Goal: Task Accomplishment & Management: Manage account settings

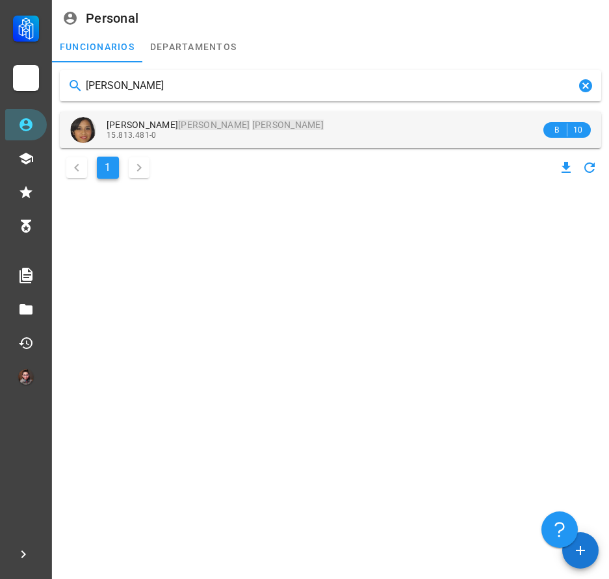
type input "[PERSON_NAME]"
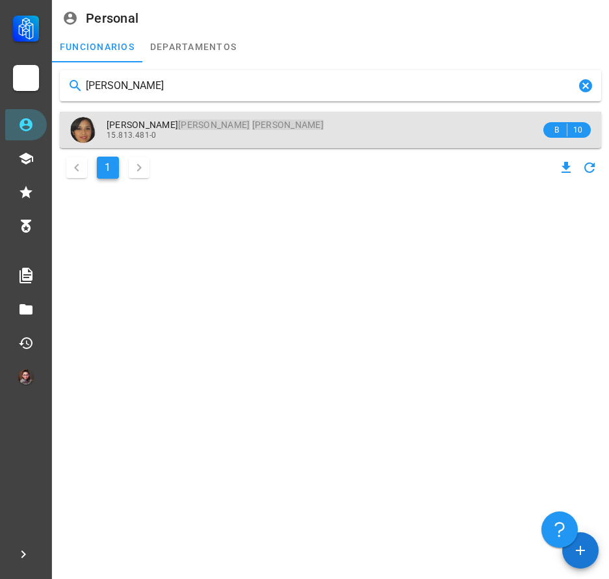
click at [223, 142] on div "[PERSON_NAME] [PERSON_NAME] 15.813.481-0" at bounding box center [324, 130] width 434 height 36
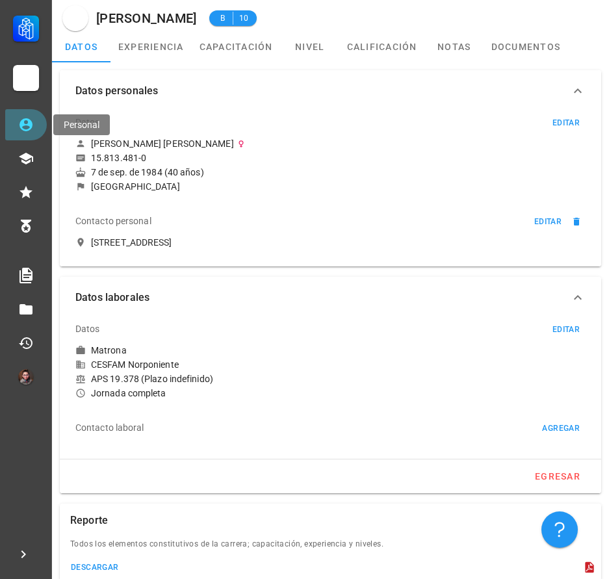
click at [27, 118] on icon at bounding box center [26, 125] width 16 height 16
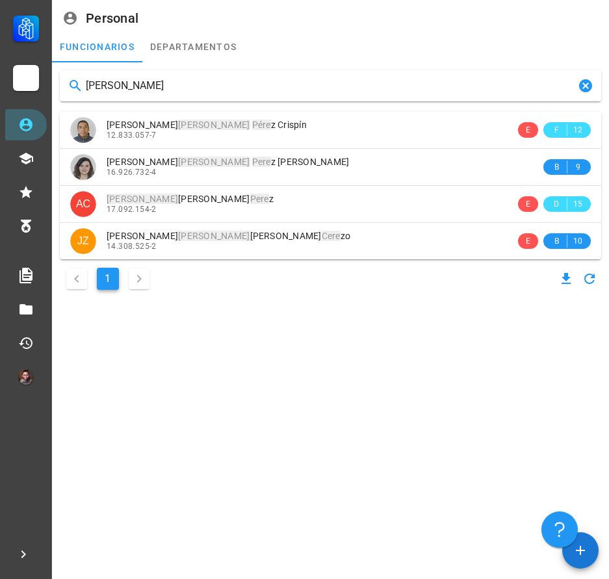
drag, startPoint x: 172, startPoint y: 86, endPoint x: 86, endPoint y: 108, distance: 88.7
click at [86, 108] on div "[PERSON_NAME] [PERSON_NAME] Pére z Crispín 12.833.057-7 E F 12 [PERSON_NAME] z …" at bounding box center [330, 181] width 551 height 233
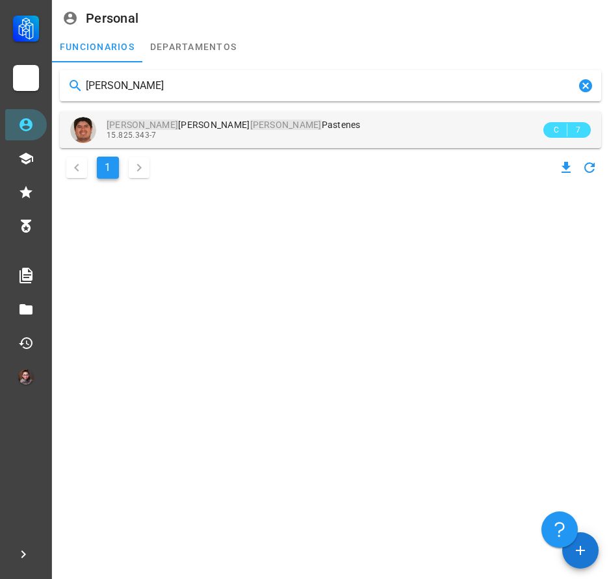
type input "[PERSON_NAME]"
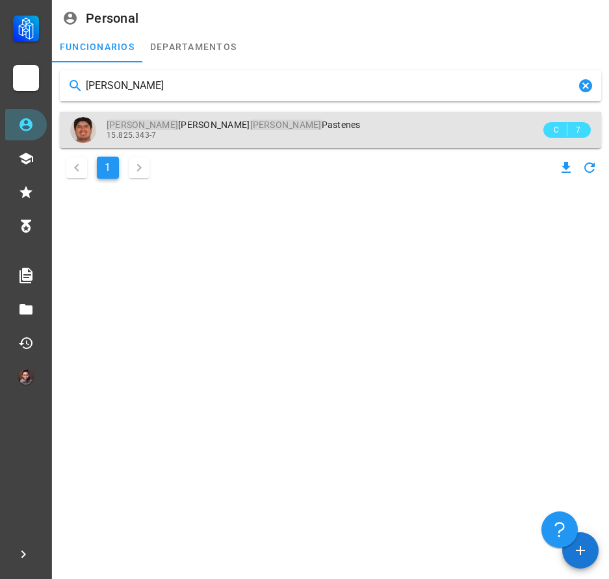
click at [171, 113] on div "[PERSON_NAME] [PERSON_NAME] 15.825.343-7" at bounding box center [324, 130] width 434 height 36
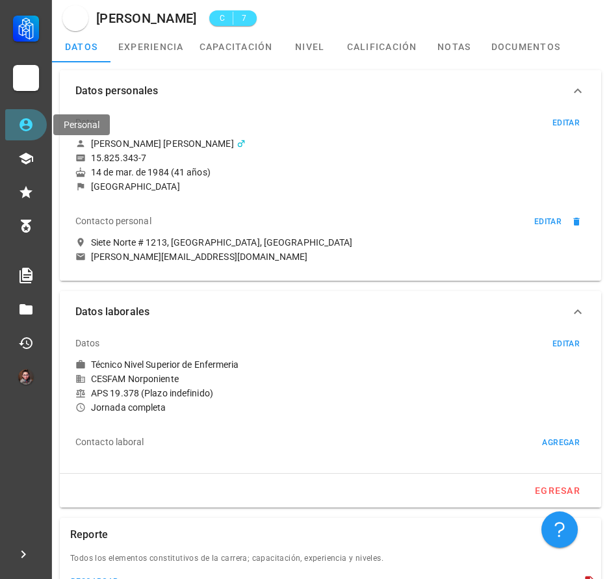
click at [18, 129] on icon at bounding box center [26, 125] width 16 height 16
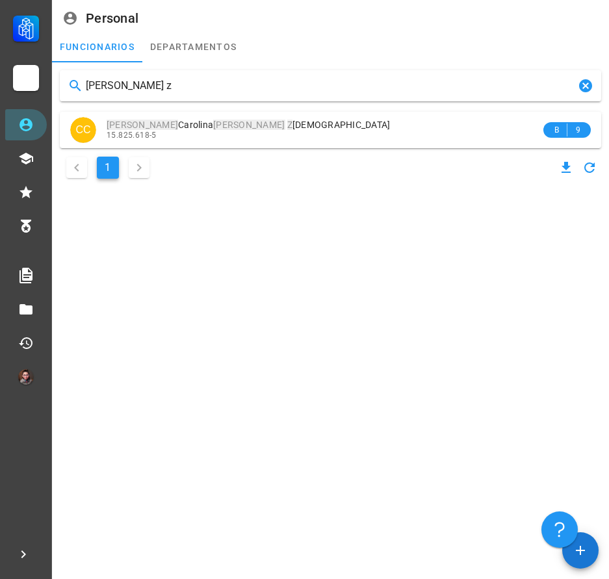
type input "[PERSON_NAME] z"
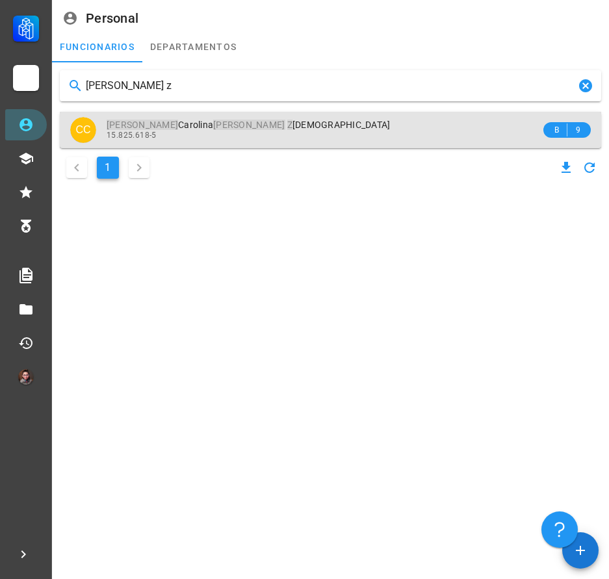
click at [221, 132] on div "15.825.618-5" at bounding box center [324, 135] width 434 height 9
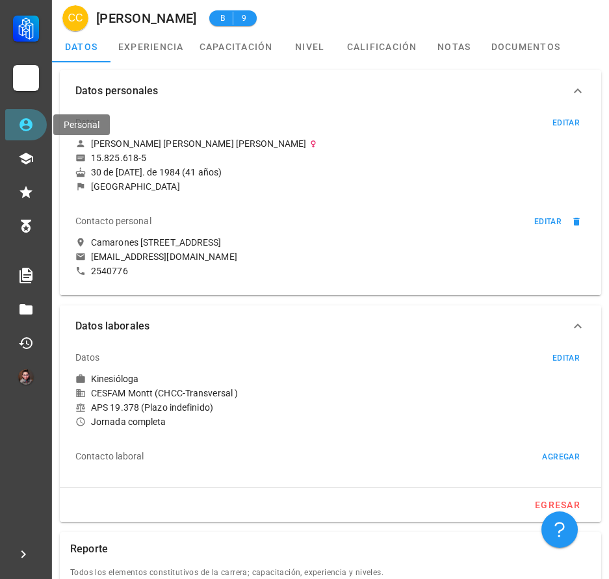
click at [24, 127] on icon at bounding box center [26, 125] width 16 height 16
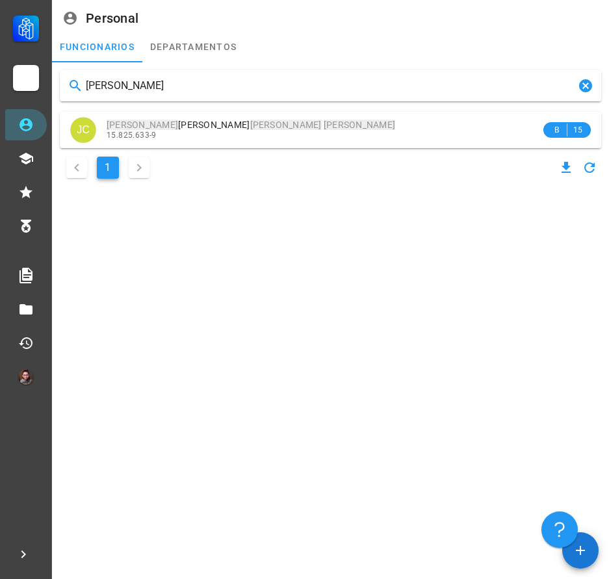
type input "[PERSON_NAME]"
click at [243, 148] on div "[PERSON_NAME] [PERSON_NAME] [PERSON_NAME] [PERSON_NAME] [PERSON_NAME] 15.825.63…" at bounding box center [330, 126] width 551 height 122
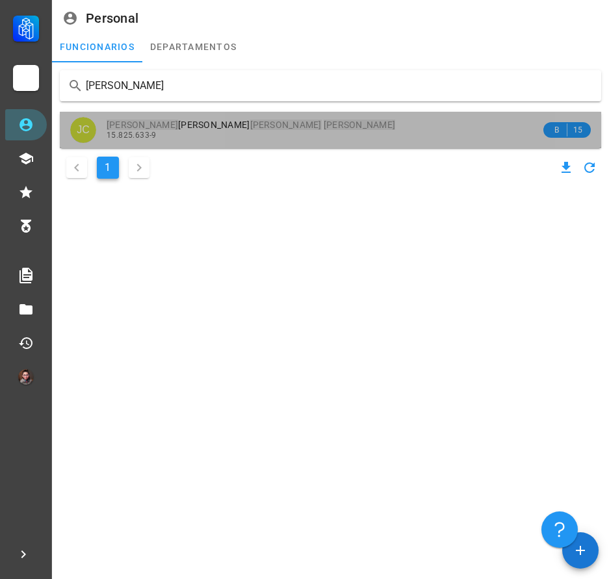
click at [232, 131] on div "15.825.633-9" at bounding box center [324, 135] width 434 height 9
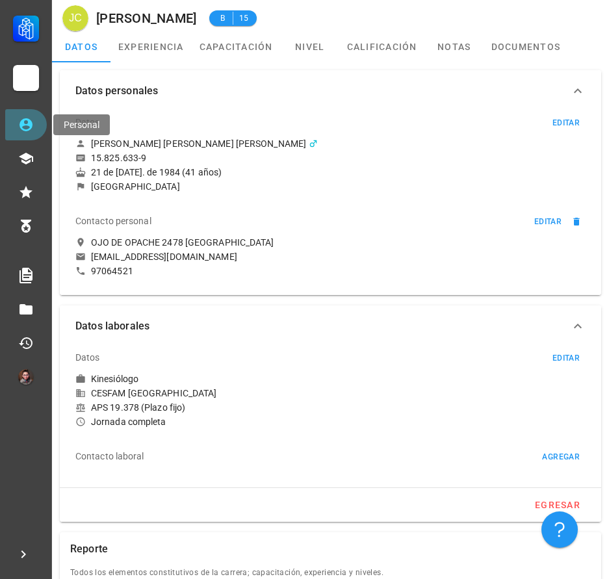
click at [14, 127] on link "Personal" at bounding box center [26, 124] width 42 height 31
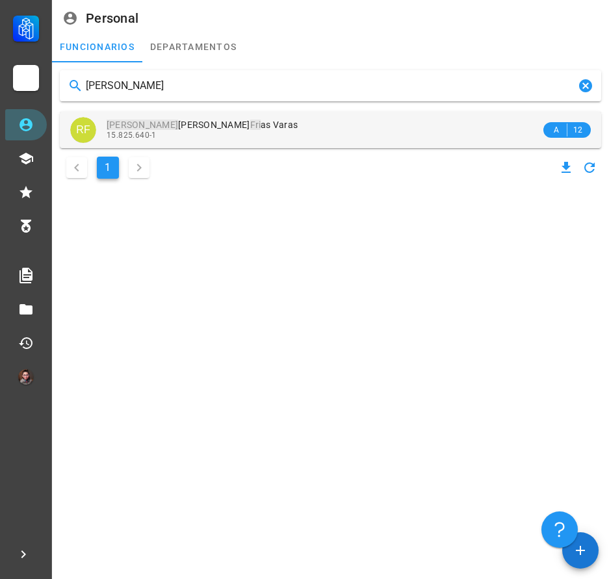
type input "[PERSON_NAME]"
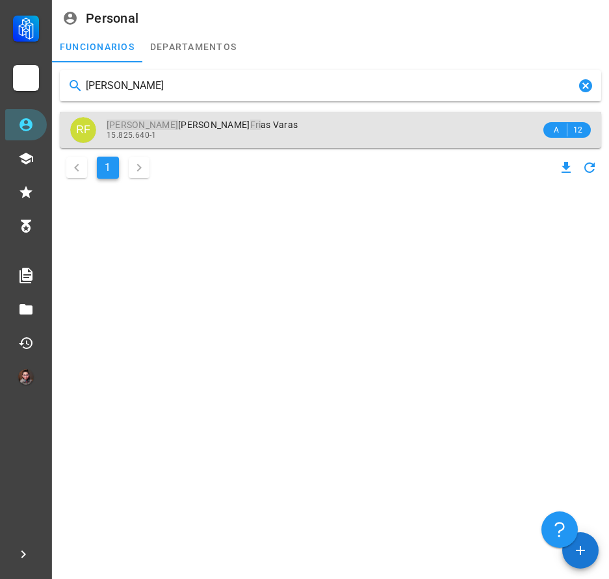
click at [237, 132] on div "15.825.640-1" at bounding box center [324, 135] width 434 height 9
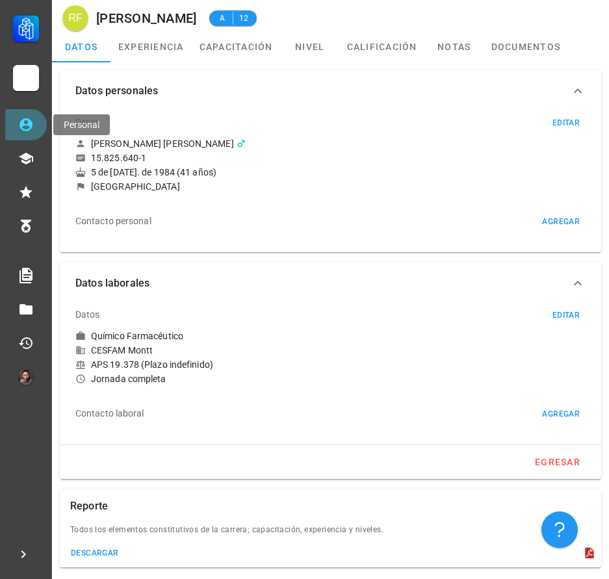
click at [27, 128] on icon at bounding box center [26, 125] width 16 height 16
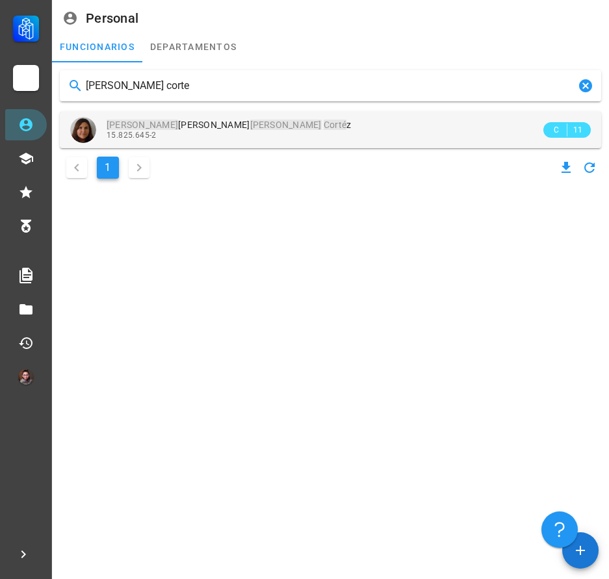
type input "[PERSON_NAME] corte"
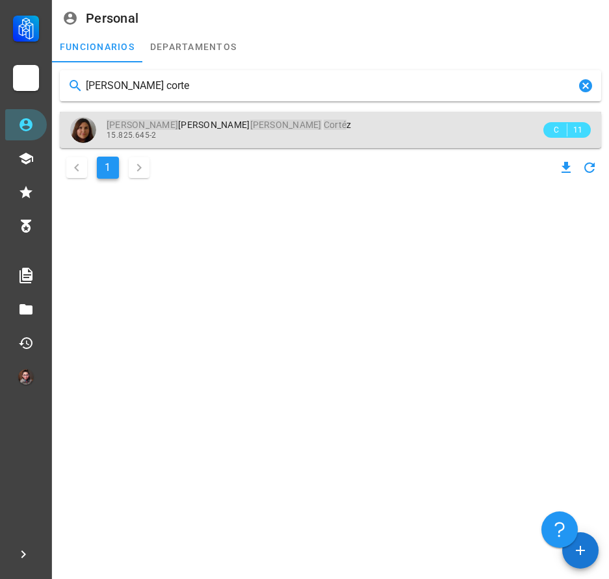
click at [218, 135] on div "15.825.645-2" at bounding box center [324, 135] width 434 height 9
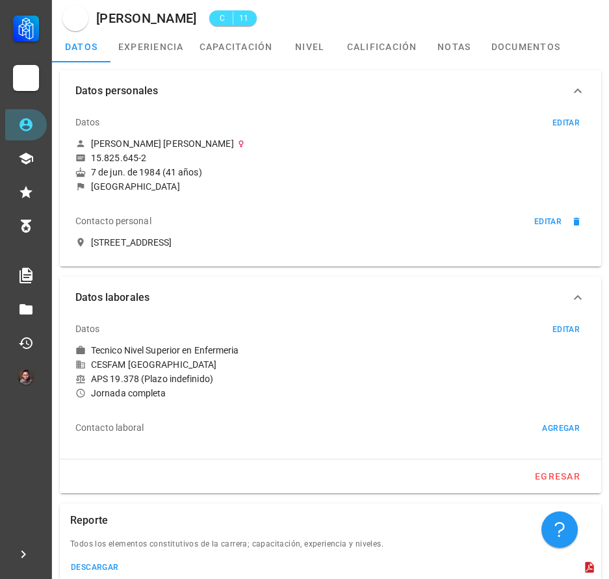
click at [5, 125] on div "Carrera APS COMDES Calama Personal Capacitación Calificaciones Reconocimientos …" at bounding box center [26, 196] width 52 height 392
click at [21, 134] on link "Personal" at bounding box center [26, 124] width 42 height 31
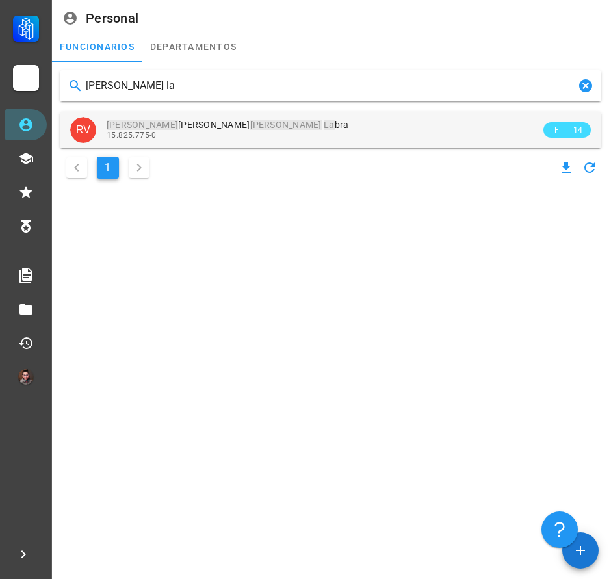
type input "[PERSON_NAME] la"
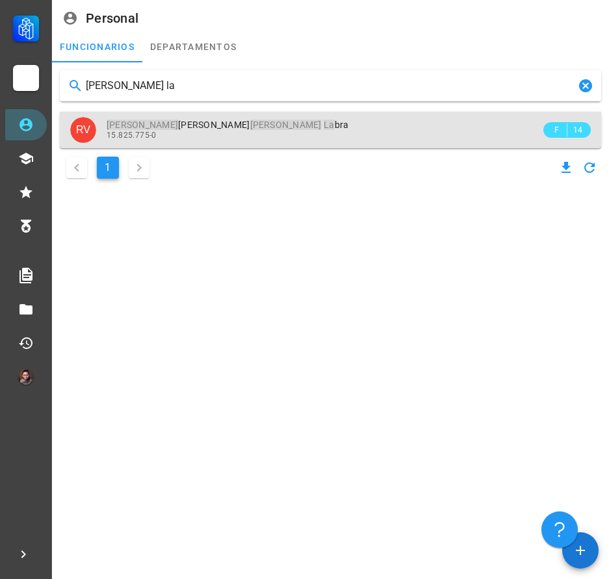
click at [313, 129] on div "[PERSON_NAME] La bra" at bounding box center [324, 125] width 434 height 11
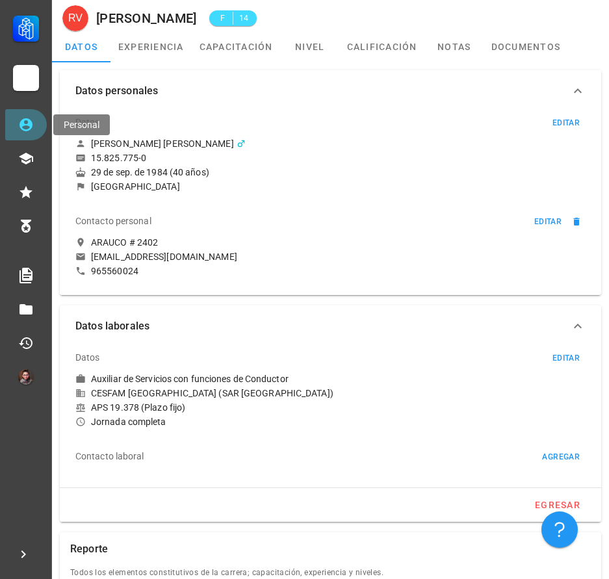
click at [18, 129] on link "Personal" at bounding box center [26, 124] width 42 height 31
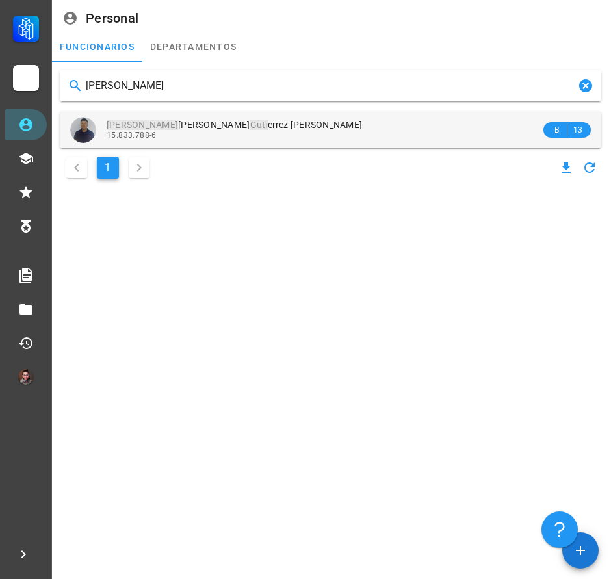
type input "[PERSON_NAME]"
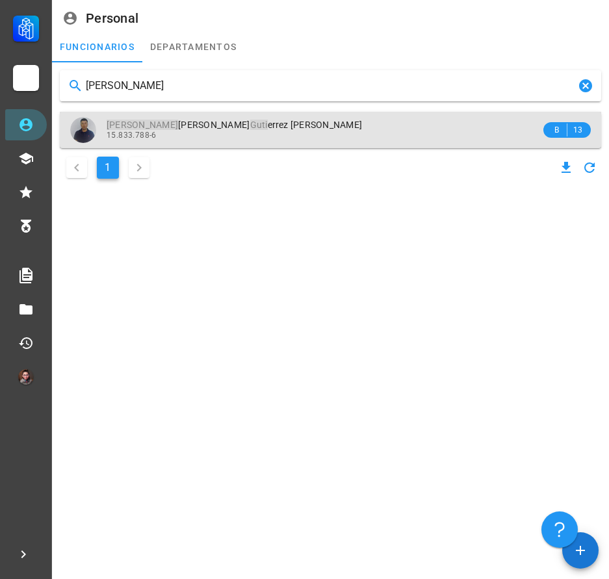
click at [216, 131] on div "15.833.788-6" at bounding box center [324, 135] width 434 height 9
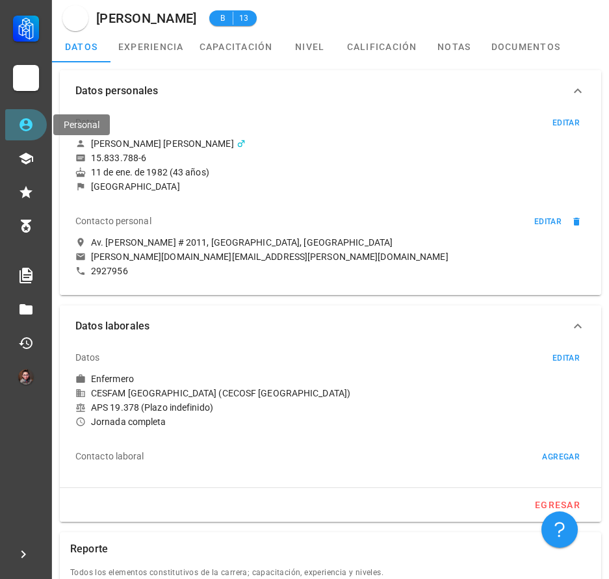
click at [30, 132] on icon at bounding box center [26, 125] width 16 height 16
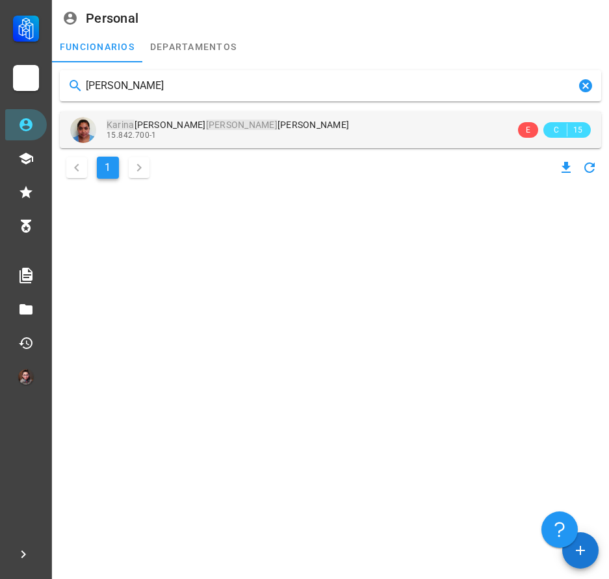
type input "[PERSON_NAME]"
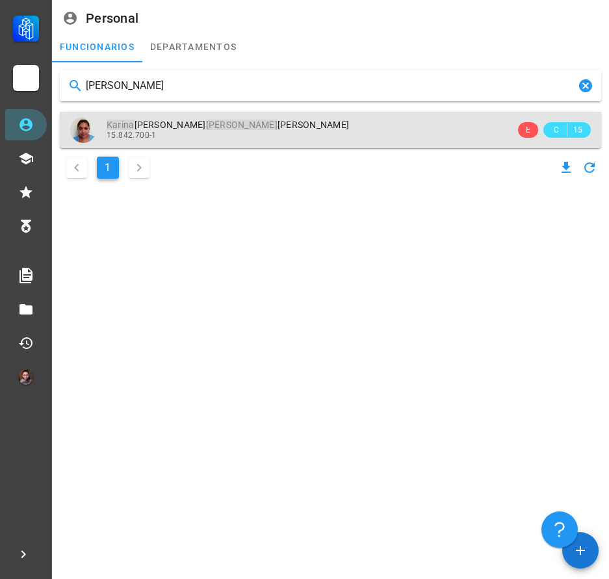
click at [234, 131] on div "15.842.700-1" at bounding box center [311, 135] width 409 height 9
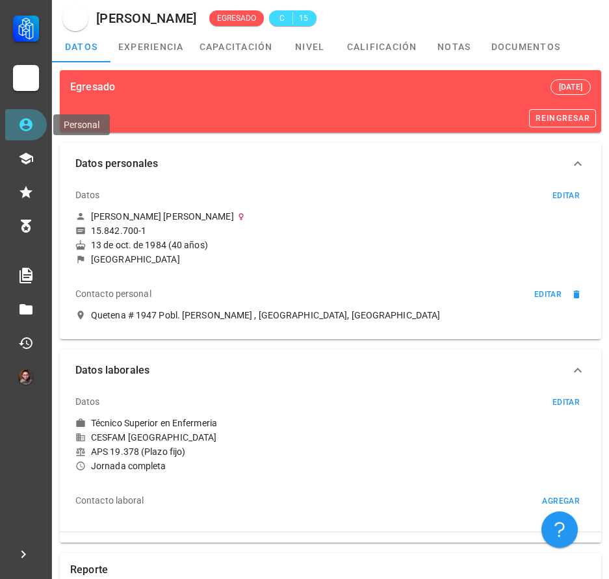
click at [25, 132] on icon at bounding box center [26, 125] width 16 height 16
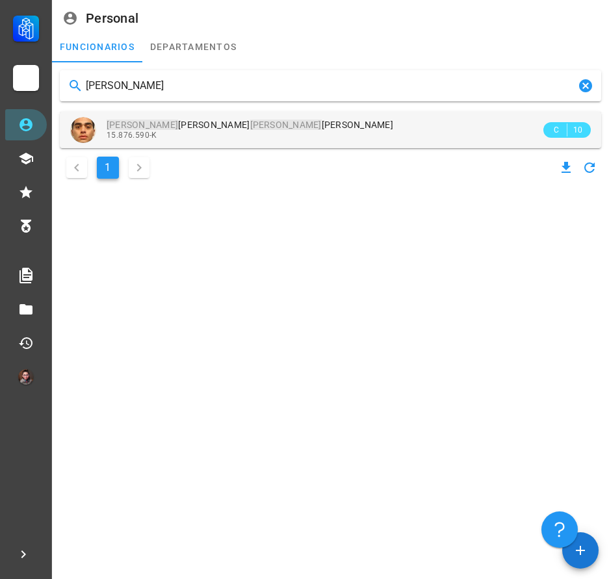
type input "[PERSON_NAME]"
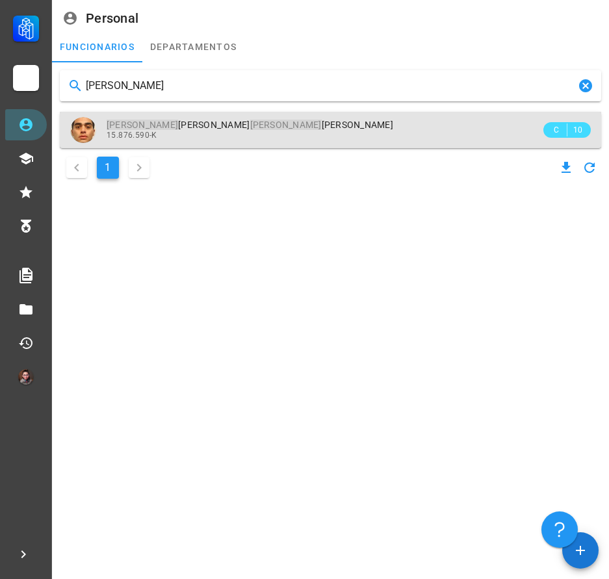
click at [232, 133] on div "15.876.590-K" at bounding box center [324, 135] width 434 height 9
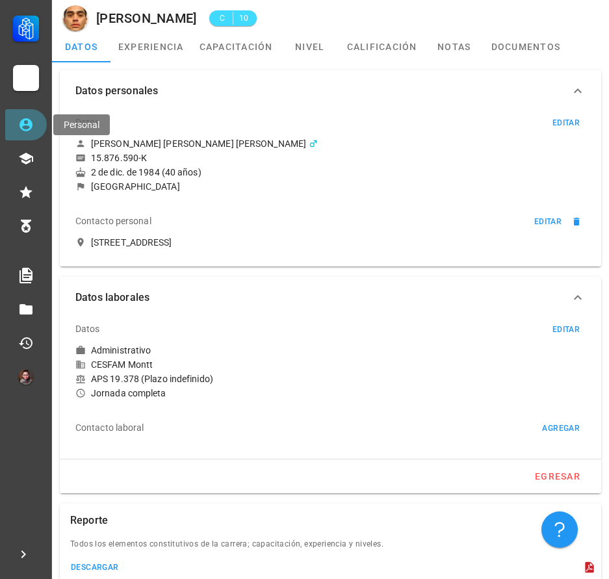
click at [13, 129] on link "Personal" at bounding box center [26, 124] width 42 height 31
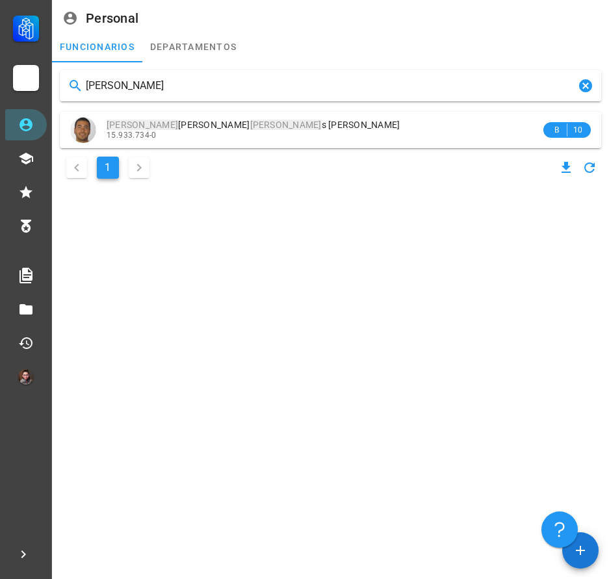
type input "[PERSON_NAME]"
click at [228, 149] on div "[PERSON_NAME] [PERSON_NAME] [PERSON_NAME] 15.933.734-0 B 10 1" at bounding box center [330, 126] width 551 height 122
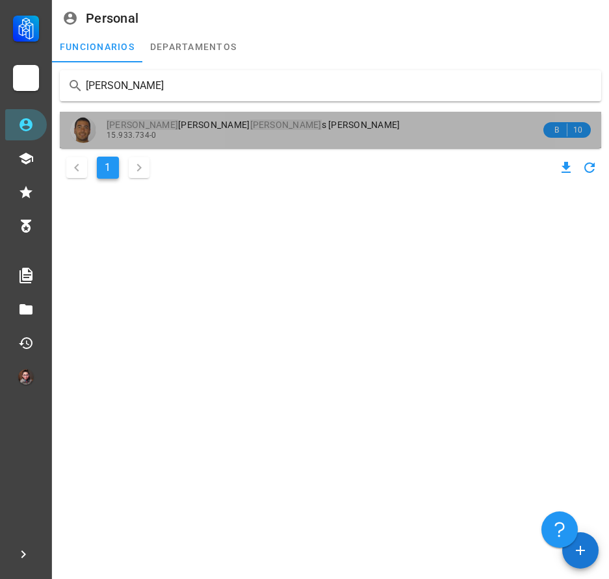
click at [225, 141] on div "[PERSON_NAME] [PERSON_NAME] 15.933.734-0" at bounding box center [324, 130] width 434 height 36
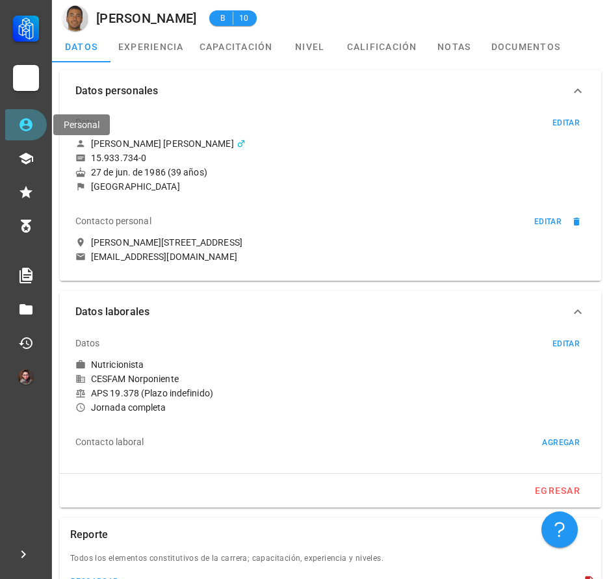
click at [28, 125] on icon at bounding box center [25, 124] width 13 height 13
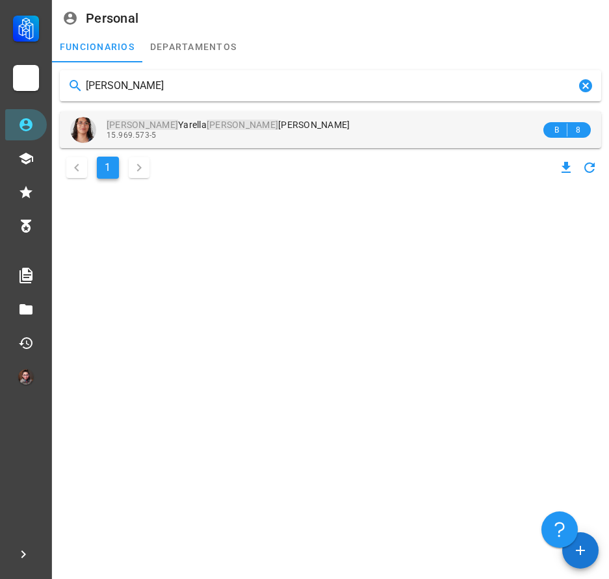
type input "[PERSON_NAME]"
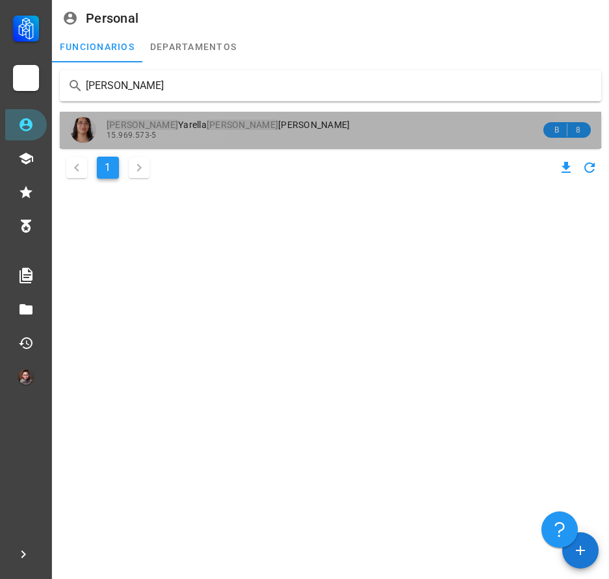
click at [144, 126] on span "[PERSON_NAME] Yarella [PERSON_NAME]" at bounding box center [229, 125] width 244 height 10
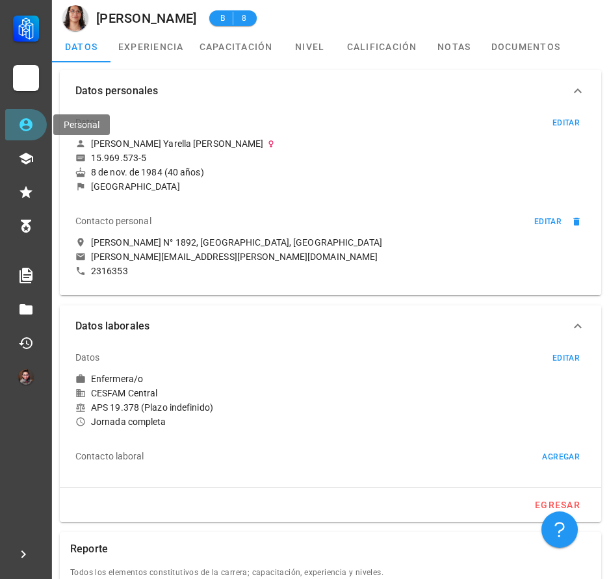
click at [34, 136] on link "Personal" at bounding box center [26, 124] width 42 height 31
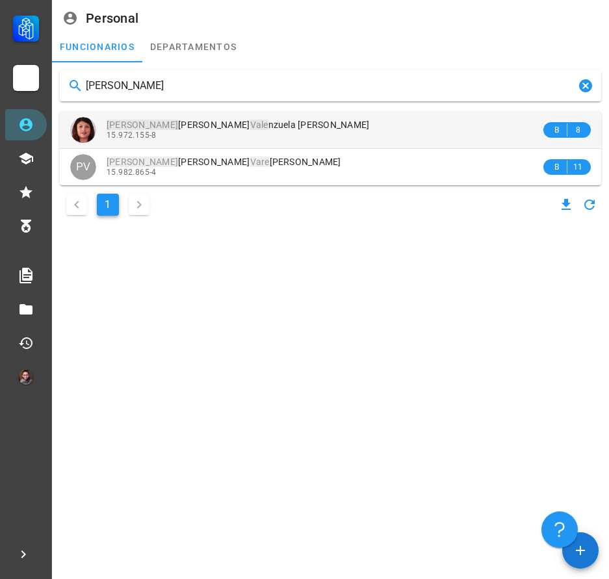
type input "[PERSON_NAME]"
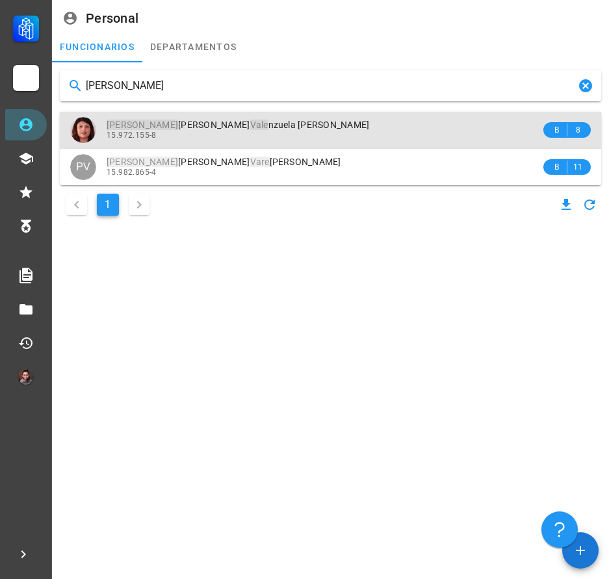
click at [288, 124] on div "[PERSON_NAME] nzuela [PERSON_NAME]" at bounding box center [324, 125] width 434 height 11
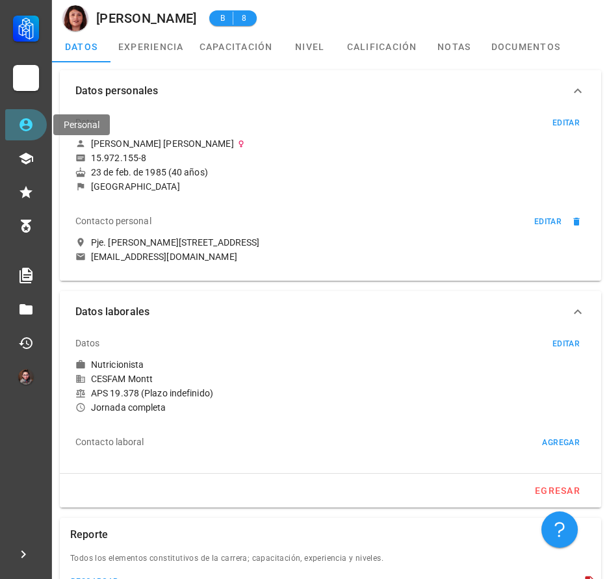
click at [39, 127] on link "Personal" at bounding box center [26, 124] width 42 height 31
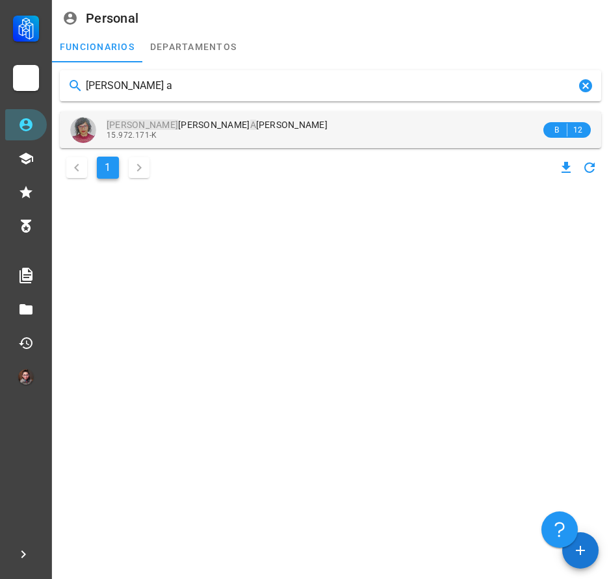
type input "[PERSON_NAME] a"
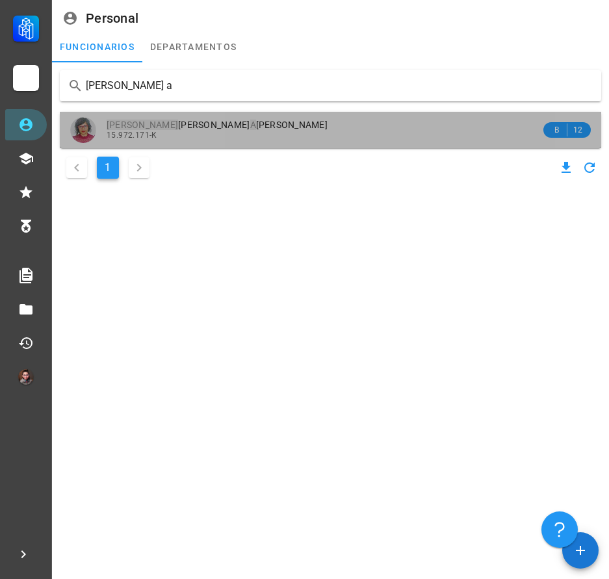
click at [257, 129] on div "[PERSON_NAME] A [PERSON_NAME]" at bounding box center [324, 125] width 434 height 11
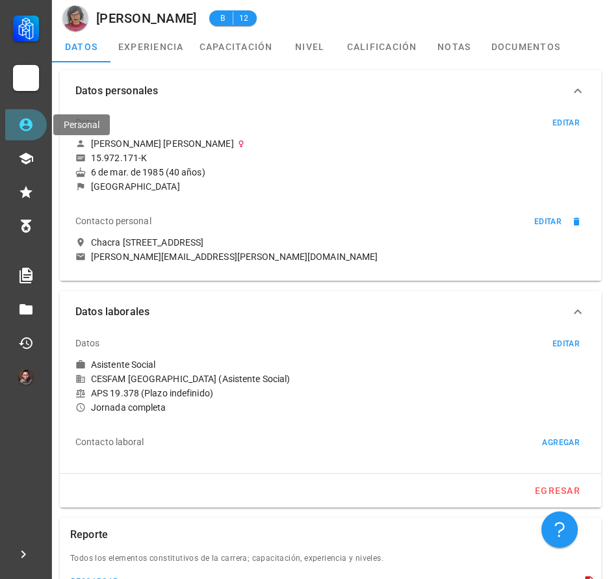
click at [23, 119] on icon at bounding box center [26, 125] width 16 height 16
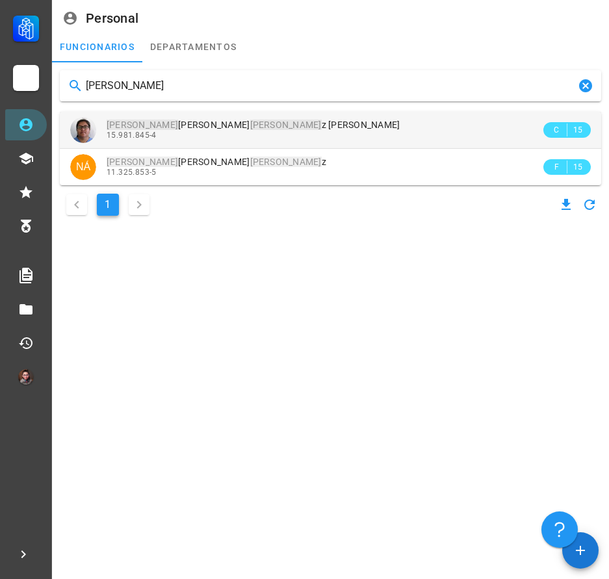
type input "[PERSON_NAME]"
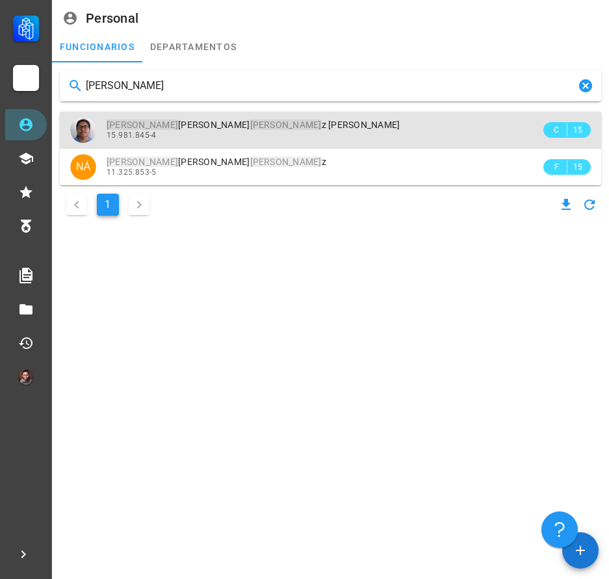
click at [286, 134] on div "15.981.845-4" at bounding box center [324, 135] width 434 height 9
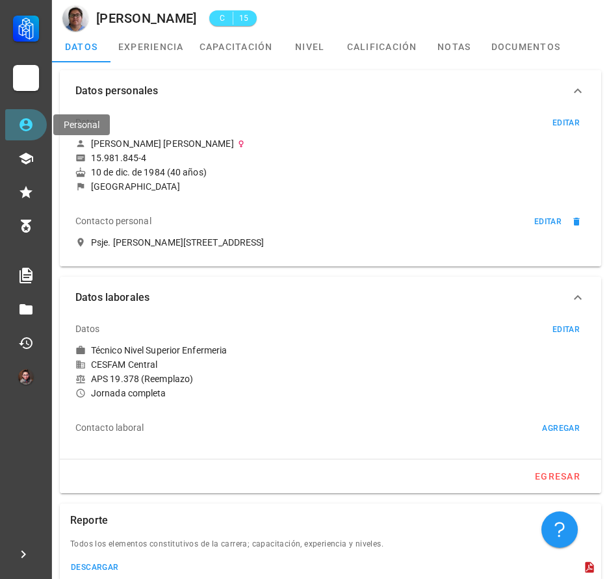
click at [10, 134] on link "Personal" at bounding box center [26, 124] width 42 height 31
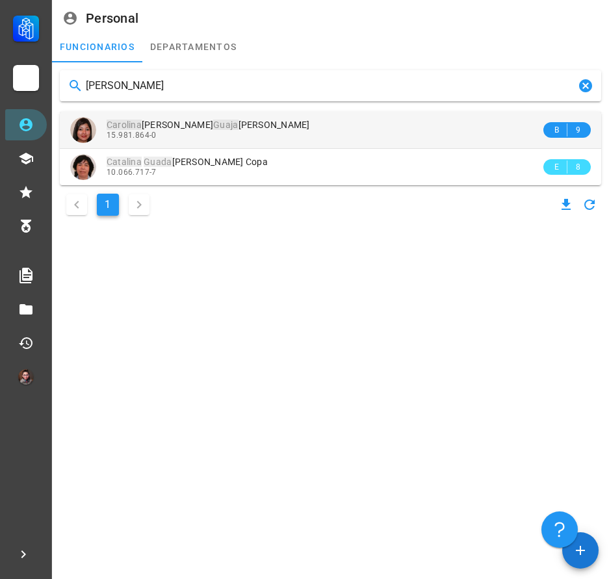
type input "[PERSON_NAME]"
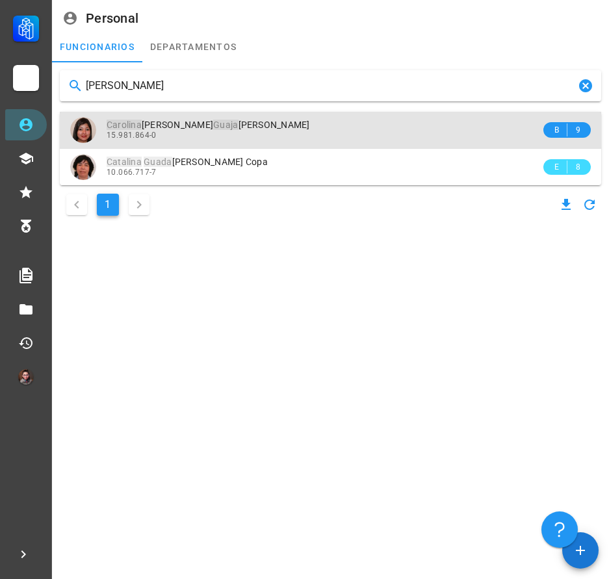
click at [246, 134] on div "15.981.864-0" at bounding box center [324, 135] width 434 height 9
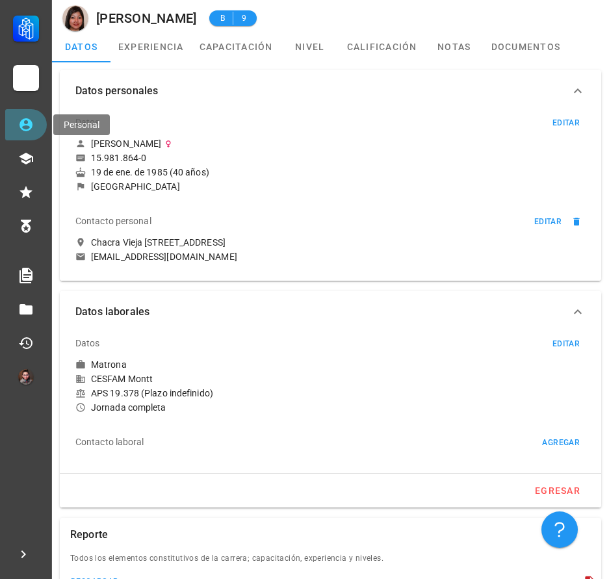
click at [11, 133] on link "Personal" at bounding box center [26, 124] width 42 height 31
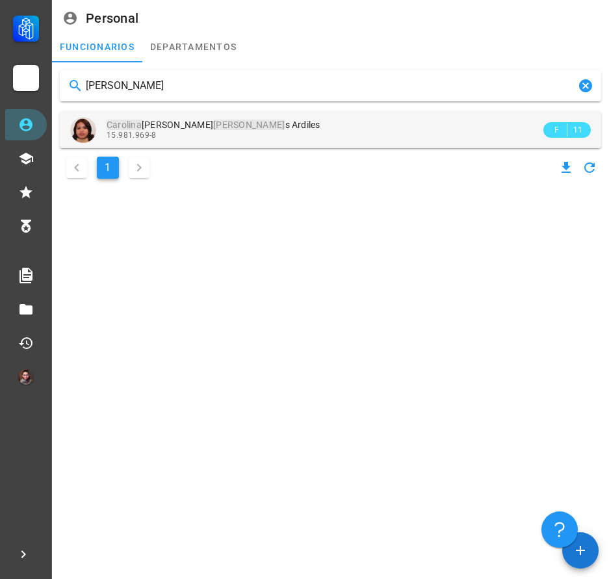
type input "[PERSON_NAME]"
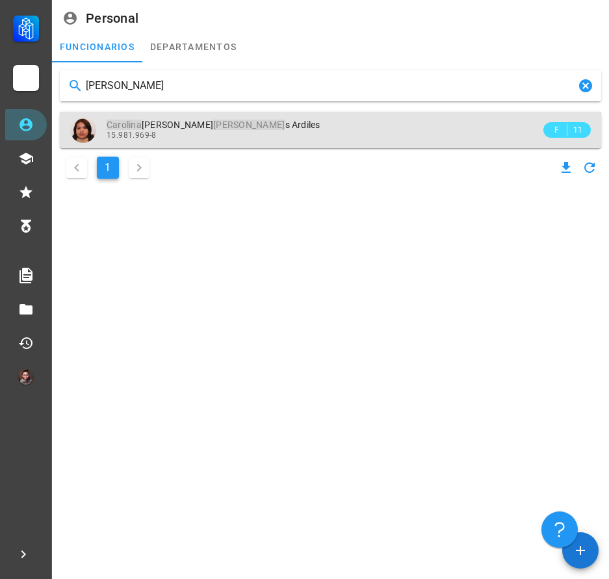
click at [268, 138] on div "15.981.969-8" at bounding box center [324, 135] width 434 height 9
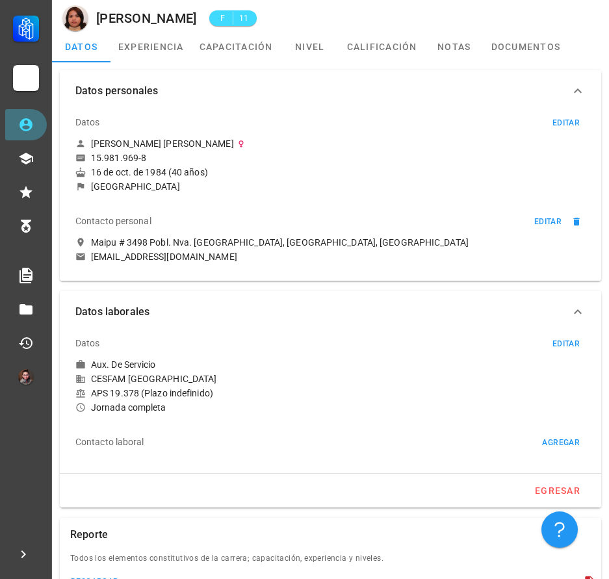
click at [21, 128] on icon at bounding box center [25, 124] width 13 height 13
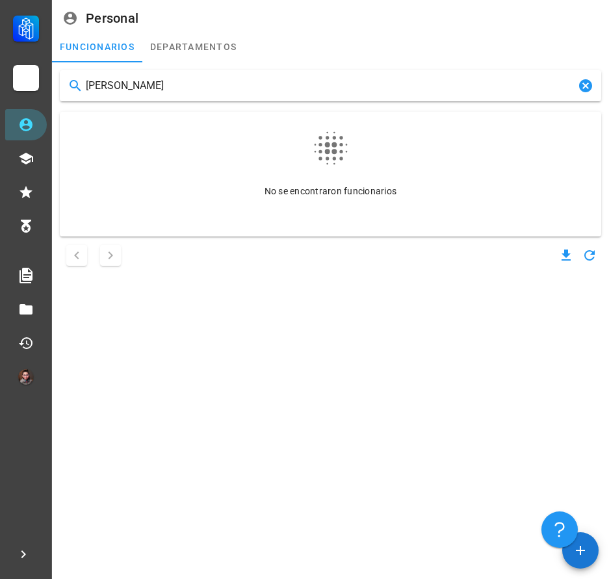
drag, startPoint x: 149, startPoint y: 92, endPoint x: 88, endPoint y: 95, distance: 60.5
click at [88, 95] on input "[PERSON_NAME]" at bounding box center [330, 85] width 489 height 21
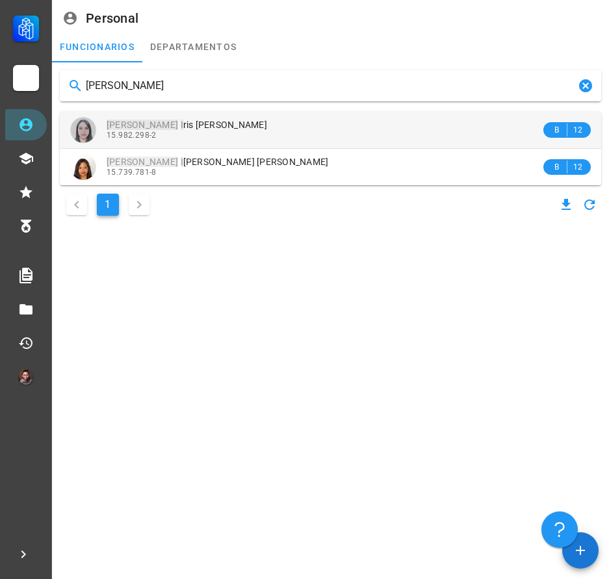
type input "[PERSON_NAME]"
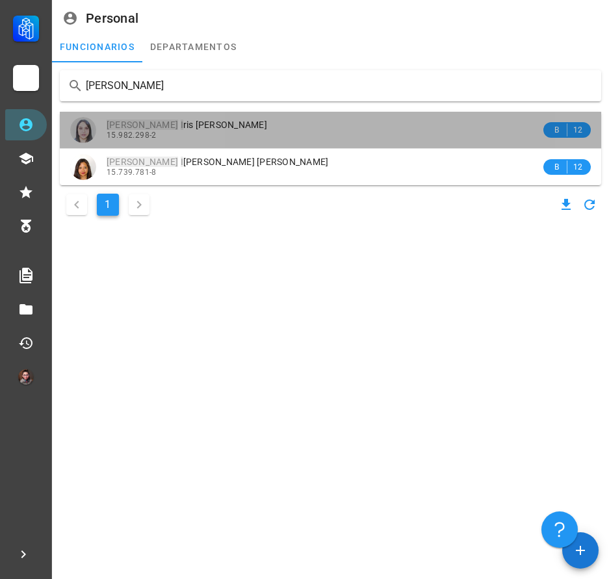
click at [205, 124] on div "[PERSON_NAME] I ris [PERSON_NAME]" at bounding box center [324, 125] width 434 height 11
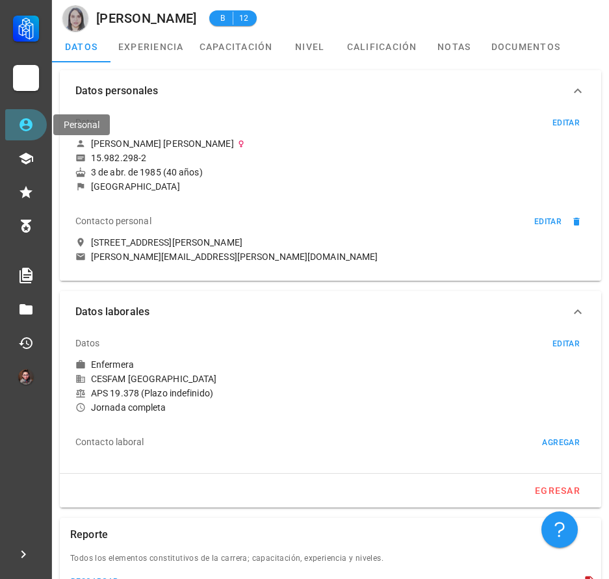
click at [17, 133] on link "Personal" at bounding box center [26, 124] width 42 height 31
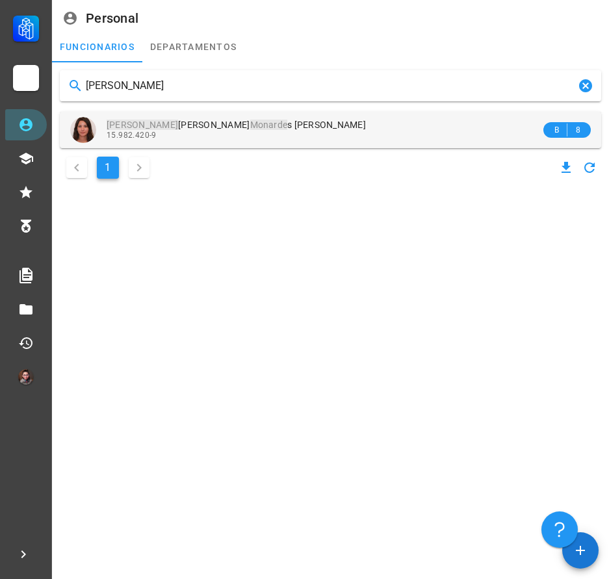
type input "[PERSON_NAME]"
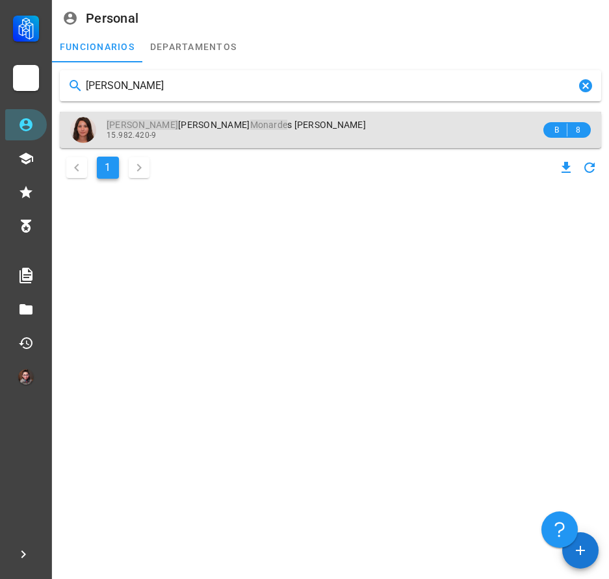
click at [211, 144] on div "[PERSON_NAME] [PERSON_NAME] Monarde s Miranda 15.982.420-9" at bounding box center [324, 130] width 434 height 36
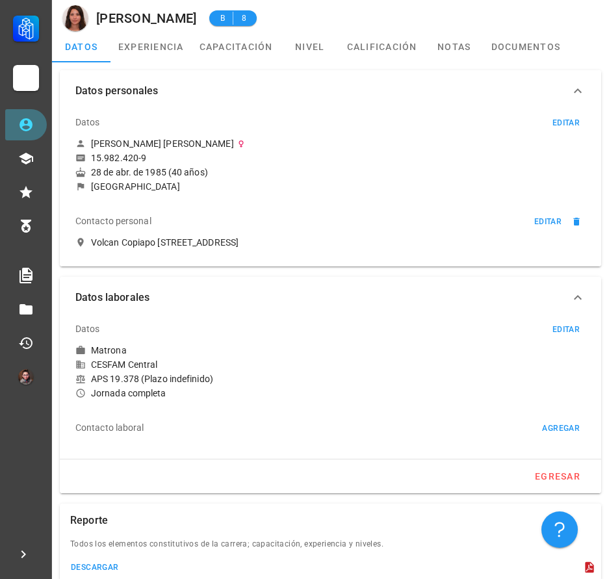
click at [23, 125] on icon at bounding box center [25, 124] width 13 height 13
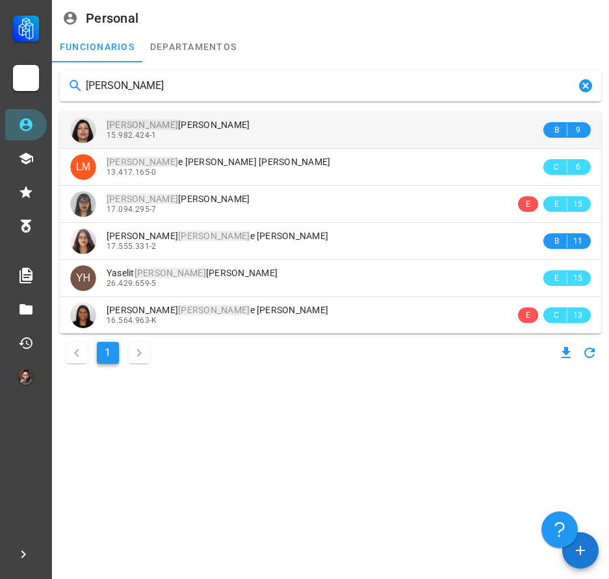
type input "[PERSON_NAME]"
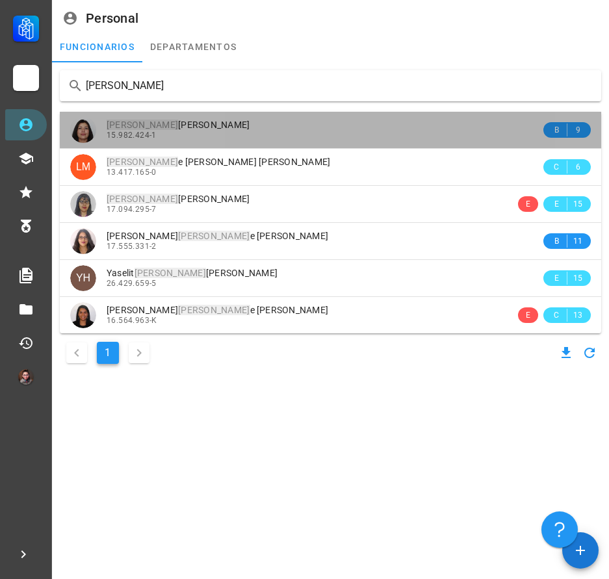
click at [260, 129] on div "[PERSON_NAME] [PERSON_NAME]" at bounding box center [324, 125] width 434 height 11
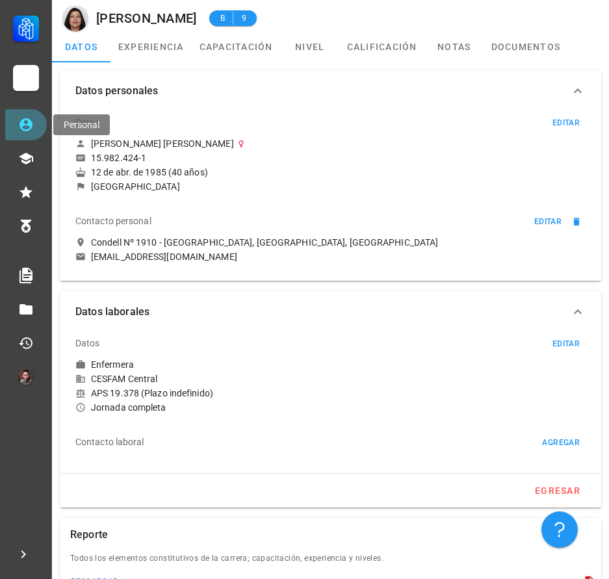
click at [28, 125] on icon at bounding box center [25, 124] width 13 height 13
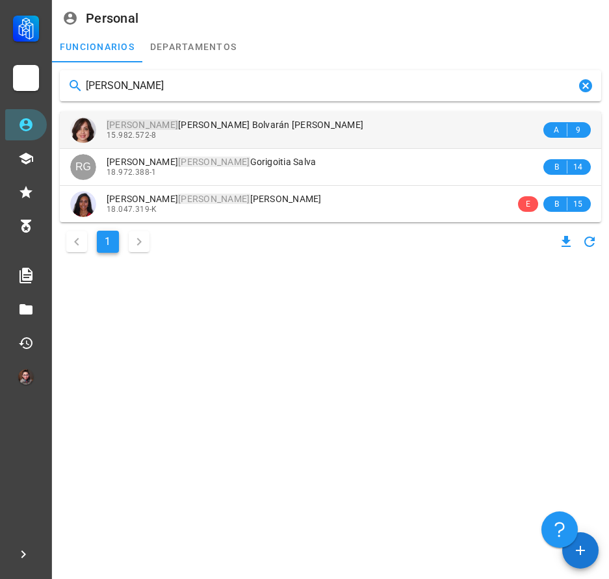
type input "[PERSON_NAME]"
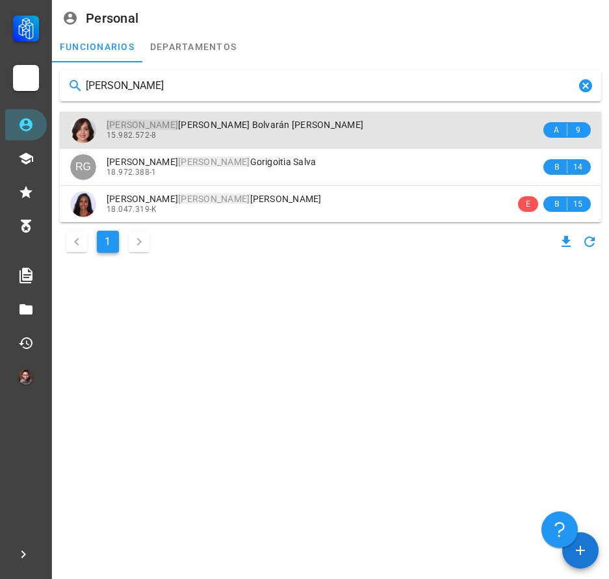
click at [233, 139] on div "15.982.572-8" at bounding box center [324, 135] width 434 height 9
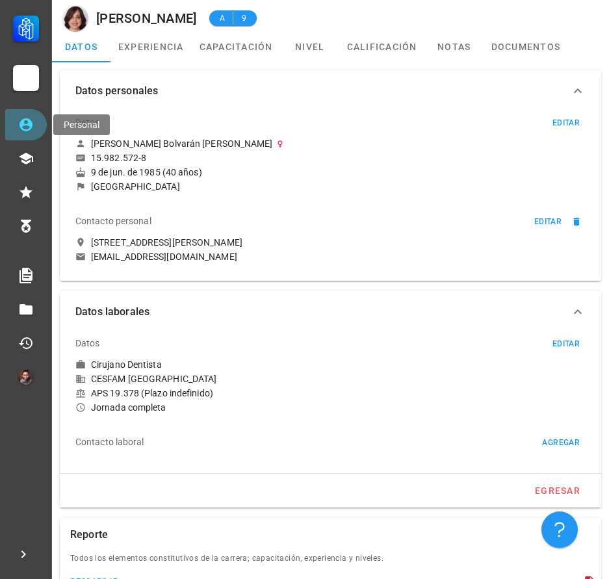
click at [28, 129] on icon at bounding box center [26, 125] width 16 height 16
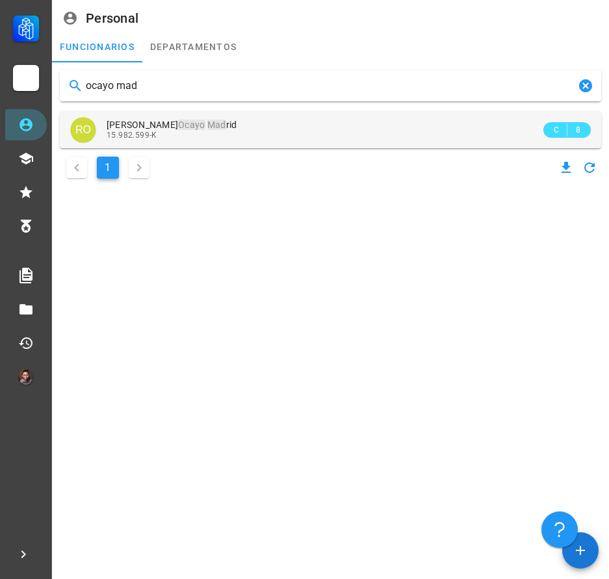
type input "ocayo mad"
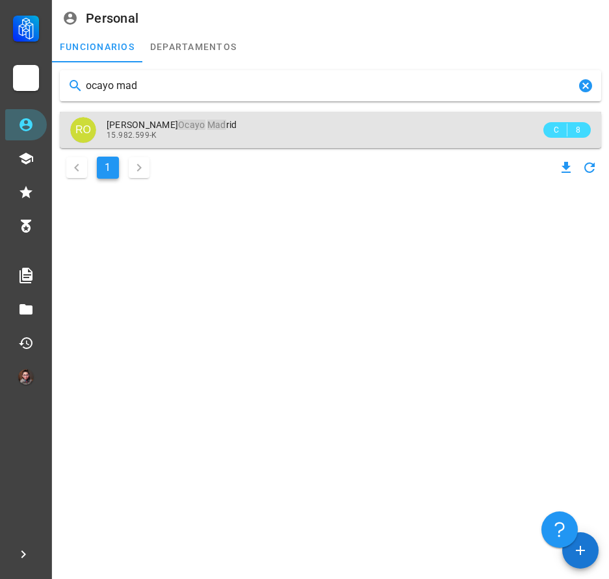
click at [257, 133] on div "15.982.599-K" at bounding box center [324, 135] width 434 height 9
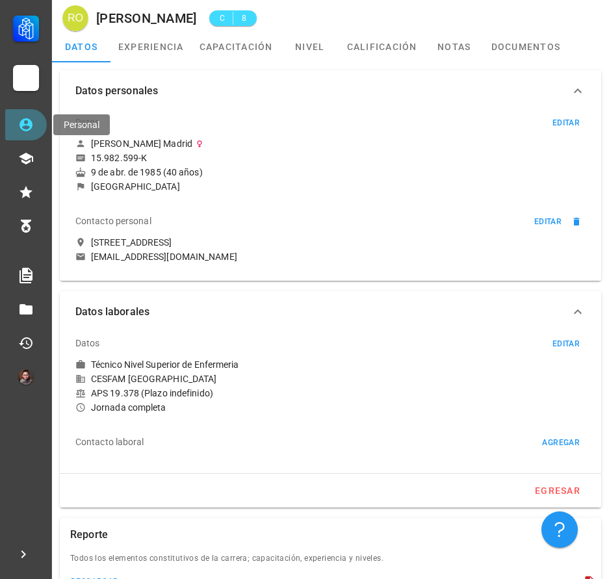
click at [20, 131] on icon at bounding box center [26, 125] width 16 height 16
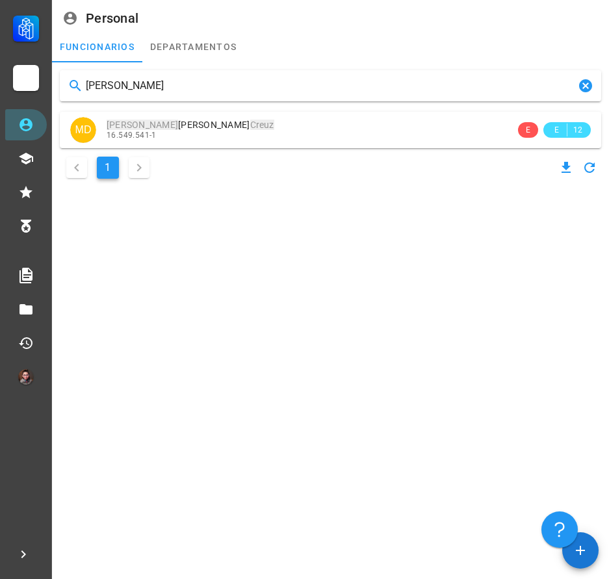
drag, startPoint x: 154, startPoint y: 95, endPoint x: 86, endPoint y: 95, distance: 68.2
click at [86, 95] on input "[PERSON_NAME]" at bounding box center [330, 85] width 489 height 21
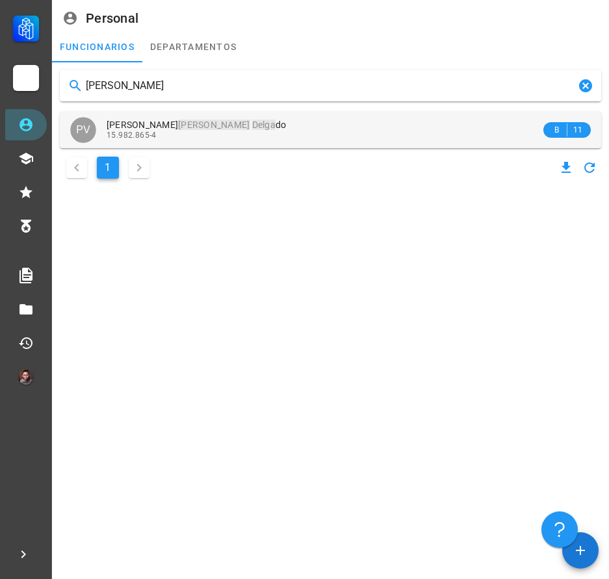
type input "[PERSON_NAME]"
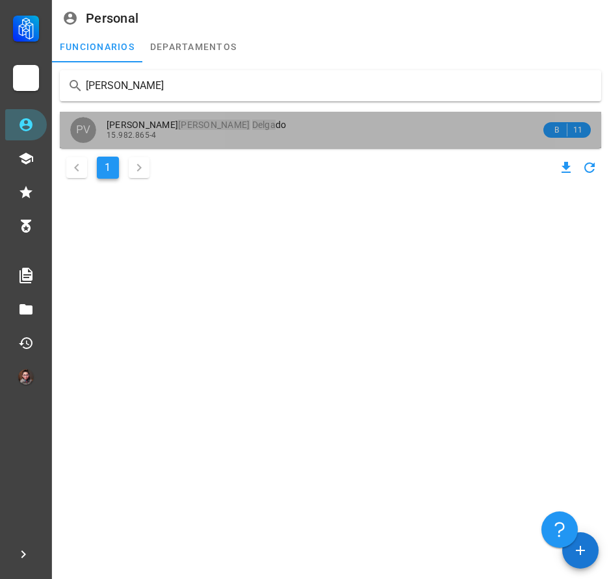
click at [325, 126] on div "[PERSON_NAME] do" at bounding box center [324, 125] width 434 height 11
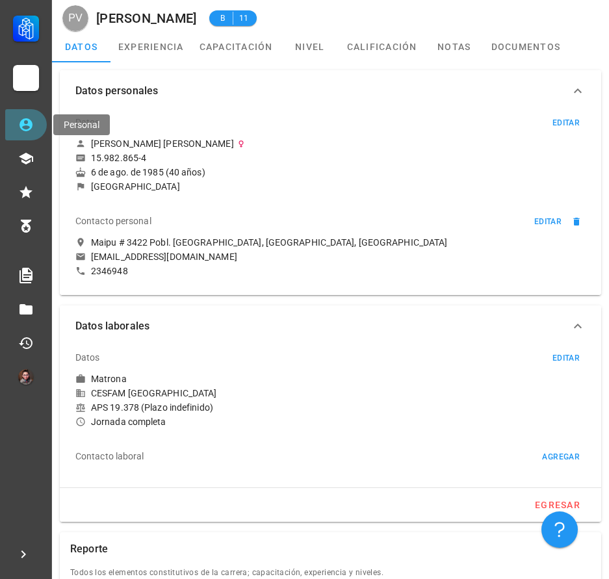
click at [28, 128] on icon at bounding box center [26, 125] width 16 height 16
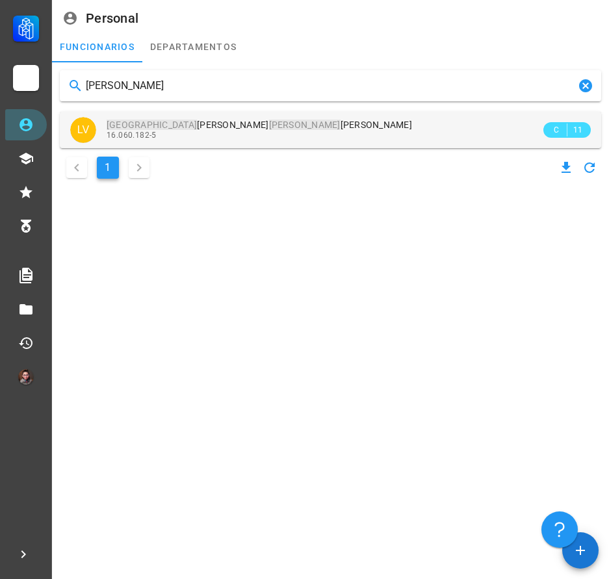
type input "[PERSON_NAME]"
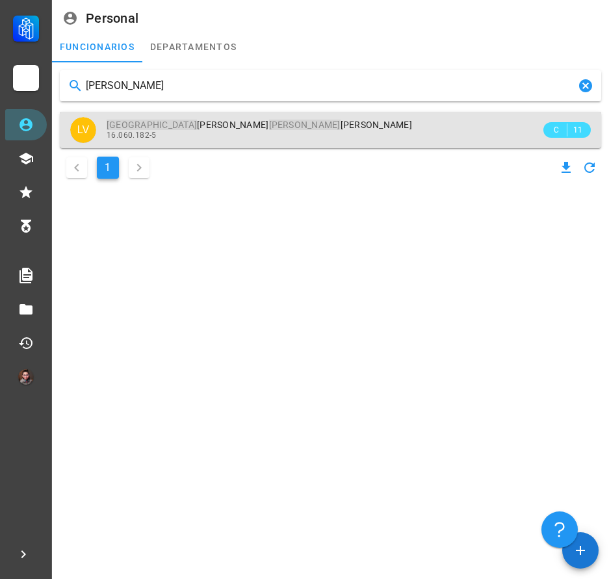
click at [174, 131] on div "16.060.182-5" at bounding box center [324, 135] width 434 height 9
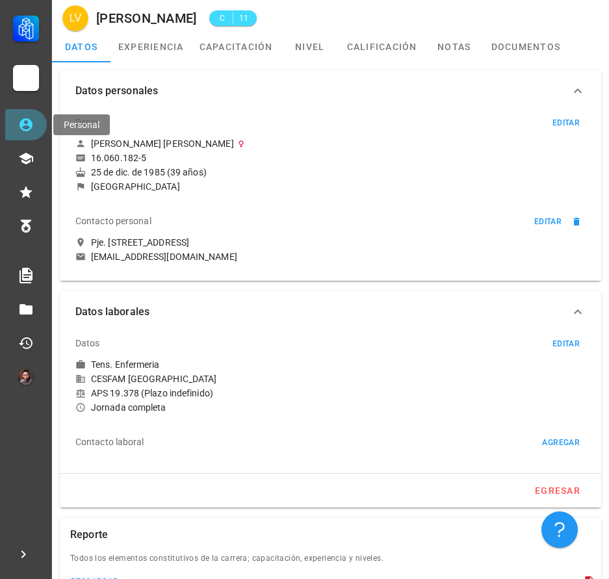
drag, startPoint x: 14, startPoint y: 123, endPoint x: 23, endPoint y: 133, distance: 13.8
click at [14, 123] on link "Personal" at bounding box center [26, 124] width 42 height 31
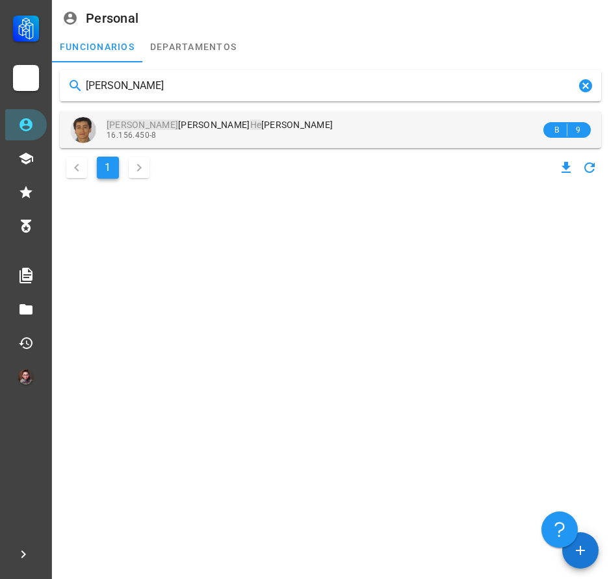
type input "[PERSON_NAME]"
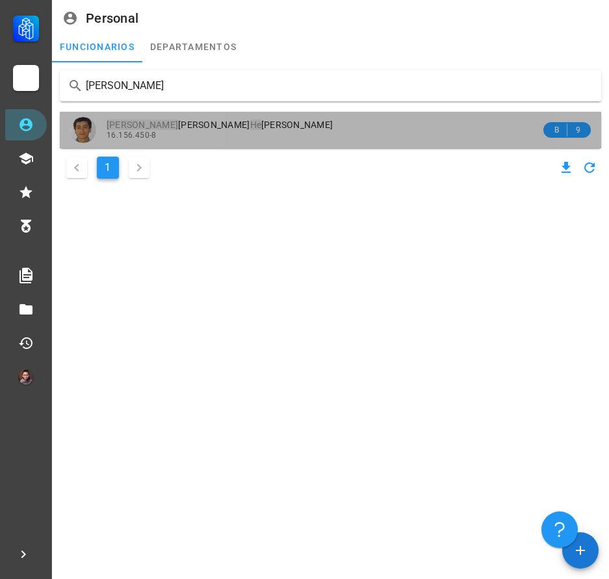
click at [292, 124] on div "[PERSON_NAME] [PERSON_NAME] He [PERSON_NAME]" at bounding box center [324, 125] width 434 height 11
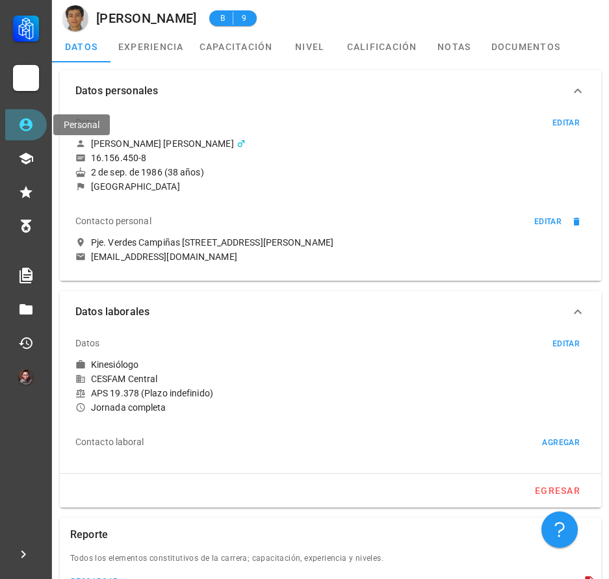
click at [43, 131] on link "Personal" at bounding box center [26, 124] width 42 height 31
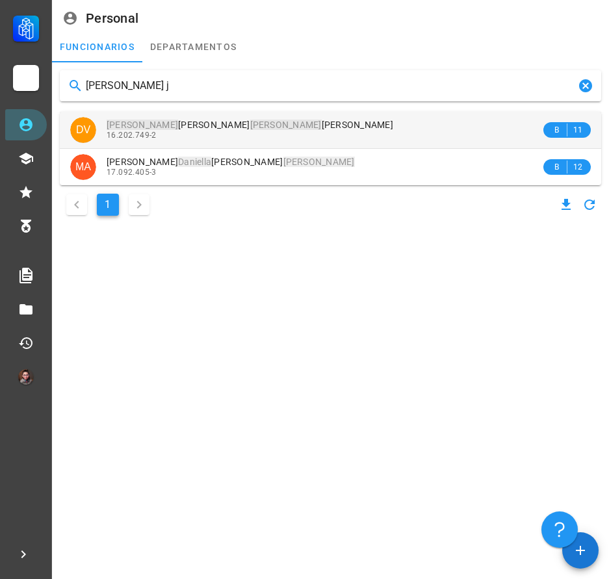
type input "[PERSON_NAME]"
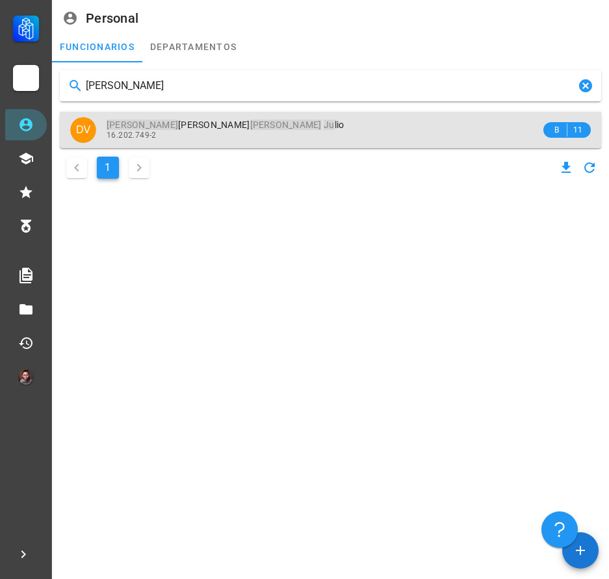
click at [188, 131] on div "16.202.749-2" at bounding box center [324, 135] width 434 height 9
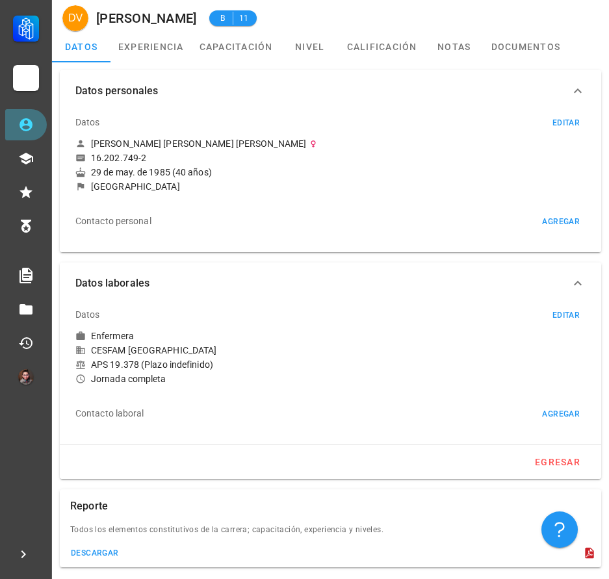
click at [26, 122] on icon at bounding box center [26, 125] width 16 height 16
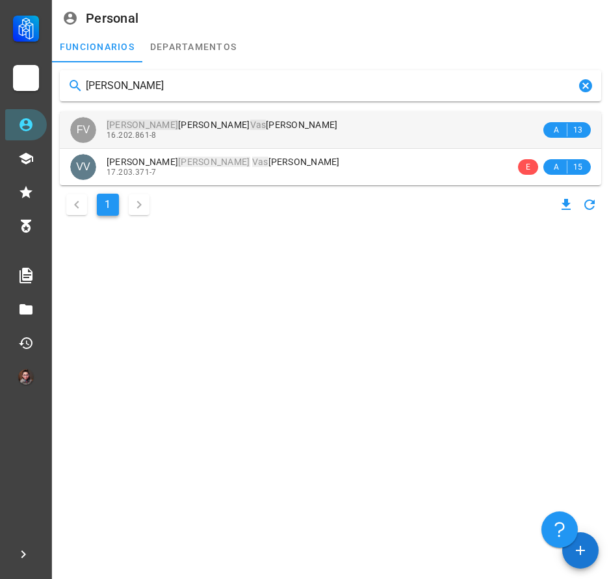
type input "[PERSON_NAME]"
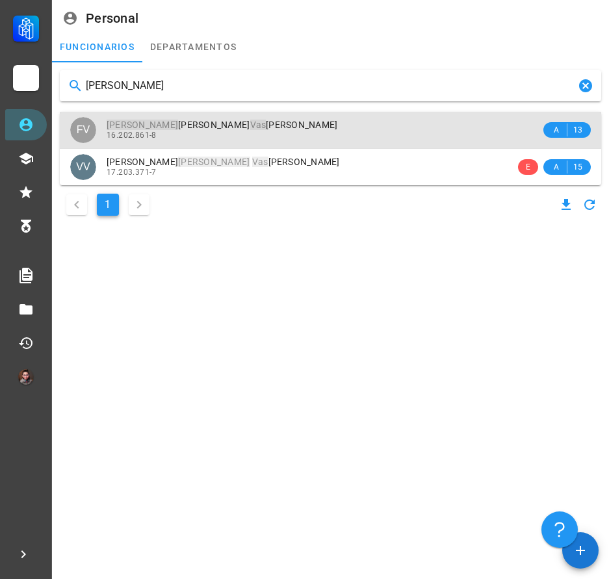
click at [267, 139] on div "16.202.861-8" at bounding box center [324, 135] width 434 height 9
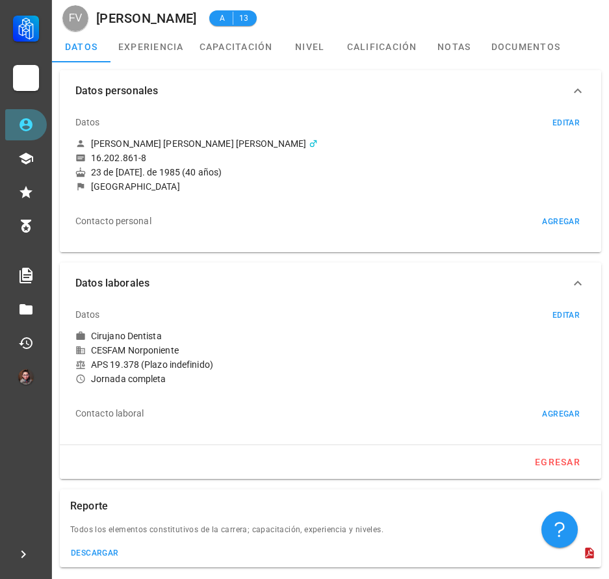
click at [19, 130] on icon at bounding box center [26, 125] width 16 height 16
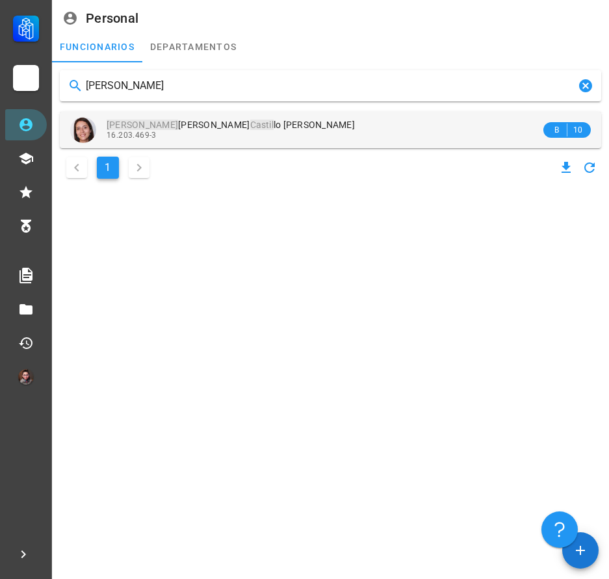
type input "[PERSON_NAME]"
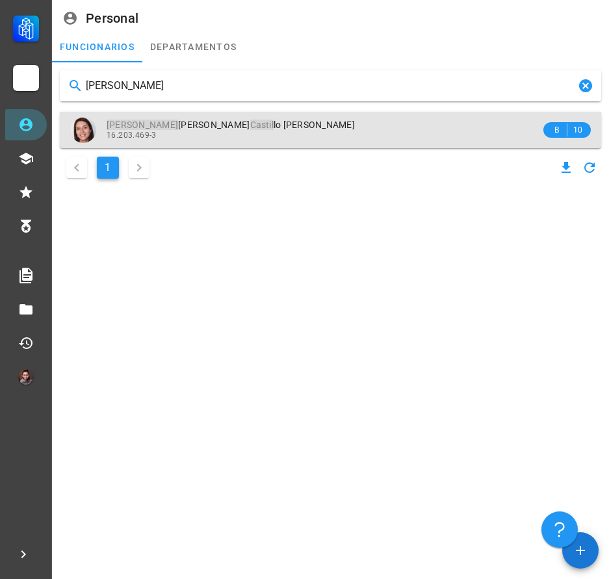
click at [205, 136] on div "16.203.469-3" at bounding box center [324, 135] width 434 height 9
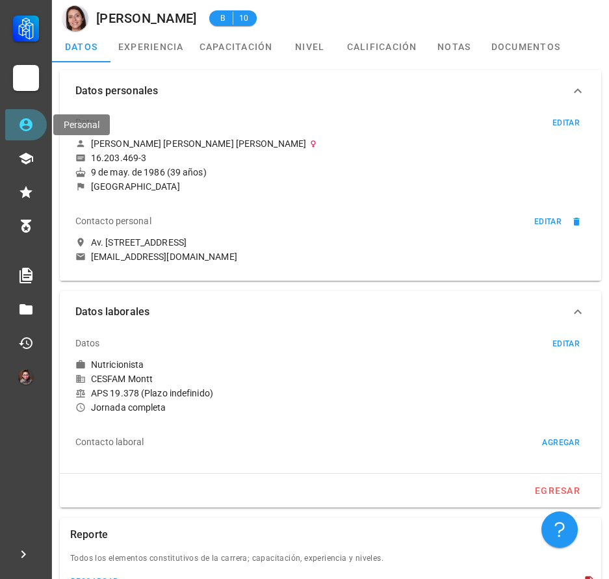
click at [16, 131] on link "Personal" at bounding box center [26, 124] width 42 height 31
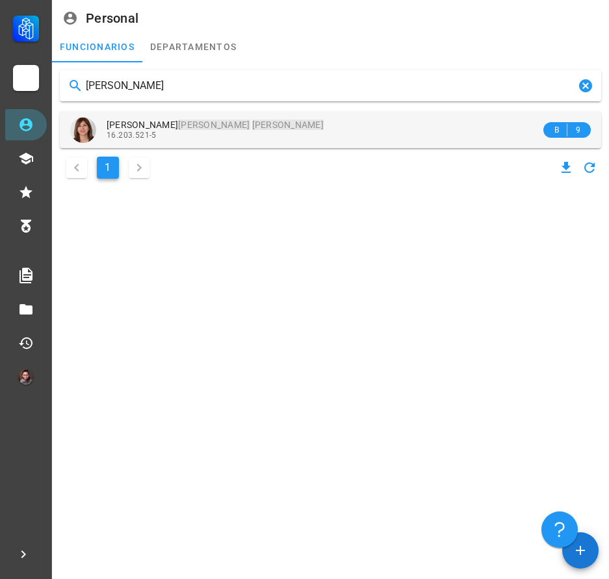
type input "[PERSON_NAME]"
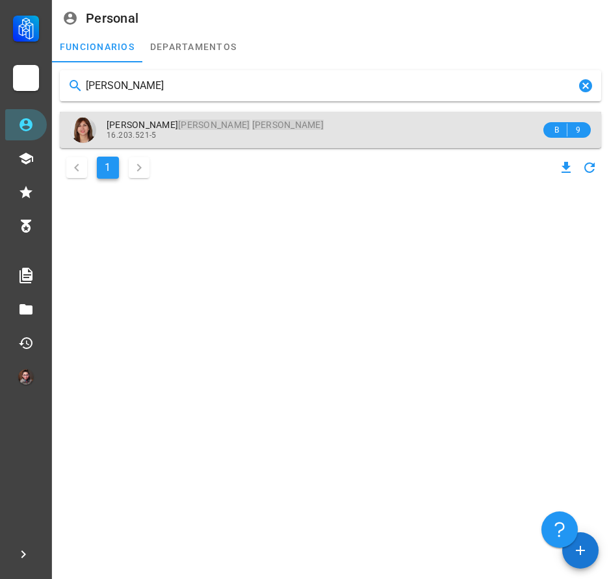
click at [272, 144] on div "[PERSON_NAME] [PERSON_NAME] 16.203.521-5" at bounding box center [324, 130] width 434 height 36
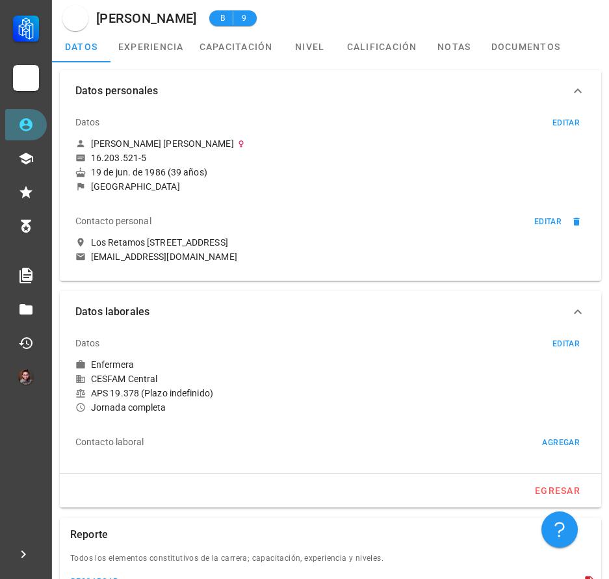
click at [38, 131] on link "Personal" at bounding box center [26, 124] width 42 height 31
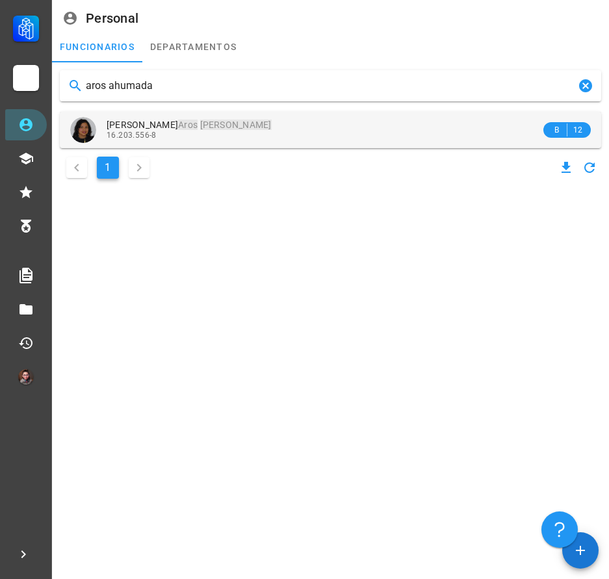
type input "aros ahumada"
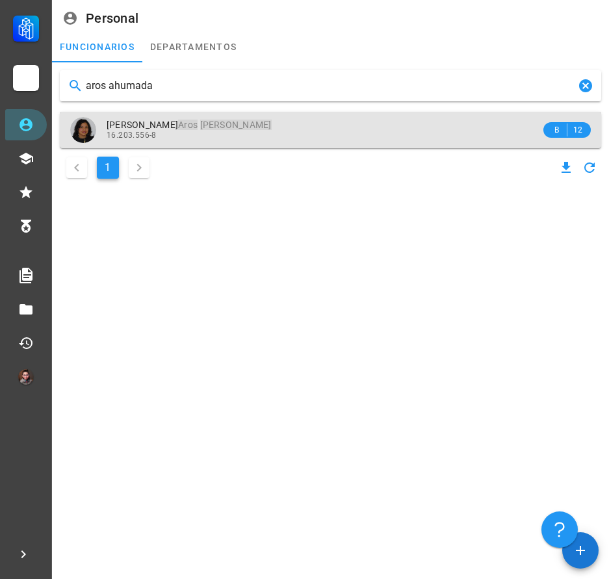
click at [241, 140] on div "16.203.556-8" at bounding box center [324, 135] width 434 height 9
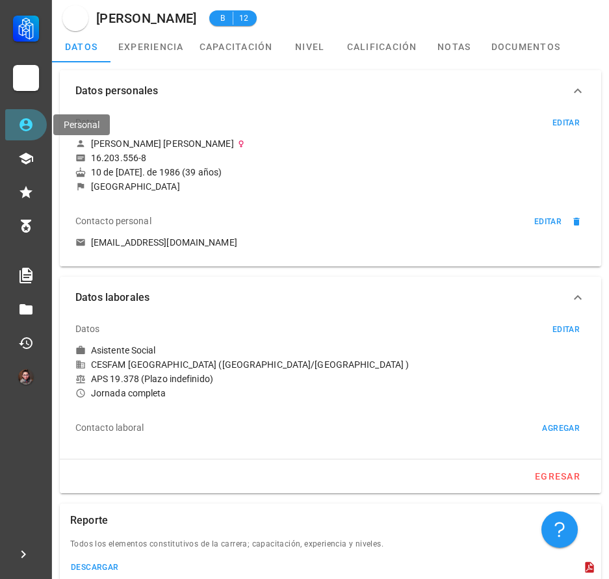
click at [25, 132] on icon at bounding box center [26, 125] width 16 height 16
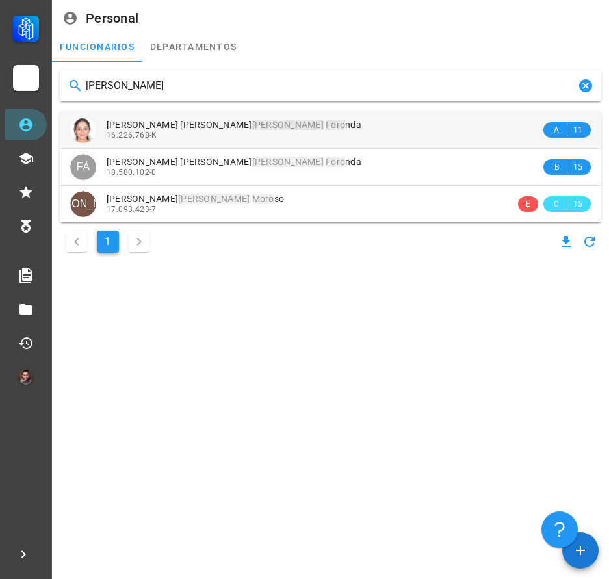
type input "[PERSON_NAME]"
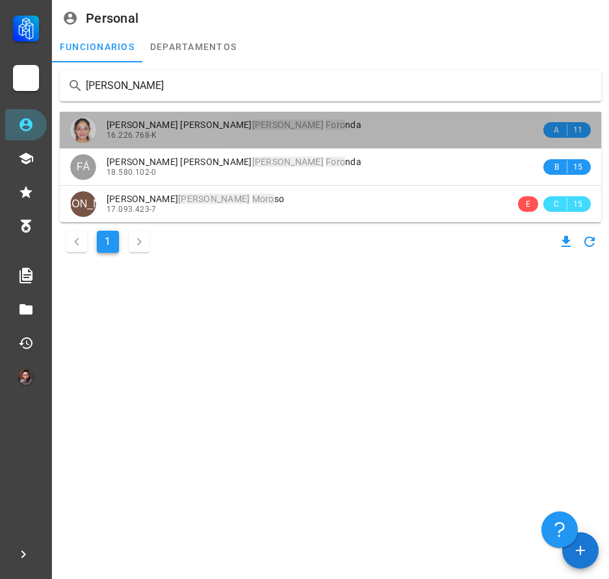
click at [144, 139] on span "16.226.768-K" at bounding box center [132, 135] width 51 height 9
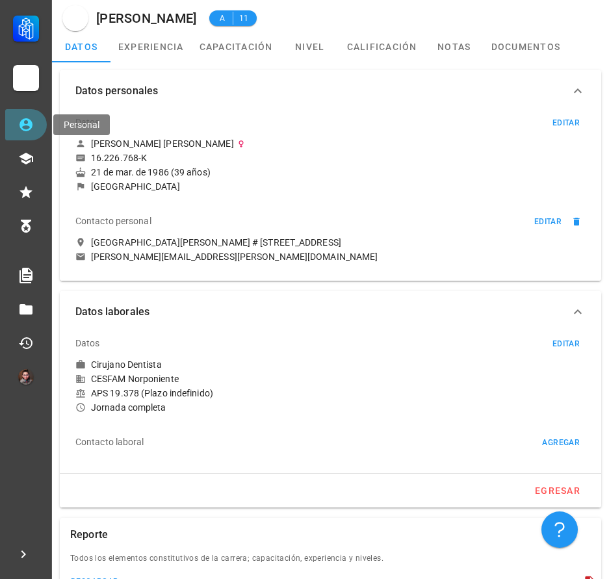
click at [31, 134] on link "Personal" at bounding box center [26, 124] width 42 height 31
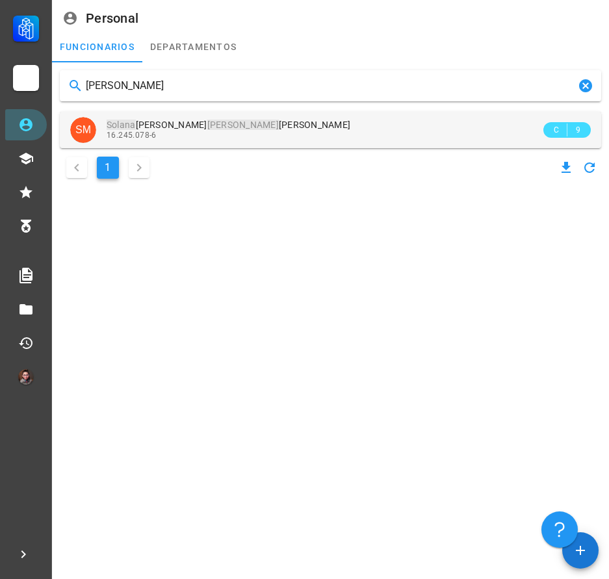
type input "[PERSON_NAME]"
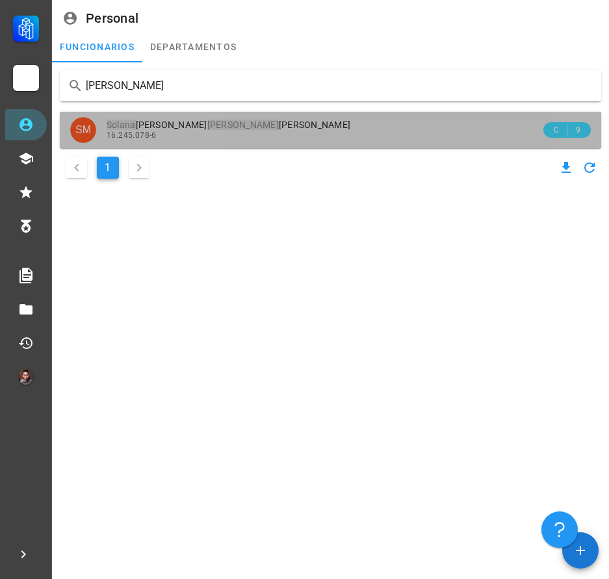
click at [201, 131] on div "16.245.078-6" at bounding box center [324, 135] width 434 height 9
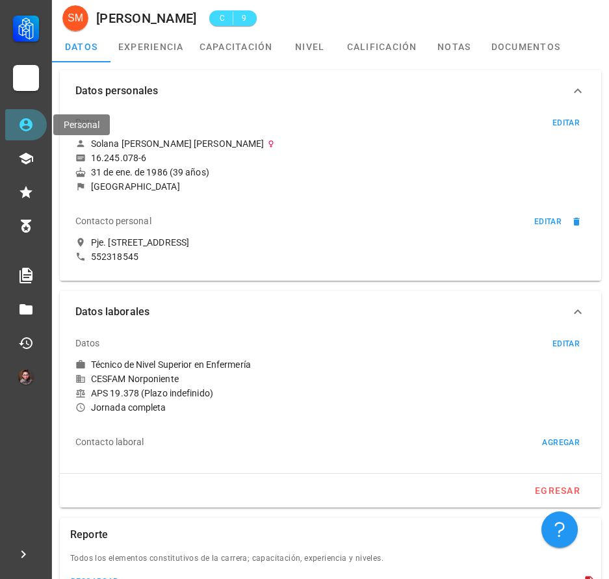
click at [33, 132] on icon at bounding box center [26, 125] width 16 height 16
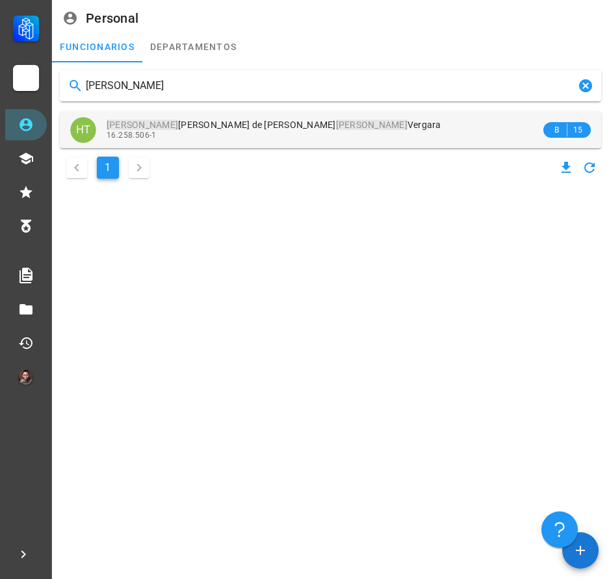
type input "[PERSON_NAME]"
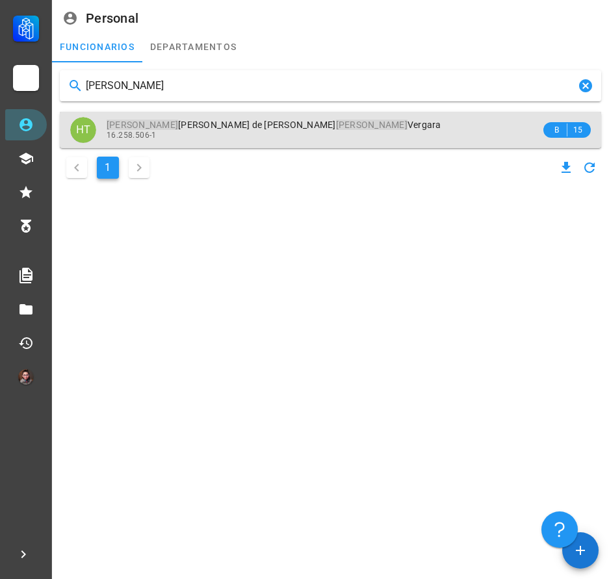
click at [289, 131] on div "16.258.506-1" at bounding box center [324, 135] width 434 height 9
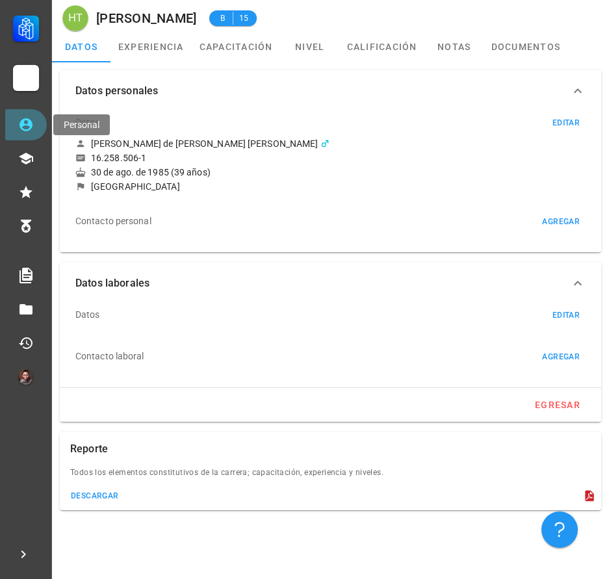
click at [37, 131] on link "Personal" at bounding box center [26, 124] width 42 height 31
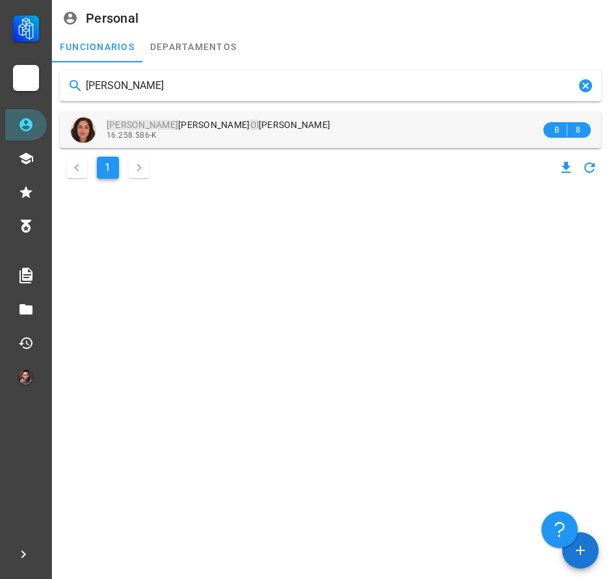
type input "[PERSON_NAME]"
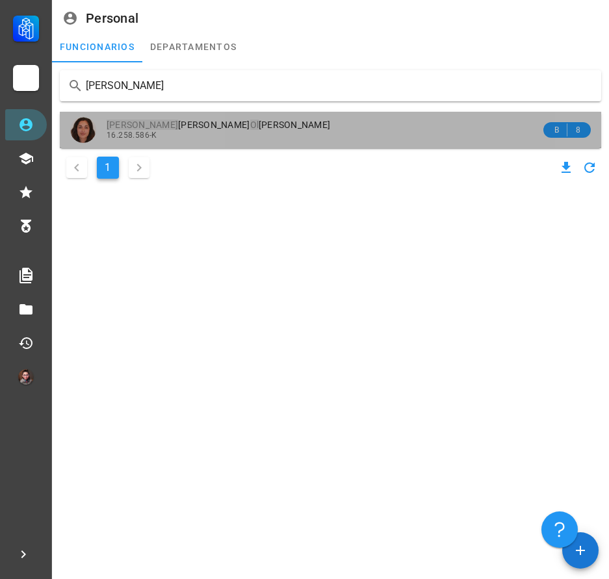
click at [281, 135] on div "16.258.586-K" at bounding box center [324, 135] width 434 height 9
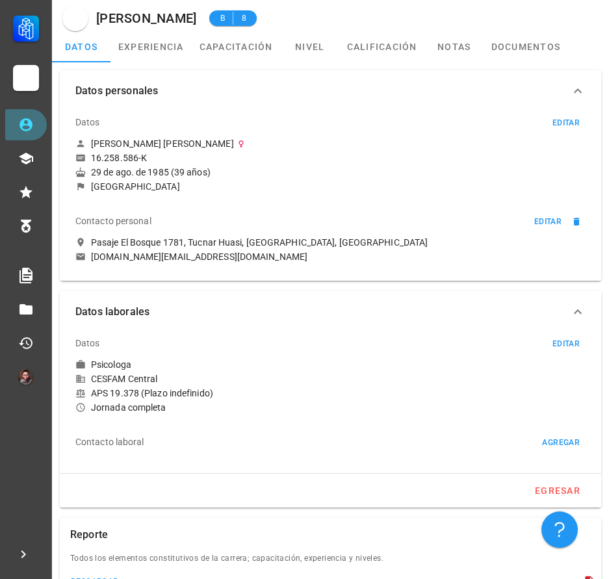
click at [19, 131] on icon at bounding box center [26, 125] width 16 height 16
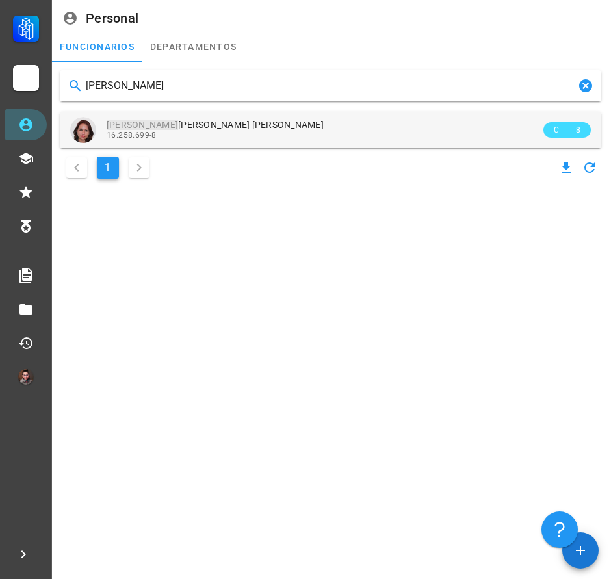
type input "[PERSON_NAME]"
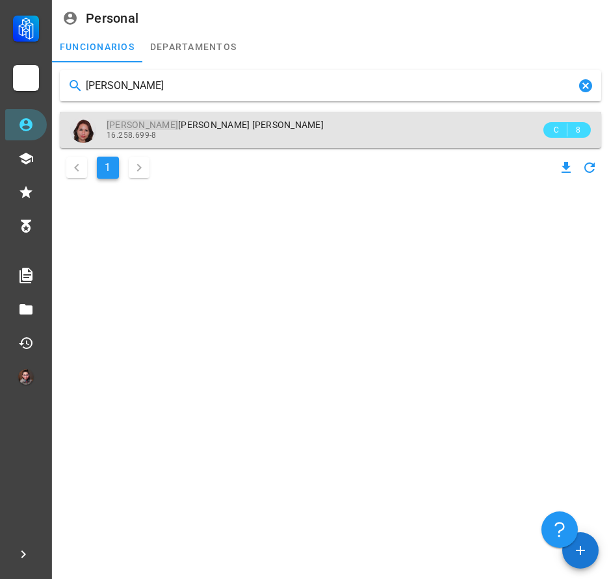
click at [199, 131] on div "16.258.699-8" at bounding box center [324, 135] width 434 height 9
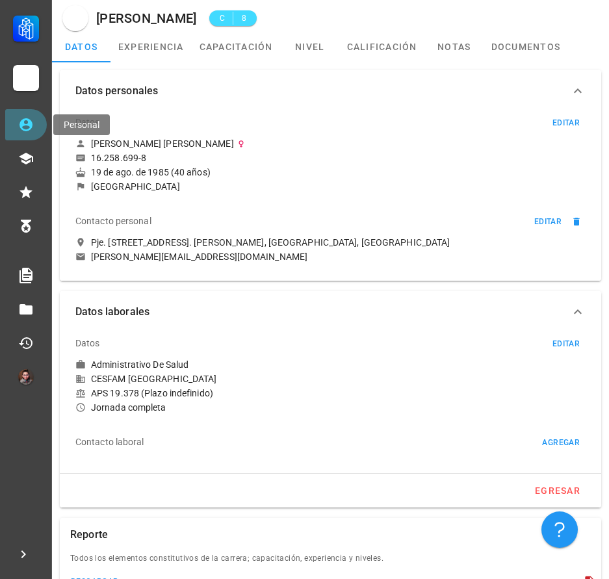
click at [28, 121] on icon at bounding box center [25, 124] width 13 height 13
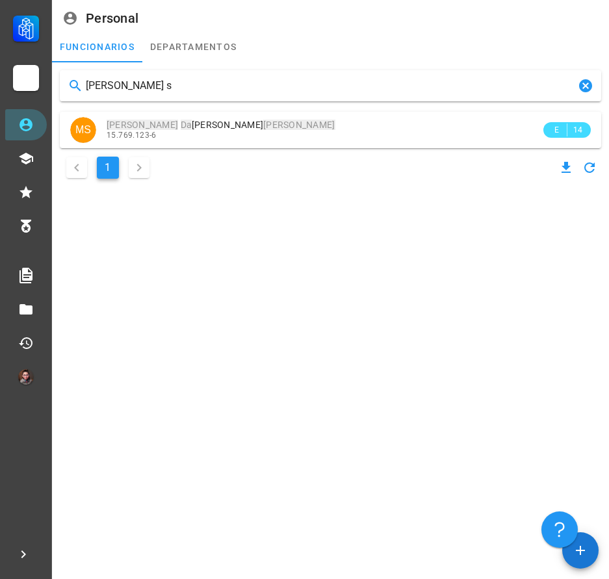
type input "[PERSON_NAME] sa"
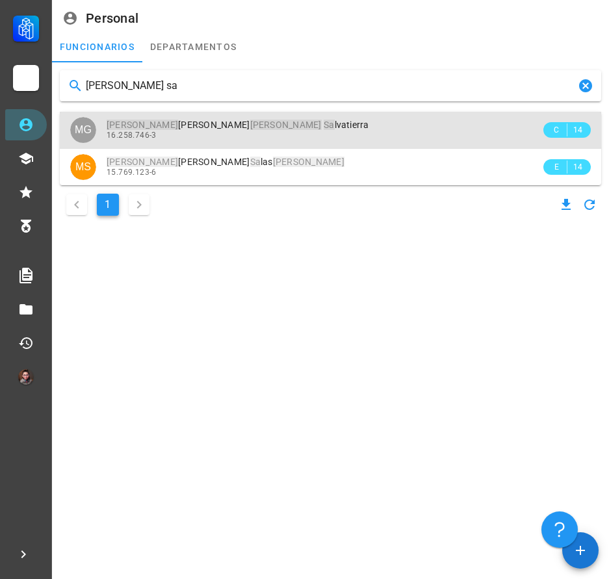
click at [250, 129] on mark "[PERSON_NAME]" at bounding box center [285, 125] width 71 height 10
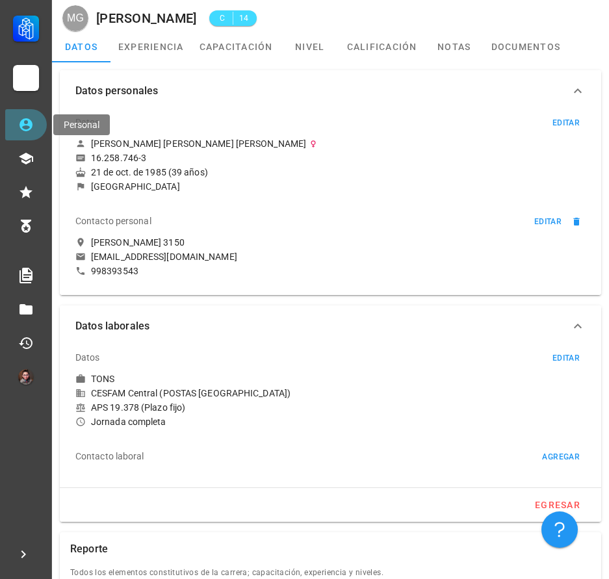
click at [31, 124] on icon at bounding box center [25, 124] width 13 height 13
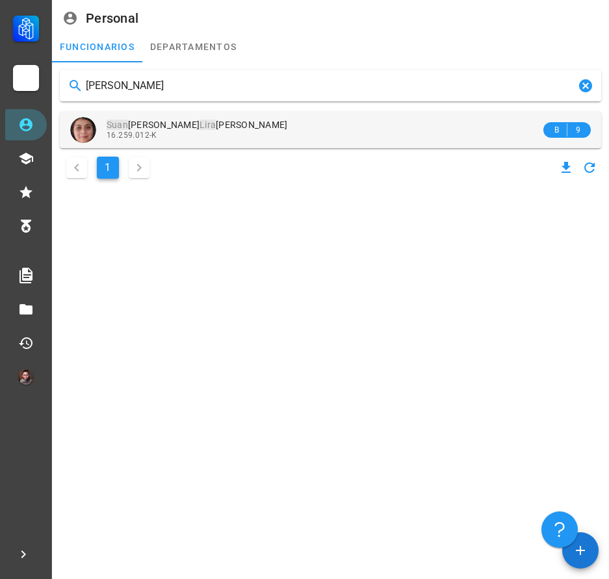
type input "[PERSON_NAME]"
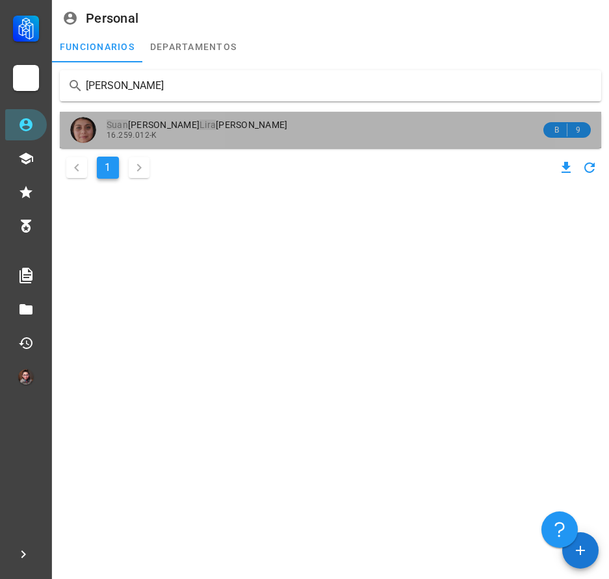
click at [226, 127] on div "[PERSON_NAME]" at bounding box center [324, 125] width 434 height 11
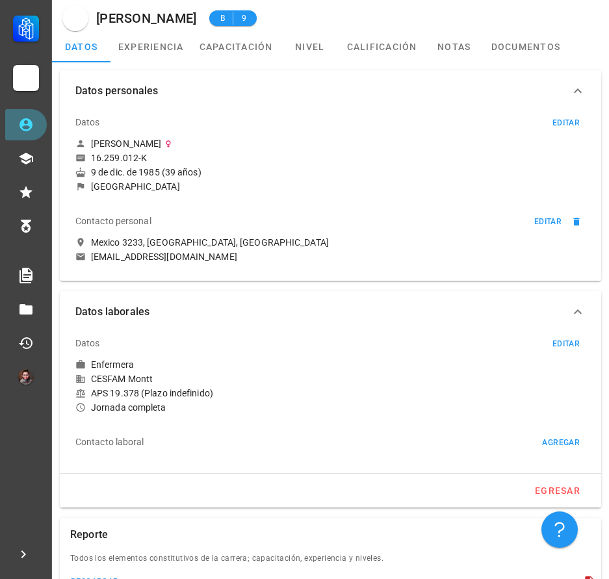
click at [16, 122] on link "Personal" at bounding box center [26, 124] width 42 height 31
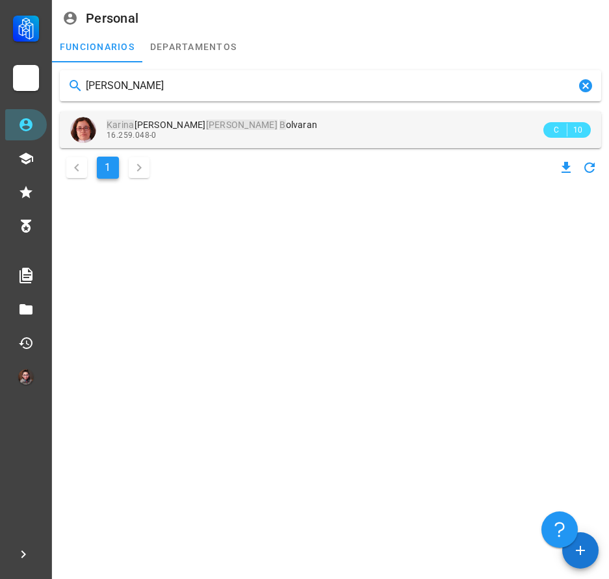
type input "[PERSON_NAME]"
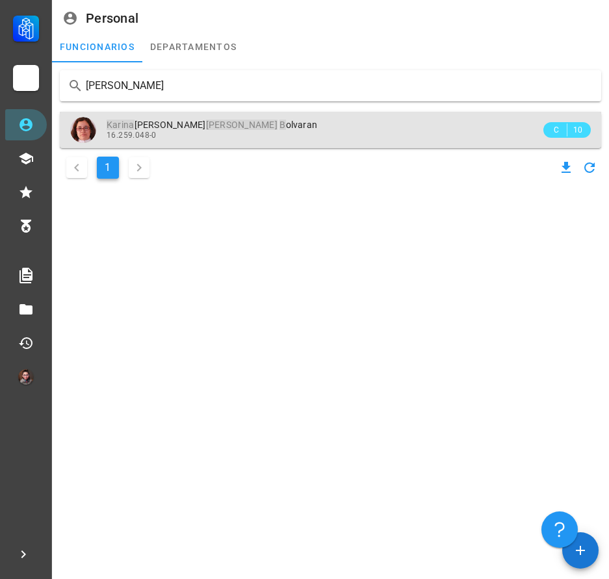
click at [286, 133] on div "16.259.048-0" at bounding box center [324, 135] width 434 height 9
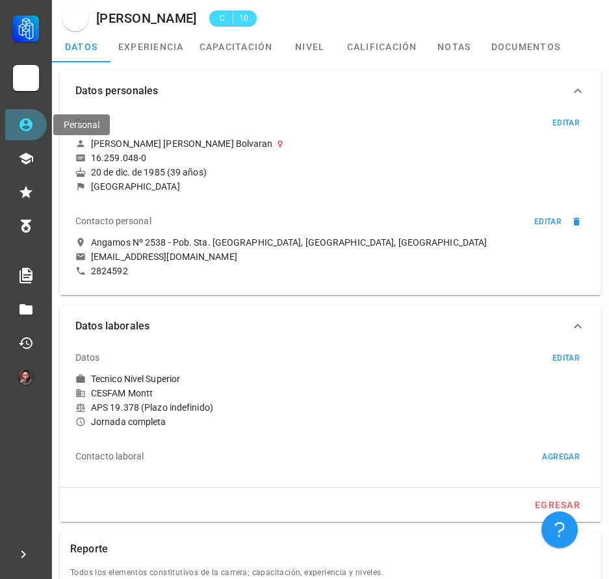
click at [29, 121] on icon at bounding box center [25, 124] width 13 height 13
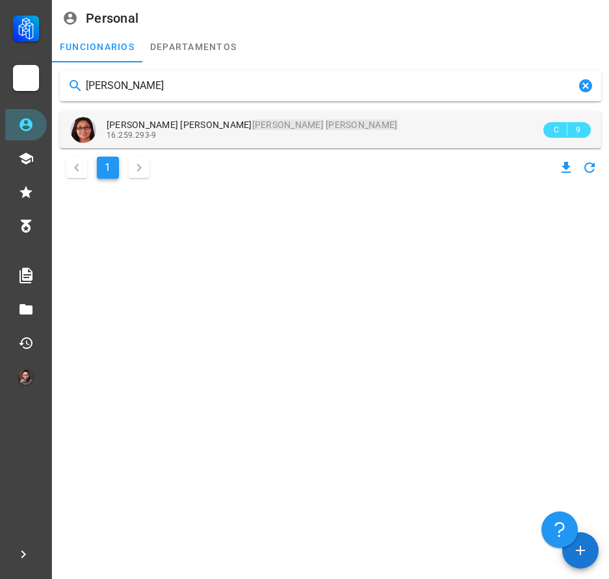
type input "[PERSON_NAME]"
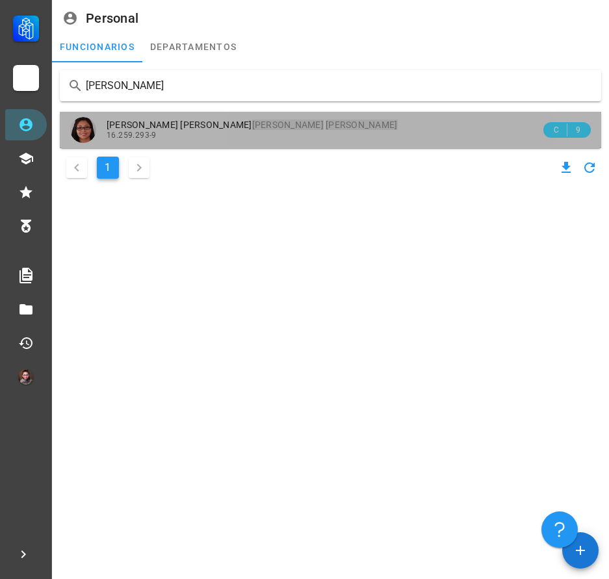
click at [267, 130] on div "[PERSON_NAME] [PERSON_NAME]" at bounding box center [324, 125] width 434 height 11
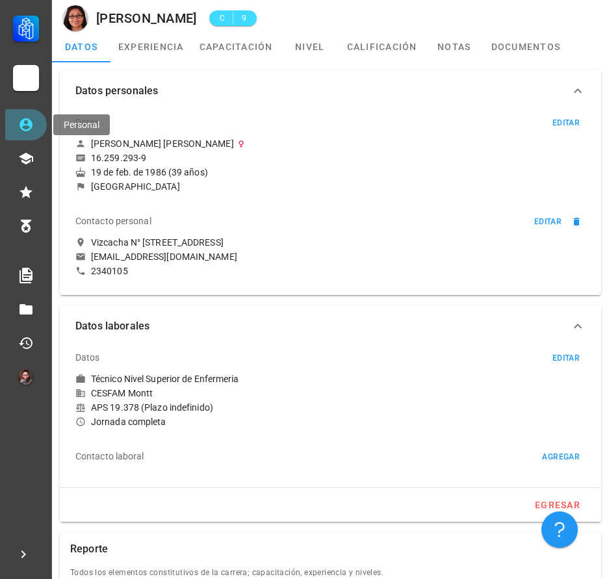
click at [32, 134] on link "Personal" at bounding box center [26, 124] width 42 height 31
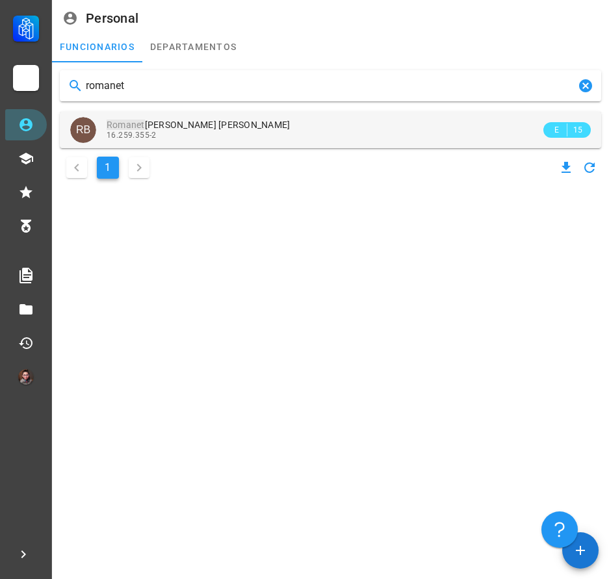
type input "romanet"
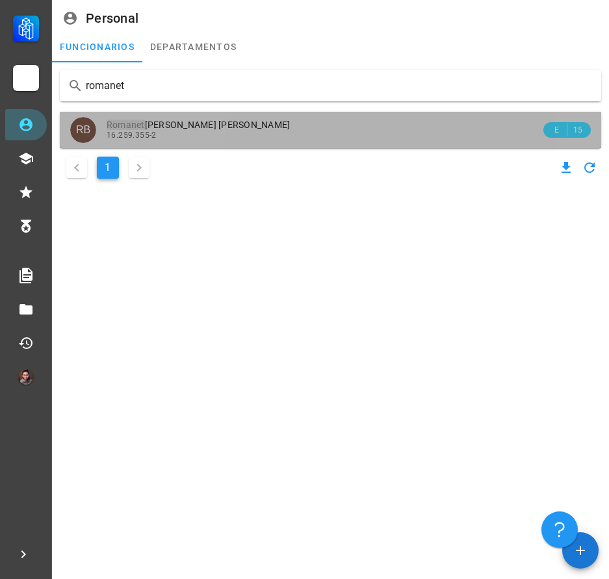
click at [204, 136] on div "16.259.355-2" at bounding box center [324, 135] width 434 height 9
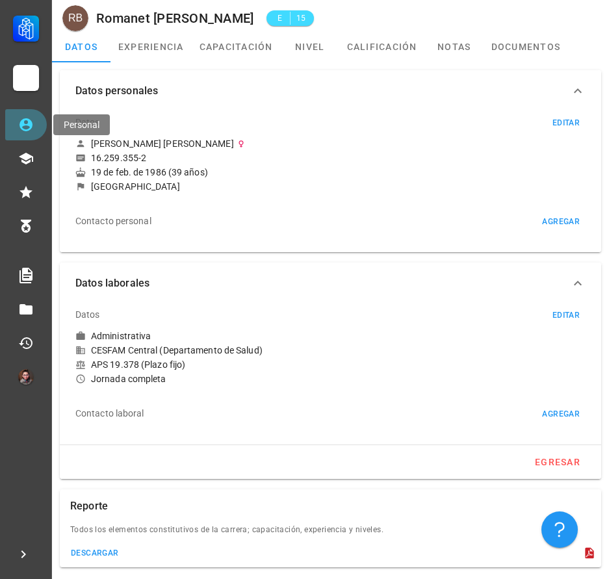
click at [33, 123] on icon at bounding box center [26, 125] width 16 height 16
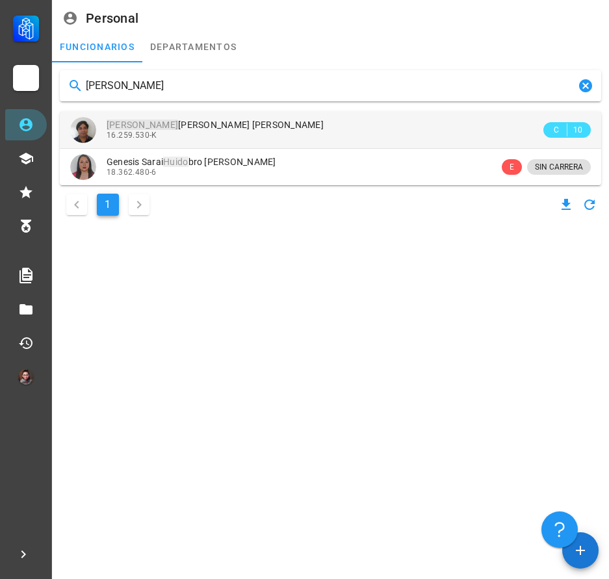
type input "[PERSON_NAME]"
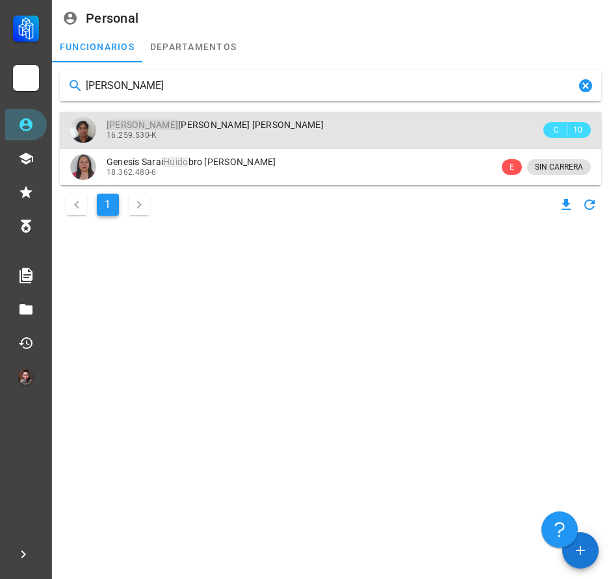
click at [291, 141] on div "[PERSON_NAME] [PERSON_NAME] [PERSON_NAME] 16.259.530-K" at bounding box center [324, 130] width 434 height 36
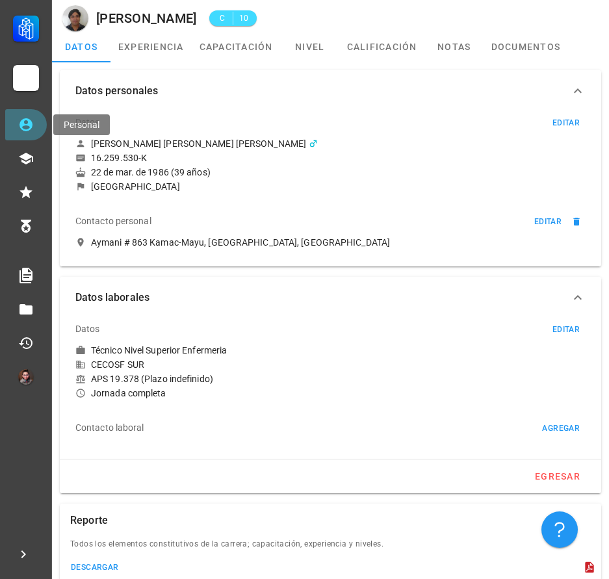
click at [22, 134] on link "Personal" at bounding box center [26, 124] width 42 height 31
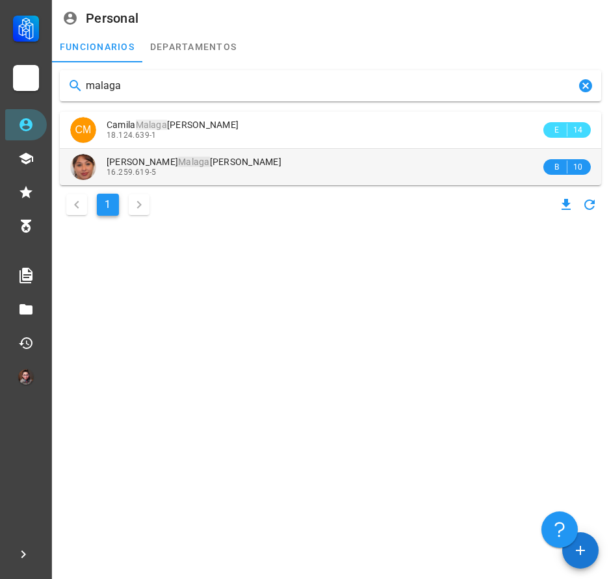
type input "malaga"
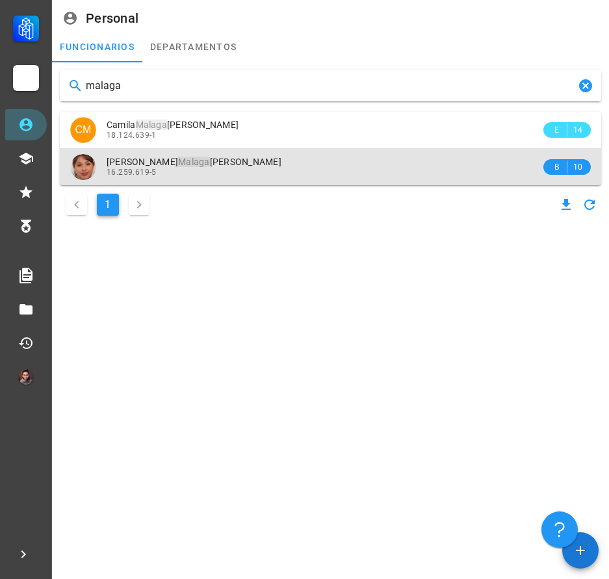
click at [263, 165] on div "[PERSON_NAME] Malaga [PERSON_NAME]" at bounding box center [324, 162] width 434 height 11
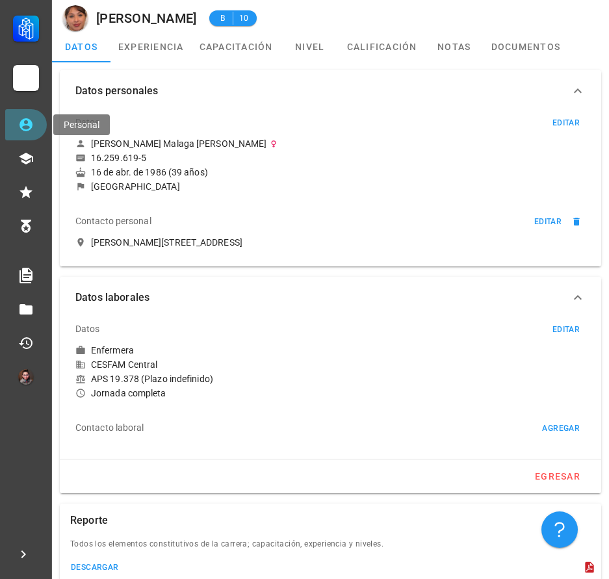
click at [38, 120] on link "Personal" at bounding box center [26, 124] width 42 height 31
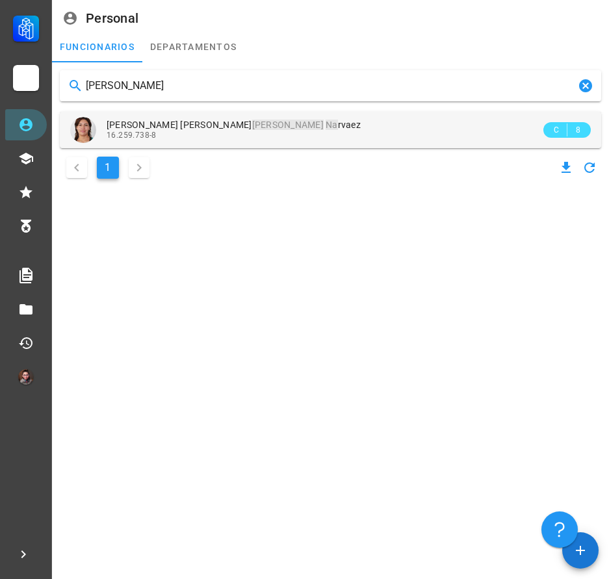
type input "[PERSON_NAME]"
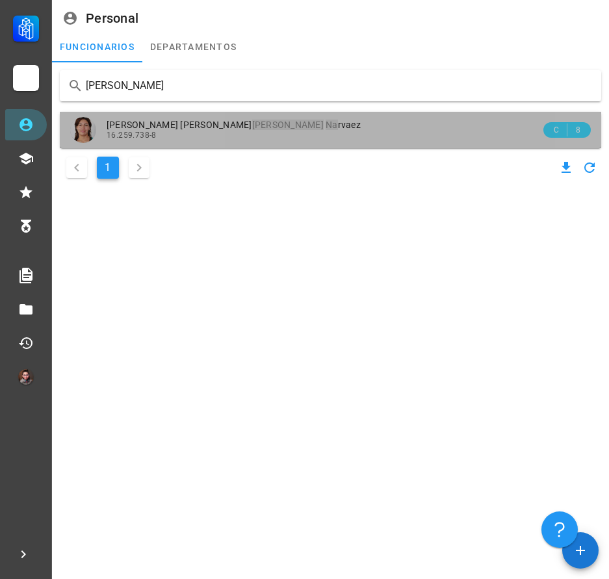
click at [262, 140] on div "16.259.738-8" at bounding box center [324, 135] width 434 height 9
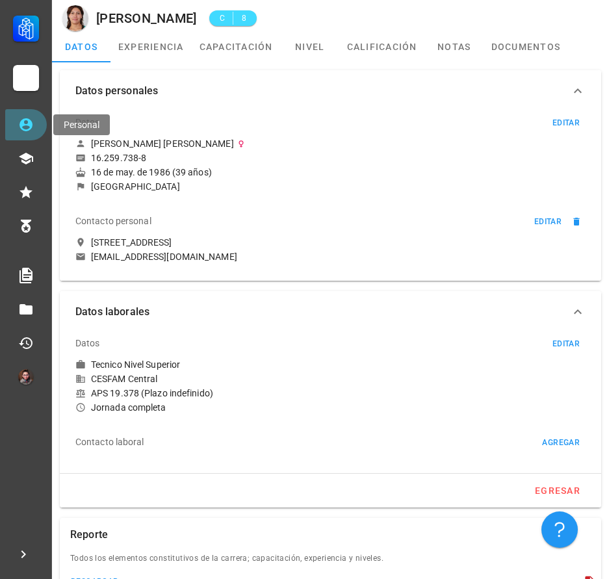
click at [29, 125] on icon at bounding box center [25, 124] width 13 height 13
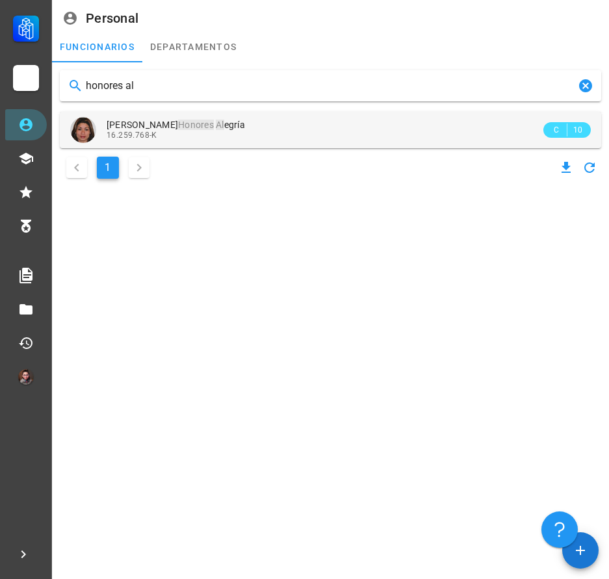
type input "honores al"
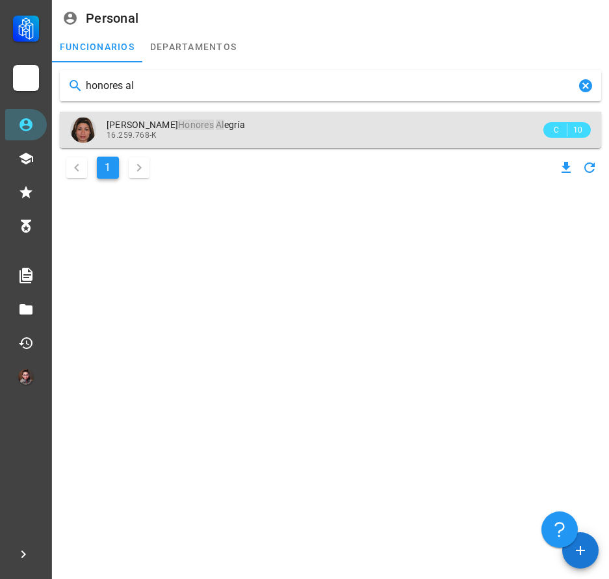
click at [220, 145] on div "[PERSON_NAME] [PERSON_NAME] Al egría 16.259.768-K" at bounding box center [324, 130] width 434 height 36
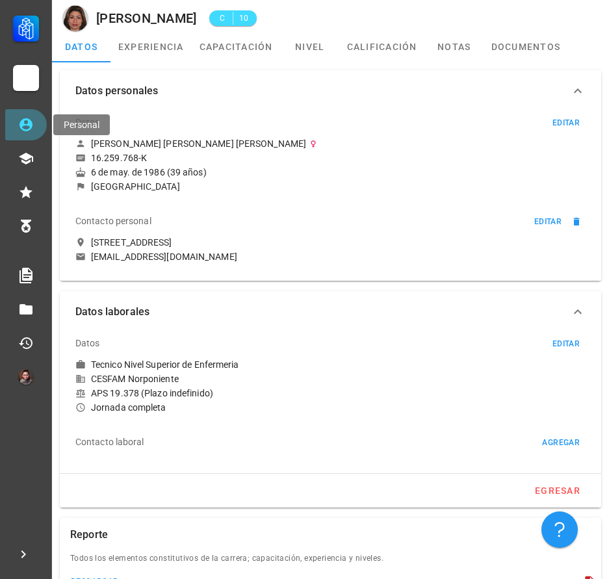
click at [21, 127] on icon at bounding box center [25, 124] width 13 height 13
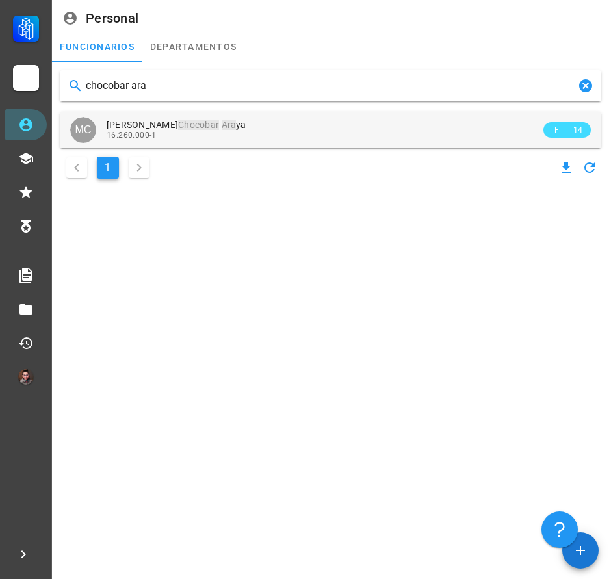
type input "chocobar ara"
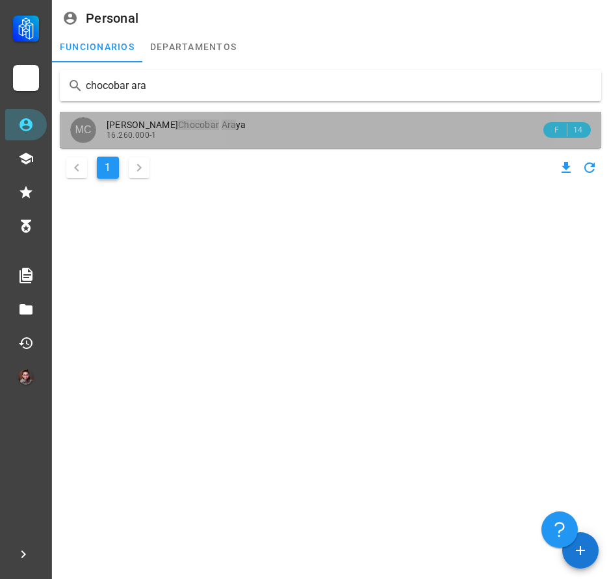
click at [184, 121] on mark "Chocobar" at bounding box center [198, 125] width 41 height 10
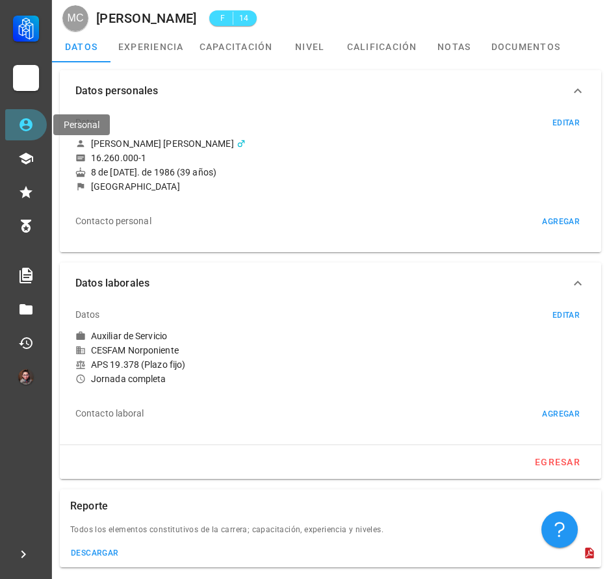
click at [18, 123] on link "Personal" at bounding box center [26, 124] width 42 height 31
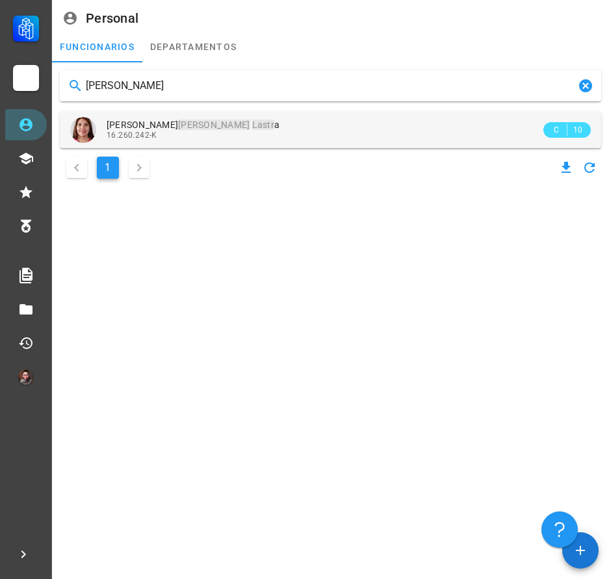
type input "[PERSON_NAME]"
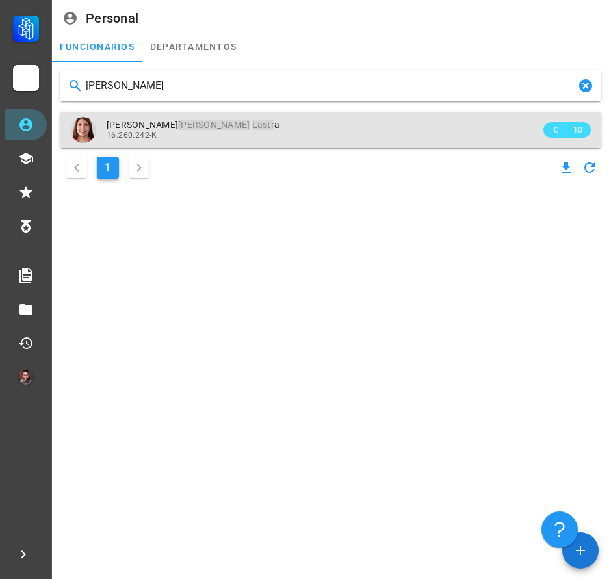
click at [163, 121] on span "[PERSON_NAME] Lastr a" at bounding box center [193, 125] width 173 height 10
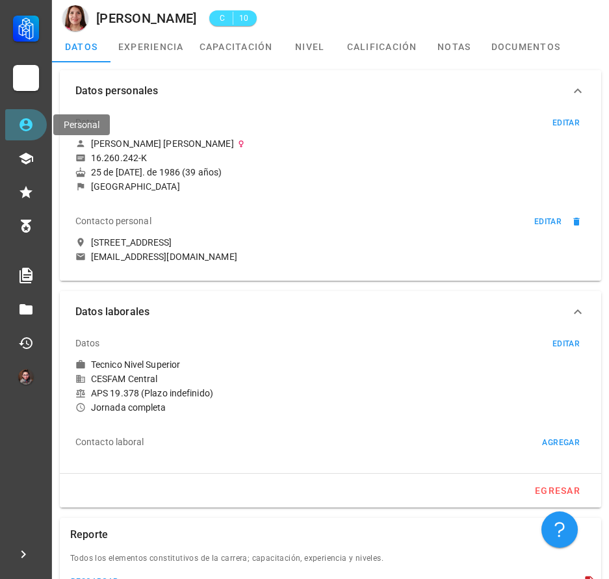
click at [14, 130] on link "Personal" at bounding box center [26, 124] width 42 height 31
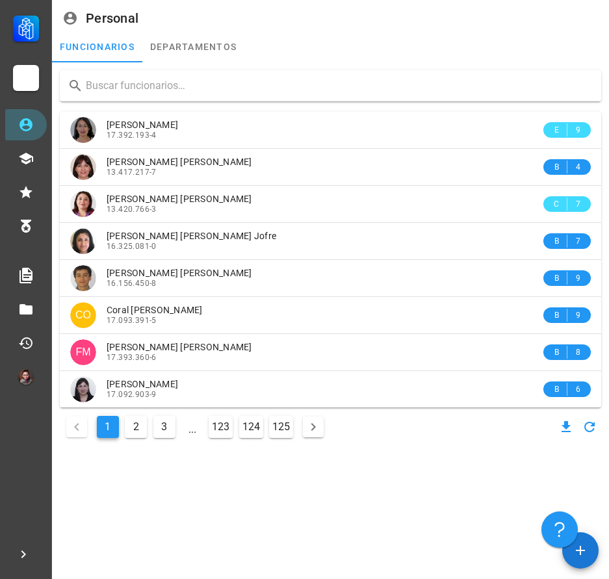
click at [110, 84] on input "text" at bounding box center [338, 85] width 505 height 21
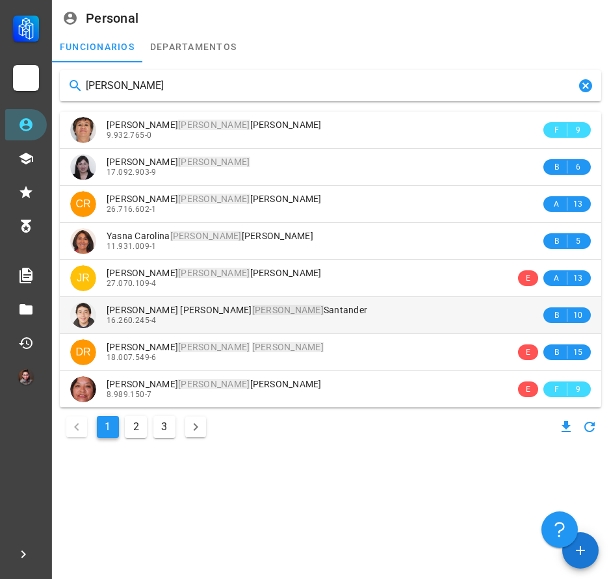
type input "[PERSON_NAME]"
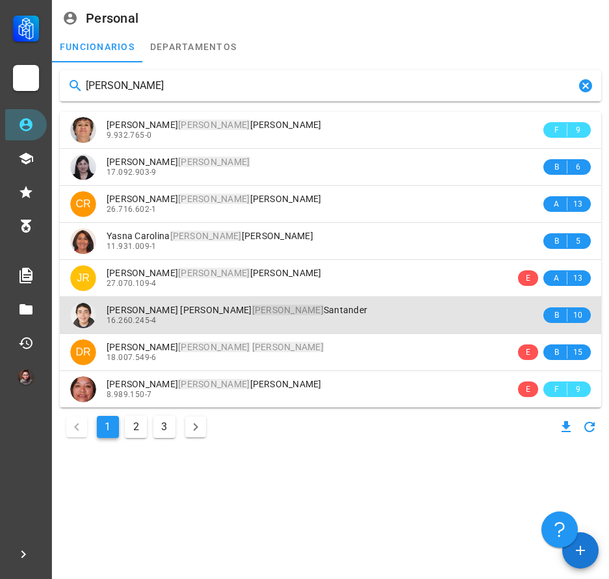
click at [152, 307] on span "[PERSON_NAME]" at bounding box center [237, 310] width 260 height 10
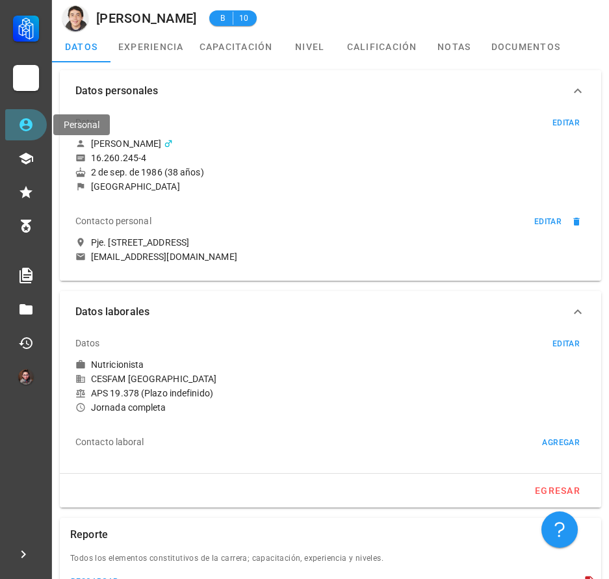
click at [18, 115] on link "Personal" at bounding box center [26, 124] width 42 height 31
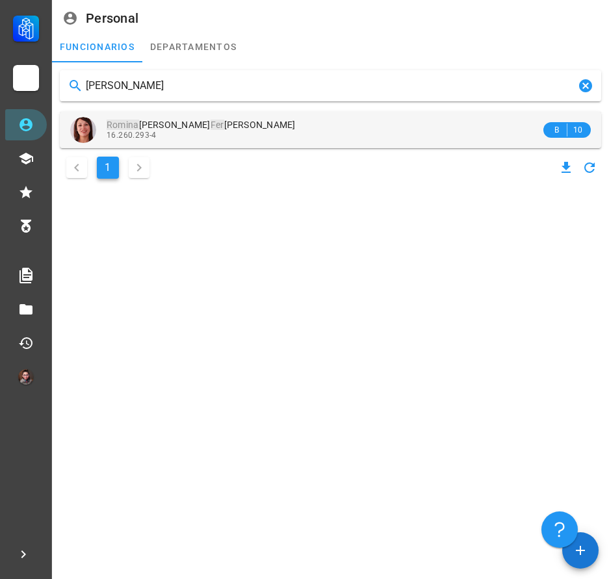
type input "[PERSON_NAME]"
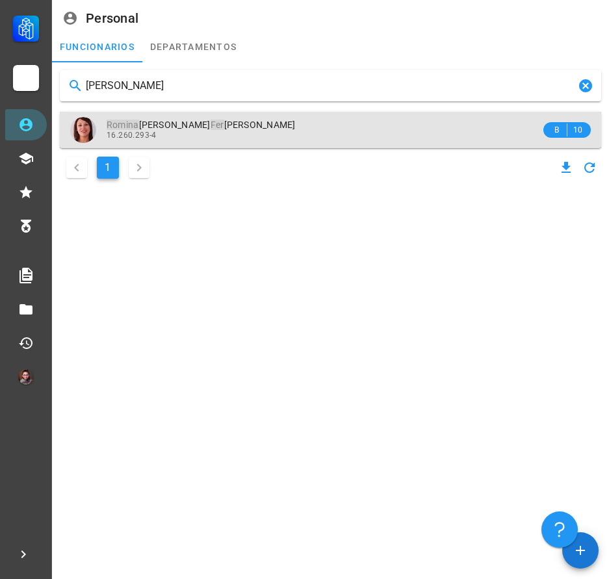
click at [263, 134] on div "16.260.293-4" at bounding box center [324, 135] width 434 height 9
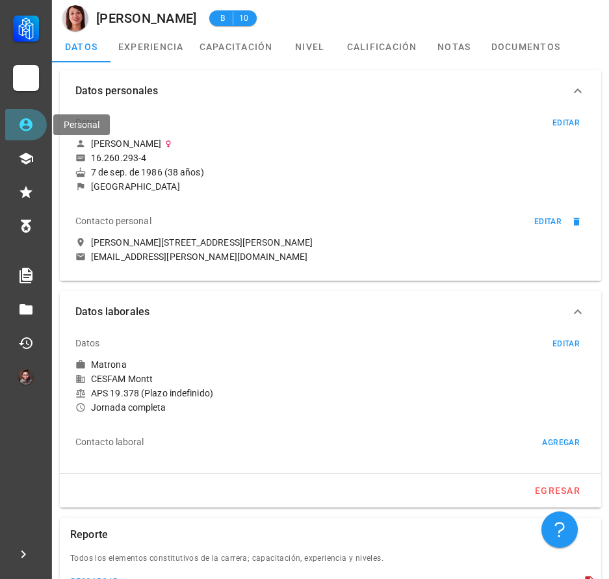
click at [41, 117] on link "Personal" at bounding box center [26, 124] width 42 height 31
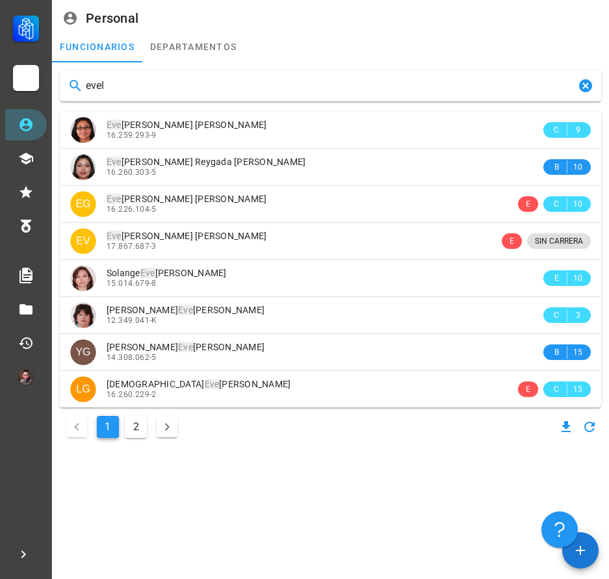
type input "[PERSON_NAME]"
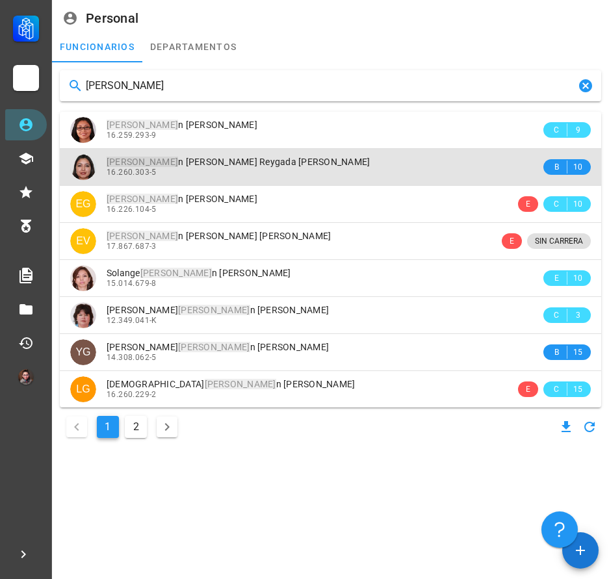
click at [142, 165] on span "[PERSON_NAME] n [PERSON_NAME] Reygada [PERSON_NAME]" at bounding box center [239, 162] width 264 height 10
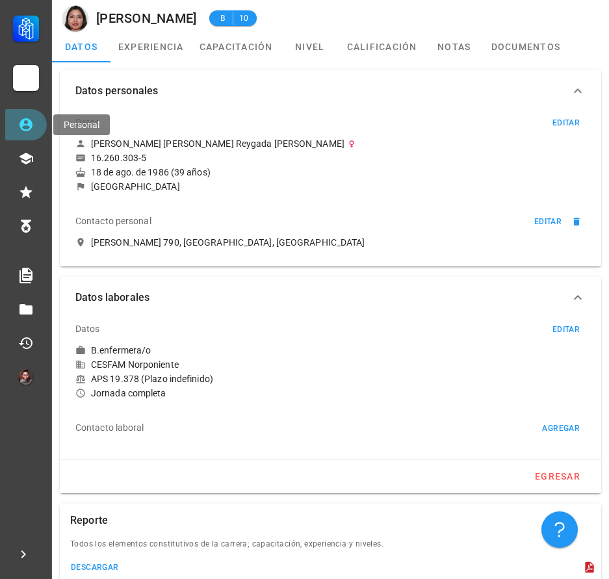
click at [30, 121] on icon at bounding box center [25, 124] width 13 height 13
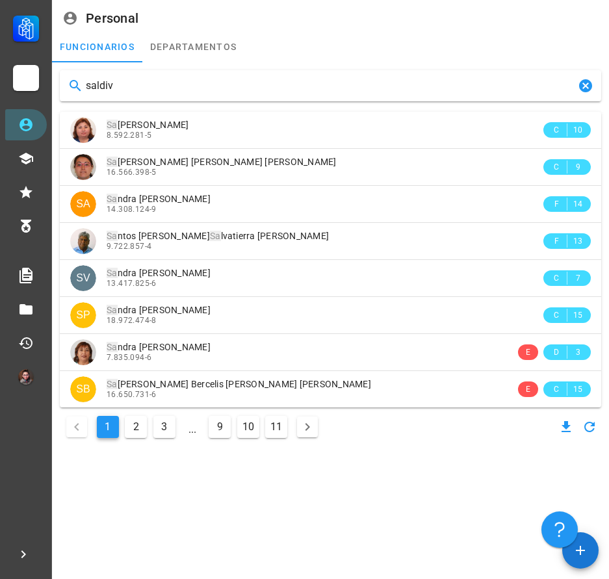
type input "saldiva"
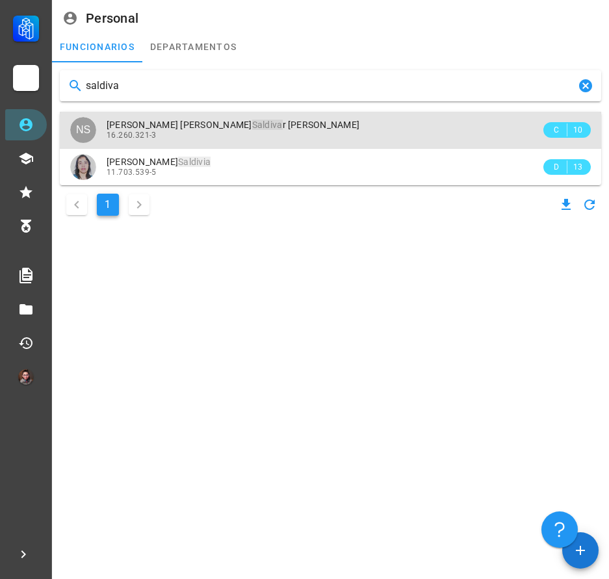
click at [187, 135] on div "16.260.321-3" at bounding box center [324, 135] width 434 height 9
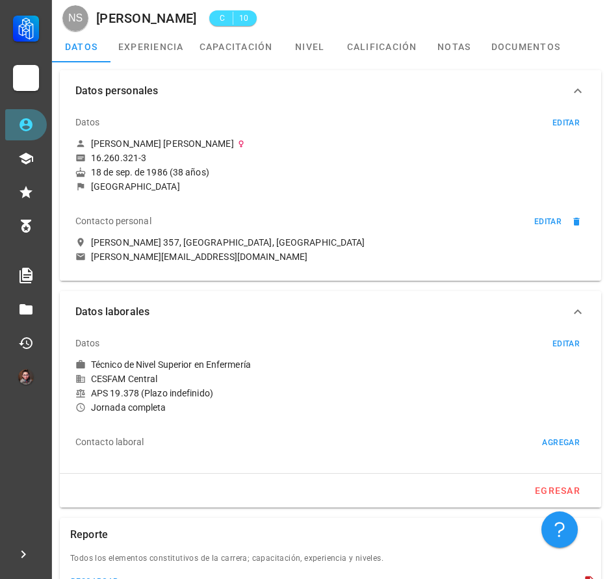
click at [34, 130] on link "Personal" at bounding box center [26, 124] width 42 height 31
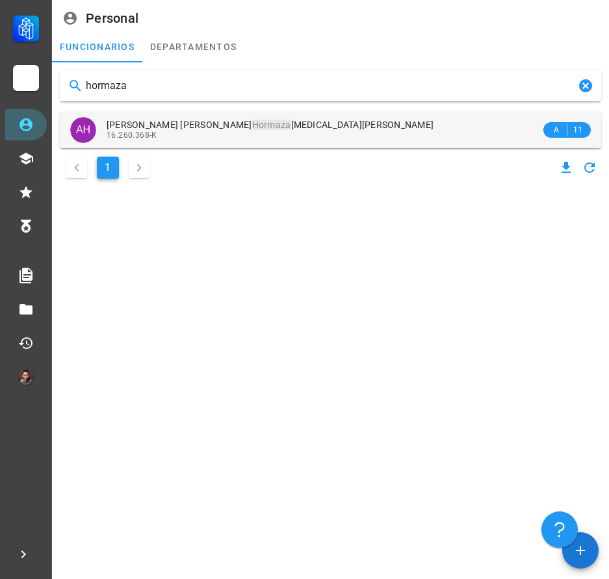
type input "hormaza"
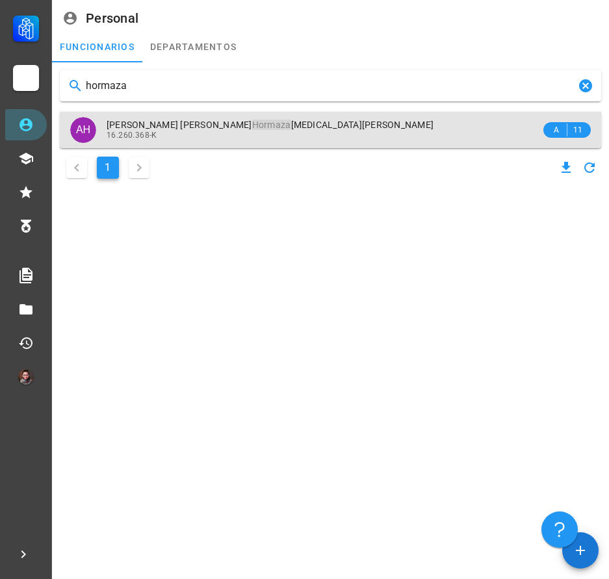
click at [246, 127] on span "[PERSON_NAME] [PERSON_NAME] [MEDICAL_DATA][PERSON_NAME]" at bounding box center [270, 125] width 327 height 10
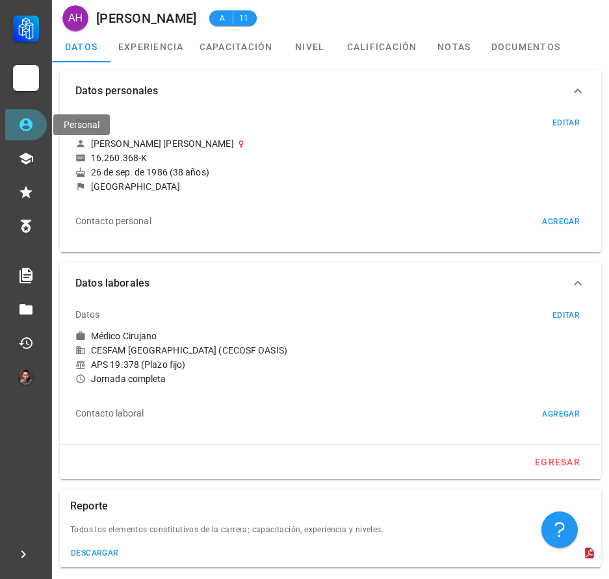
click at [25, 125] on icon at bounding box center [25, 124] width 13 height 13
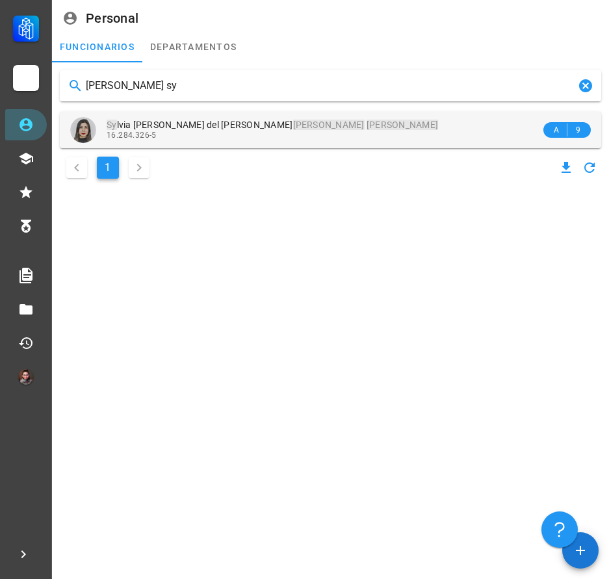
type input "[PERSON_NAME] sy"
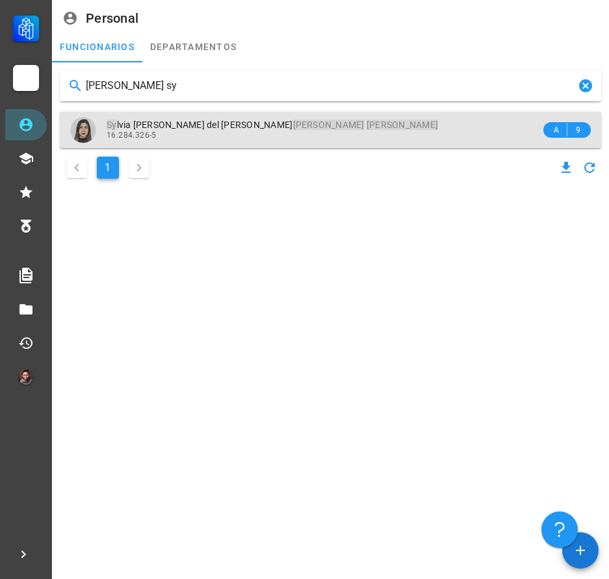
click at [243, 140] on div "16.284.326-5" at bounding box center [324, 135] width 434 height 9
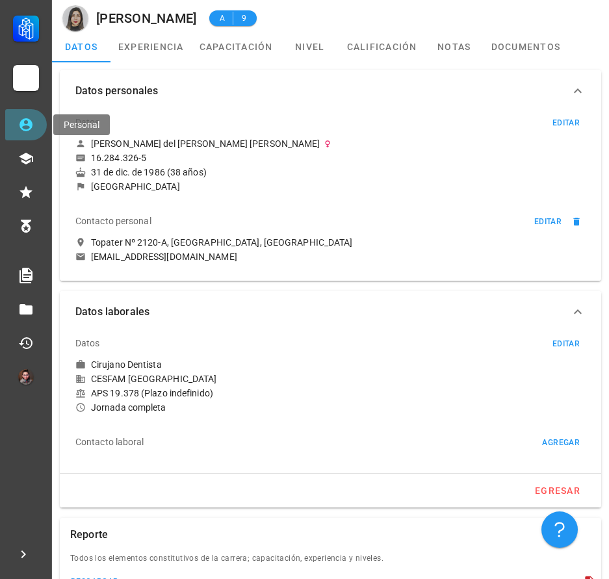
click at [23, 130] on icon at bounding box center [25, 124] width 13 height 13
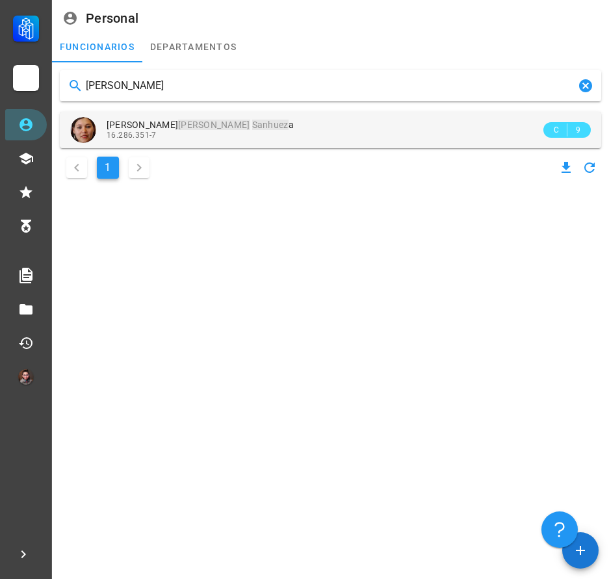
type input "[PERSON_NAME]"
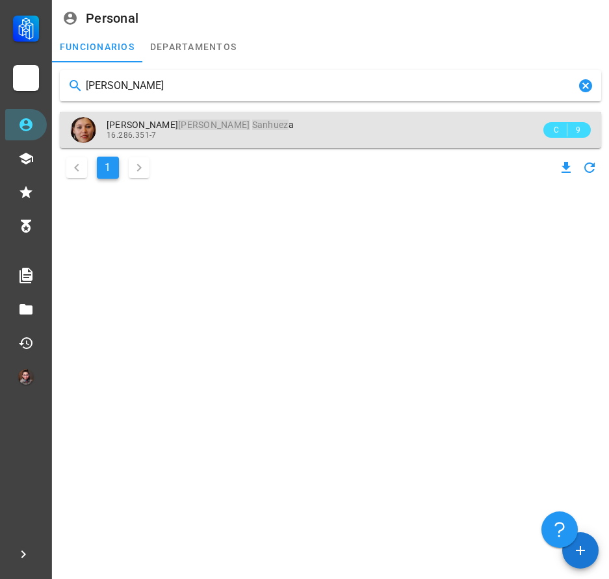
click at [216, 135] on div "16.286.351-7" at bounding box center [324, 135] width 434 height 9
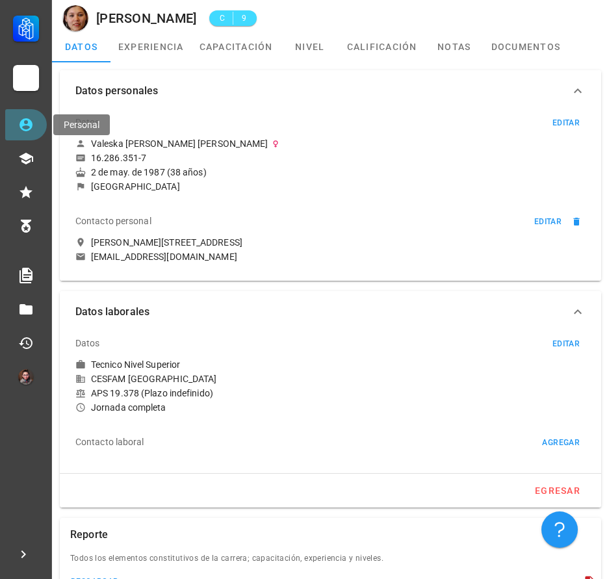
click at [17, 123] on link "Personal" at bounding box center [26, 124] width 42 height 31
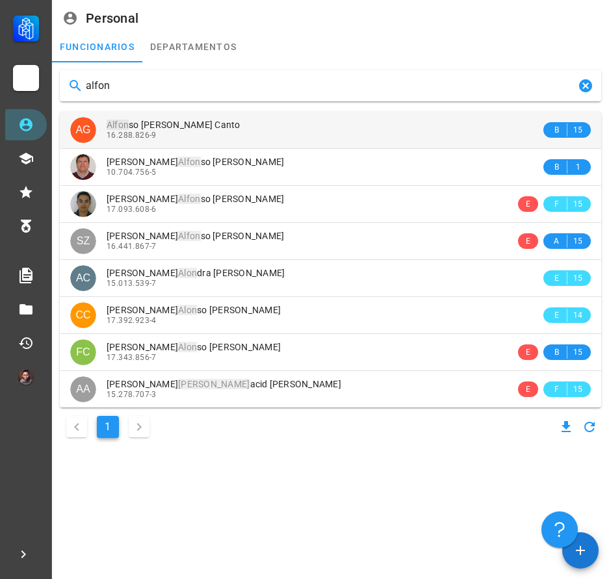
type input "alfon"
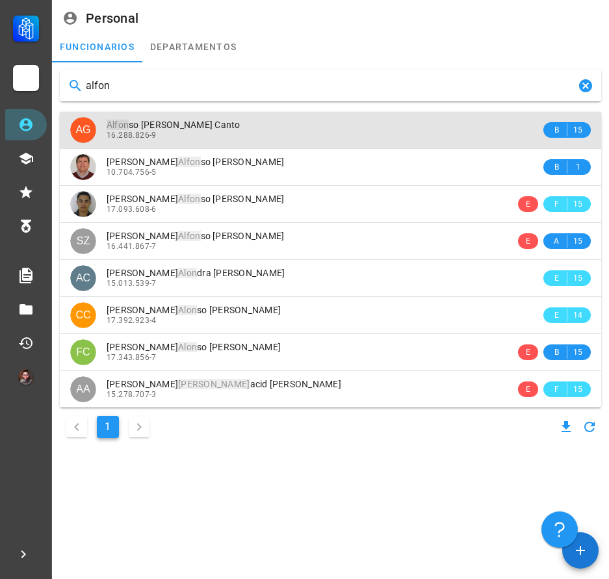
click at [175, 133] on div "16.288.826-9" at bounding box center [324, 135] width 434 height 9
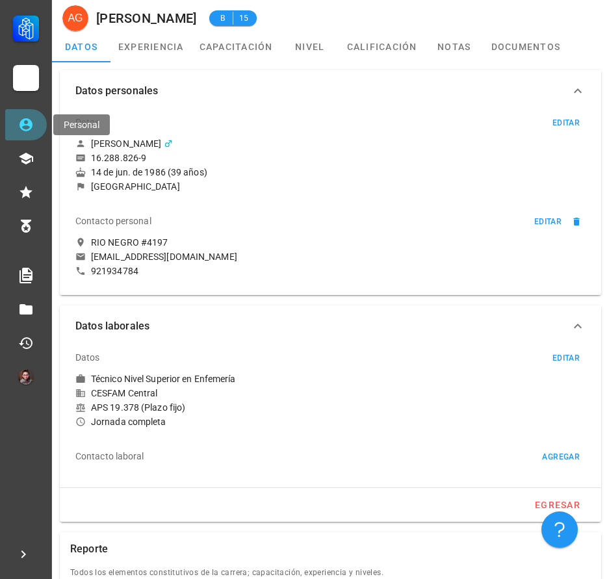
click at [26, 127] on icon at bounding box center [26, 125] width 16 height 16
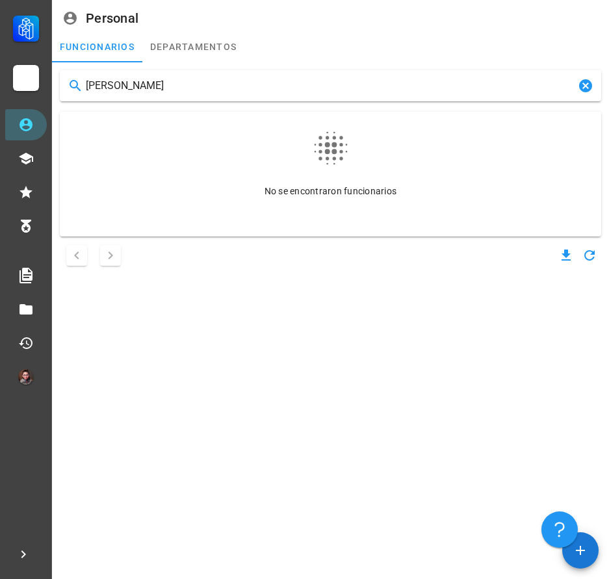
drag, startPoint x: 109, startPoint y: 99, endPoint x: 84, endPoint y: 103, distance: 25.6
click at [84, 104] on div "[PERSON_NAME] No se encontraron funcionarios" at bounding box center [330, 169] width 551 height 209
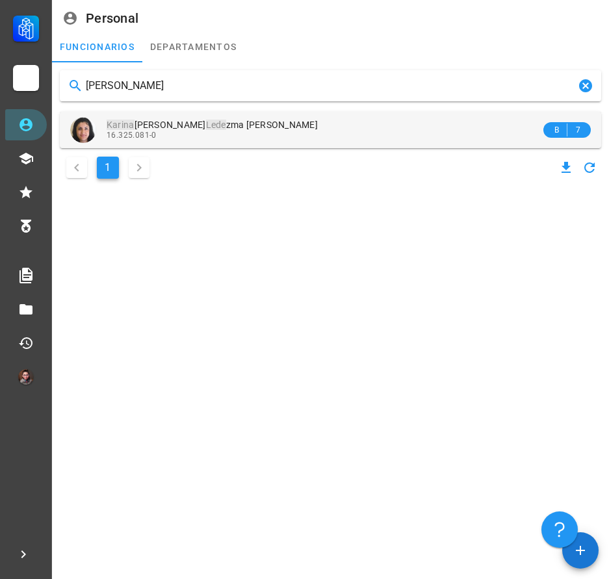
type input "[PERSON_NAME]"
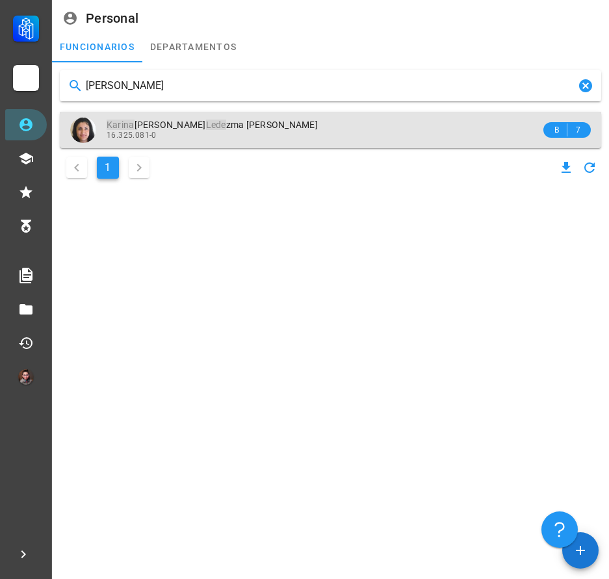
click at [242, 123] on div "[PERSON_NAME] [PERSON_NAME] zma [PERSON_NAME]" at bounding box center [324, 125] width 434 height 11
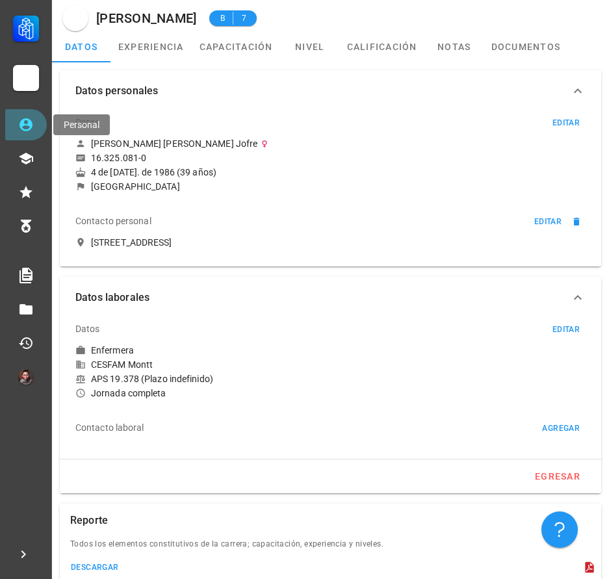
click at [25, 126] on icon at bounding box center [26, 125] width 16 height 16
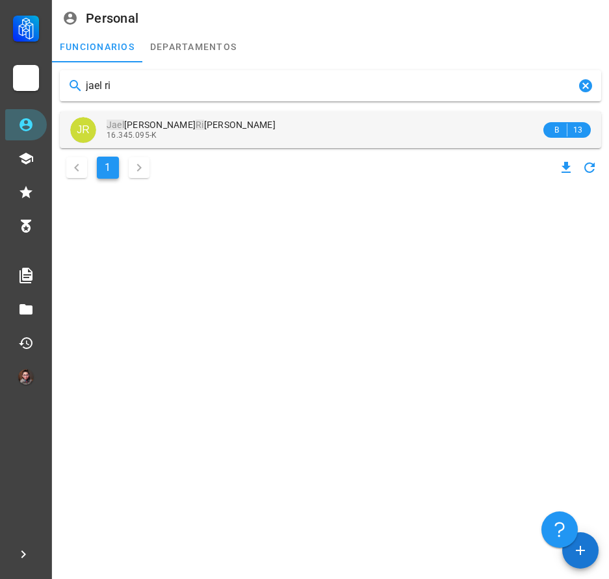
type input "jael ri"
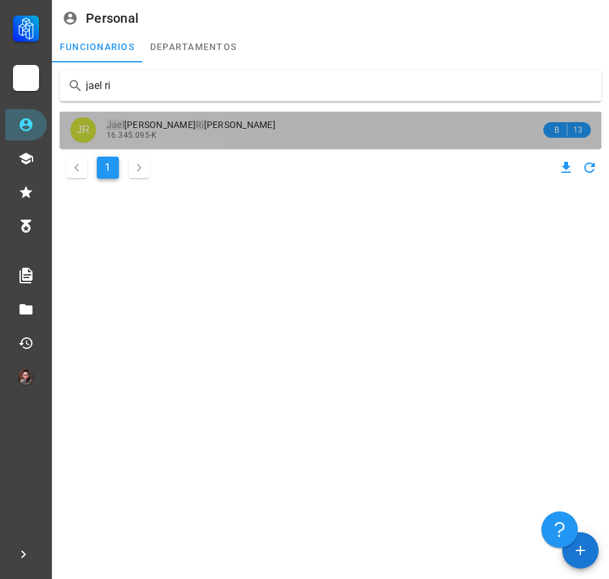
click at [186, 139] on div "16.345.095-K" at bounding box center [324, 135] width 434 height 9
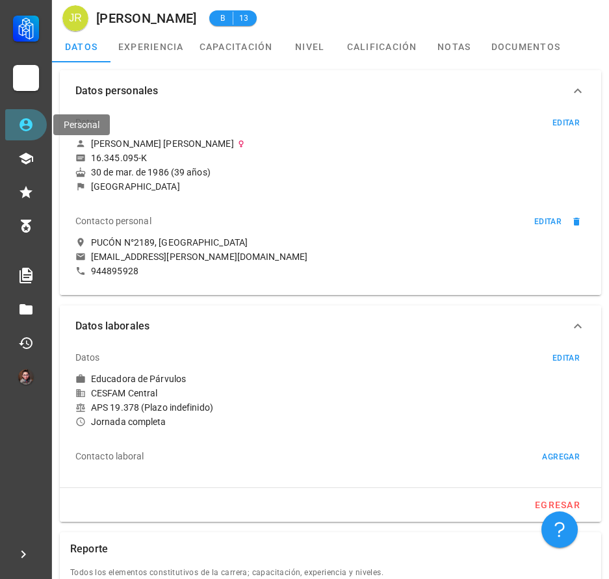
click at [26, 128] on icon at bounding box center [26, 125] width 16 height 16
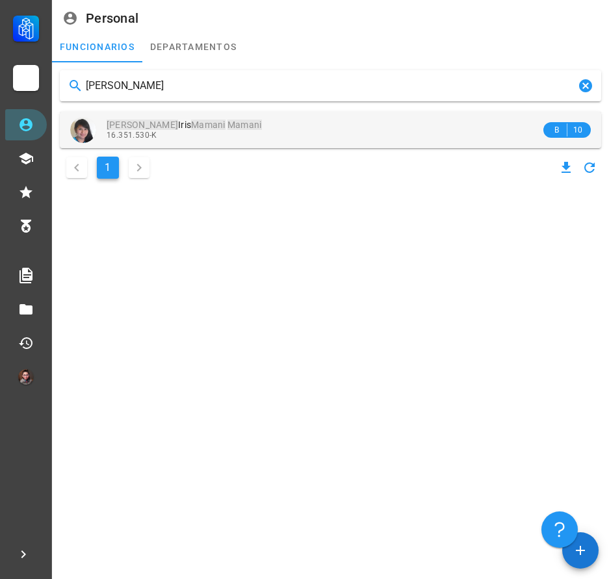
type input "[PERSON_NAME]"
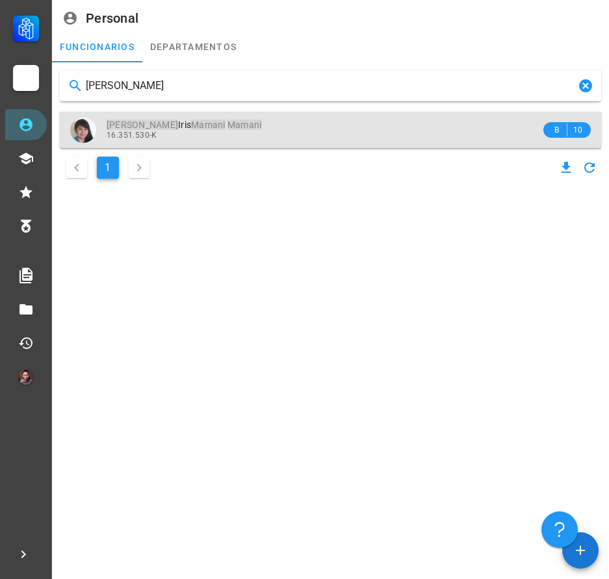
click at [201, 144] on div "[PERSON_NAME] [PERSON_NAME] 16.351.530-K" at bounding box center [324, 130] width 434 height 36
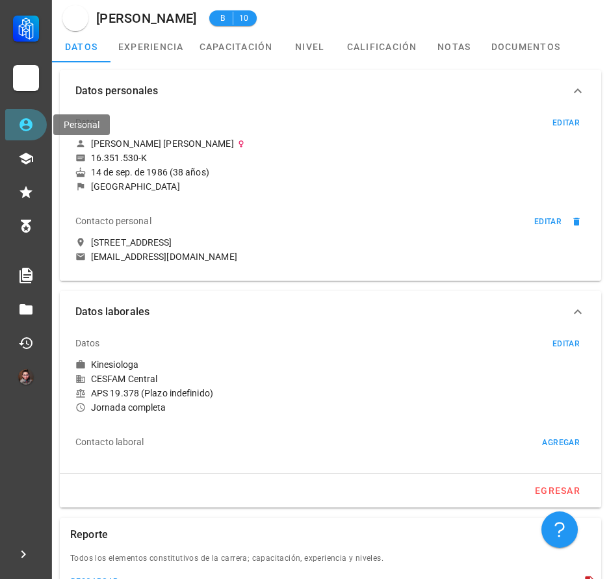
click at [18, 129] on icon at bounding box center [26, 125] width 16 height 16
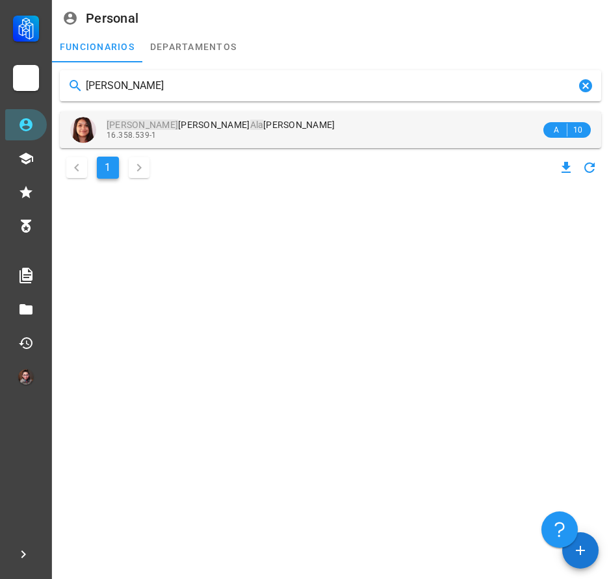
type input "[PERSON_NAME]"
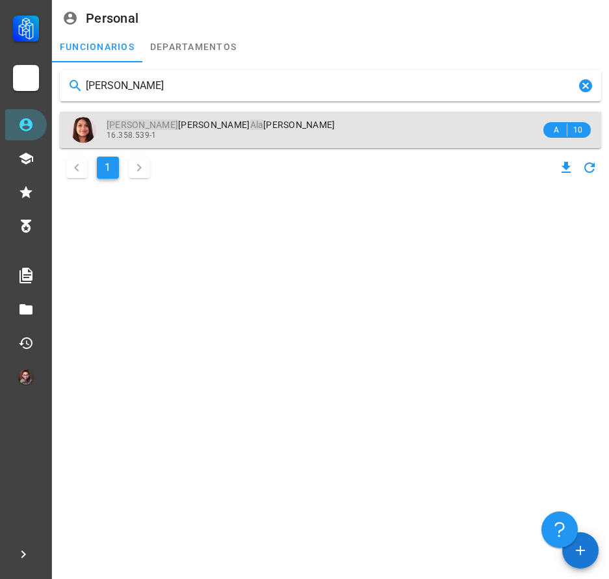
click at [284, 134] on div "16.358.539-1" at bounding box center [324, 135] width 434 height 9
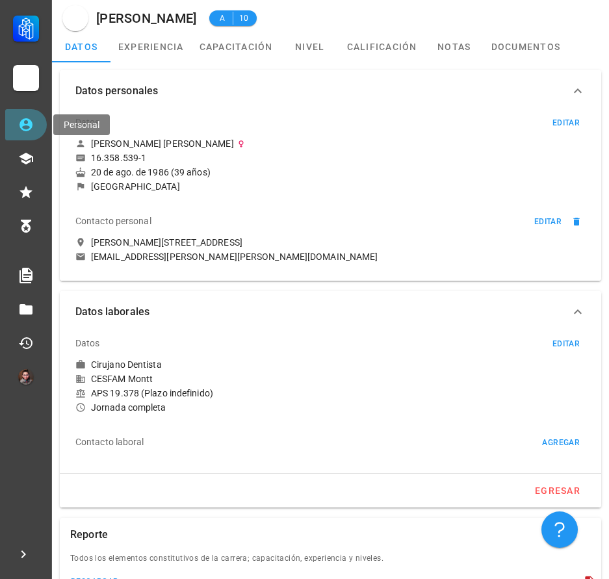
click at [23, 133] on link "Personal" at bounding box center [26, 124] width 42 height 31
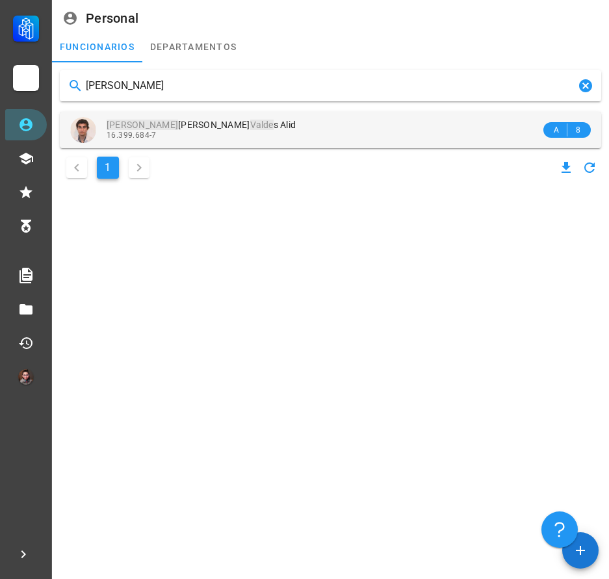
type input "[PERSON_NAME]"
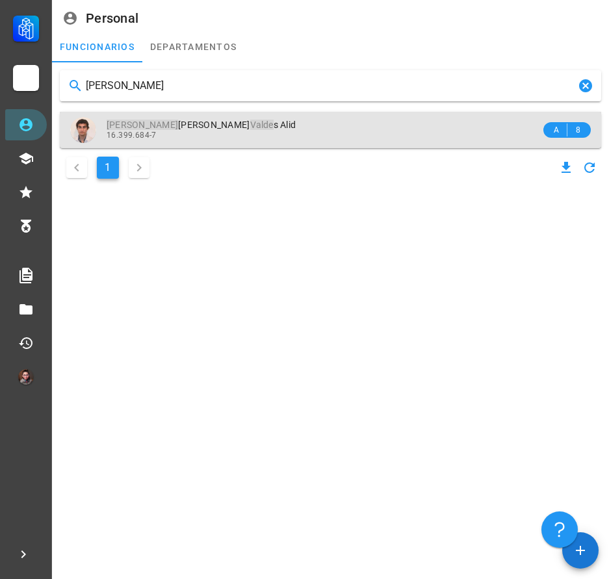
click at [175, 133] on div "16.399.684-7" at bounding box center [324, 135] width 434 height 9
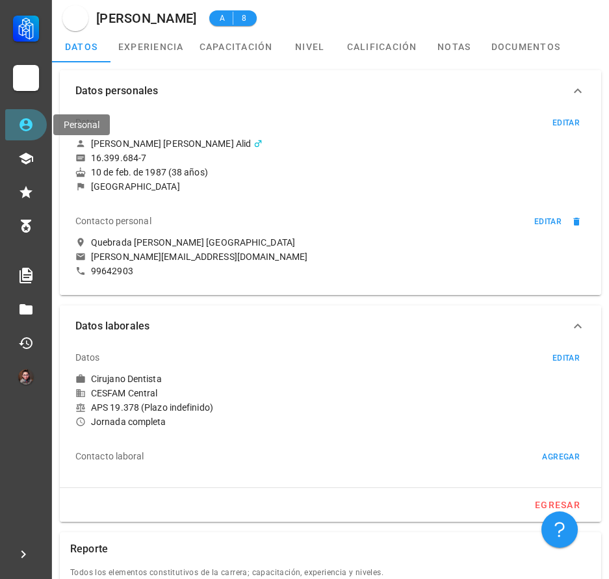
click at [29, 132] on icon at bounding box center [26, 125] width 16 height 16
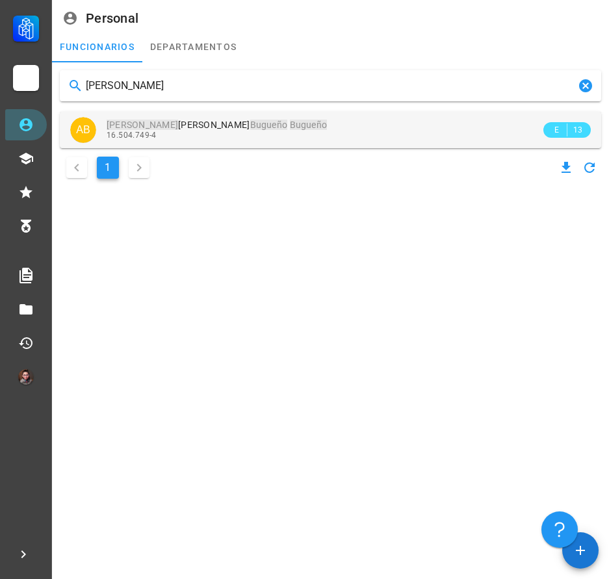
type input "[PERSON_NAME]"
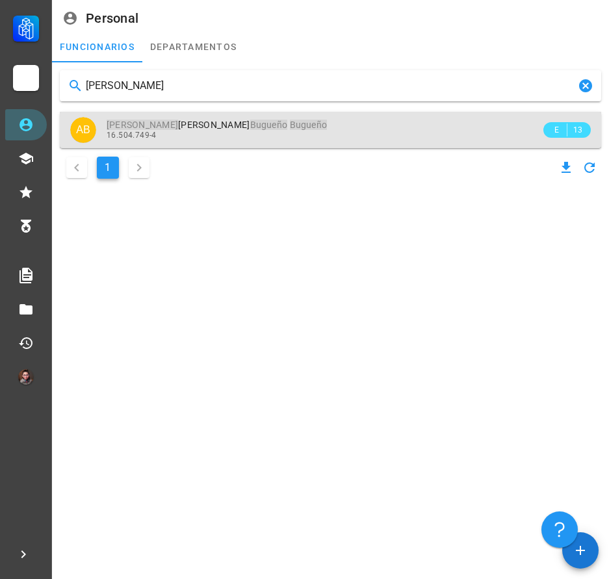
click at [250, 122] on mark "Bugueño" at bounding box center [269, 125] width 38 height 10
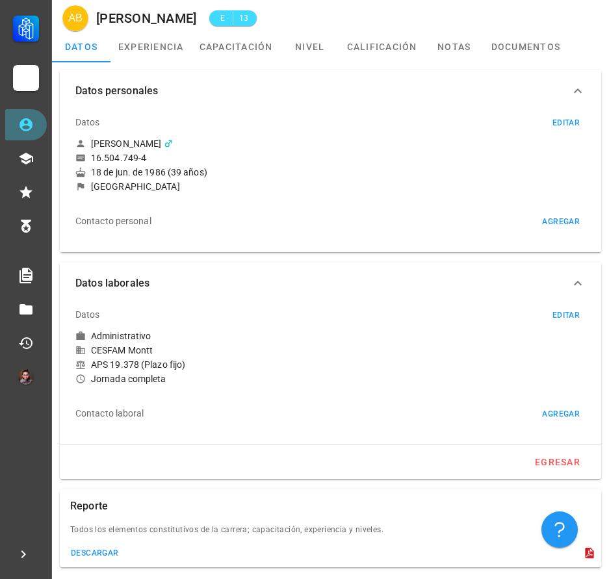
click at [13, 123] on link "Personal" at bounding box center [26, 124] width 42 height 31
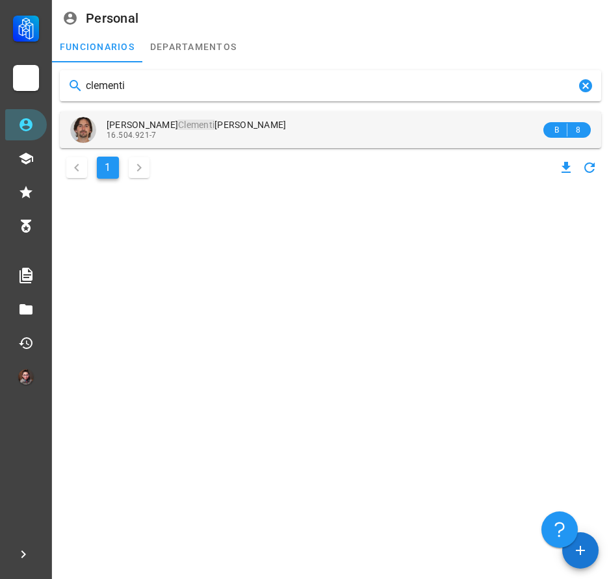
type input "clementi"
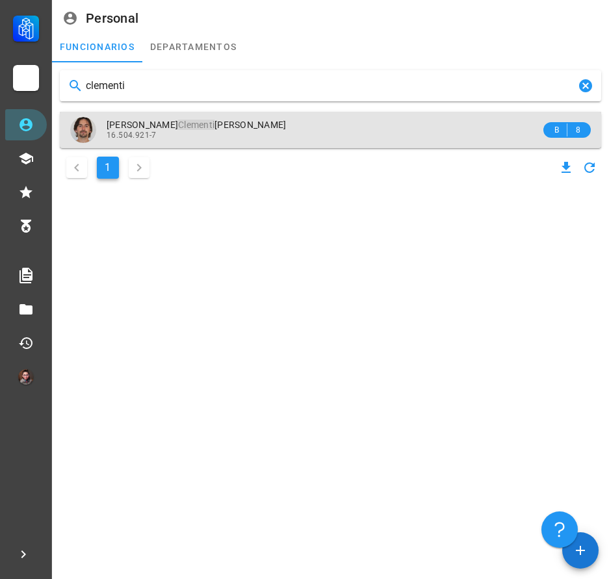
click at [256, 127] on div "[PERSON_NAME] [PERSON_NAME]" at bounding box center [324, 125] width 434 height 11
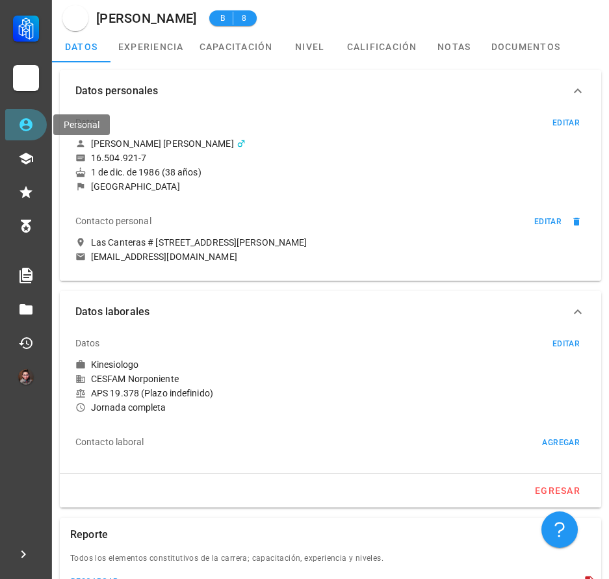
click at [23, 127] on icon at bounding box center [26, 125] width 16 height 16
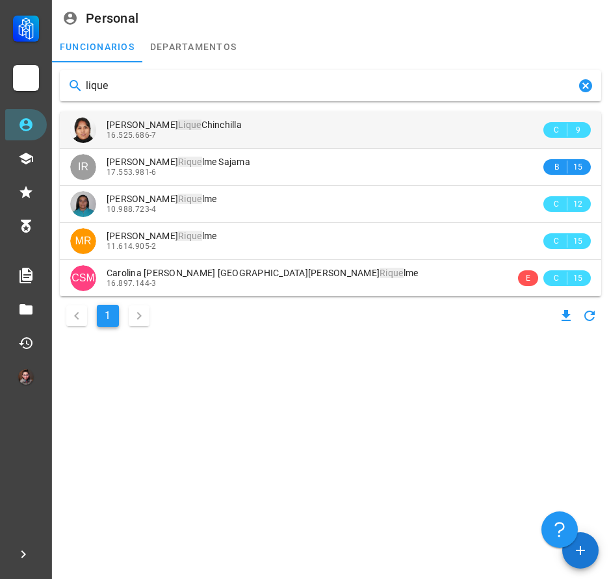
type input "lique"
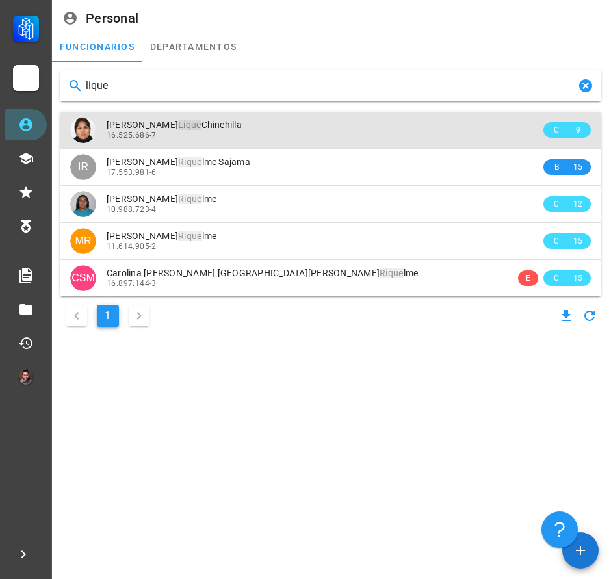
click at [332, 136] on div "16.525.686-7" at bounding box center [324, 135] width 434 height 9
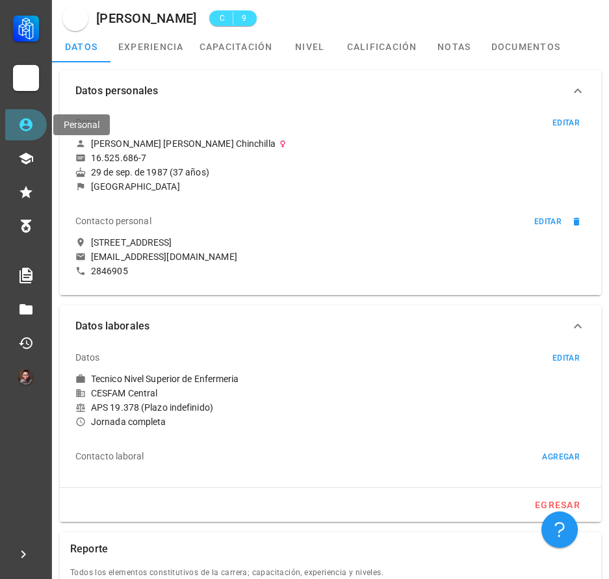
click at [34, 123] on link "Personal" at bounding box center [26, 124] width 42 height 31
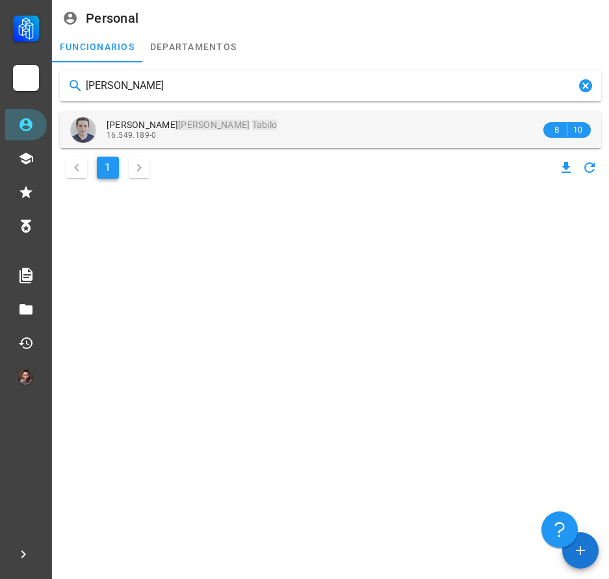
type input "[PERSON_NAME]"
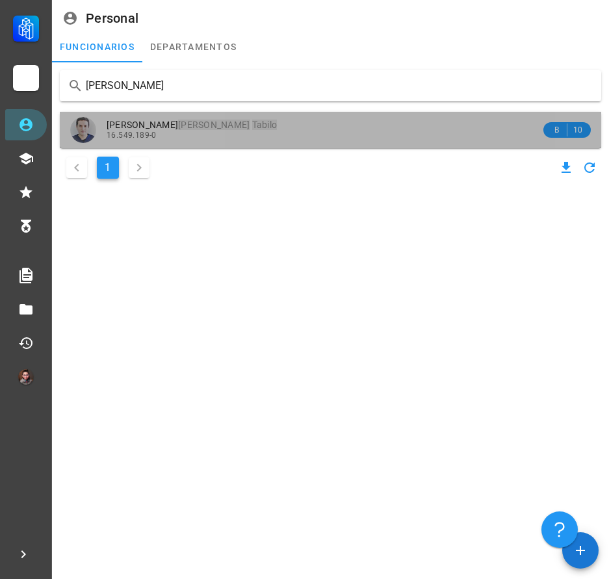
click at [200, 134] on div "16.549.189-0" at bounding box center [324, 135] width 434 height 9
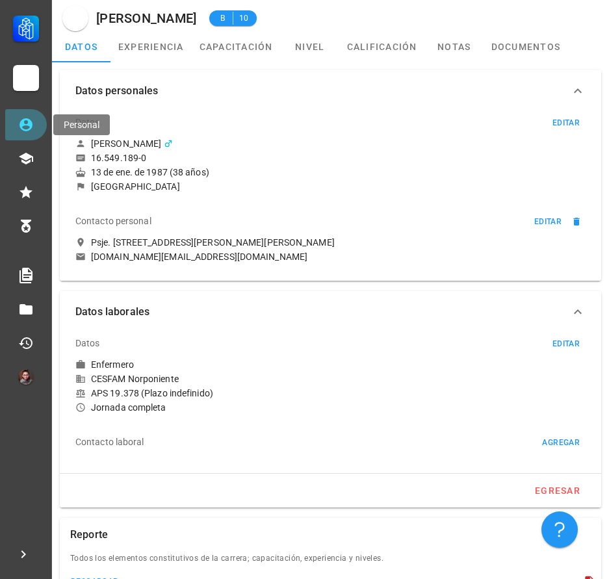
click at [33, 138] on link "Personal" at bounding box center [26, 124] width 42 height 31
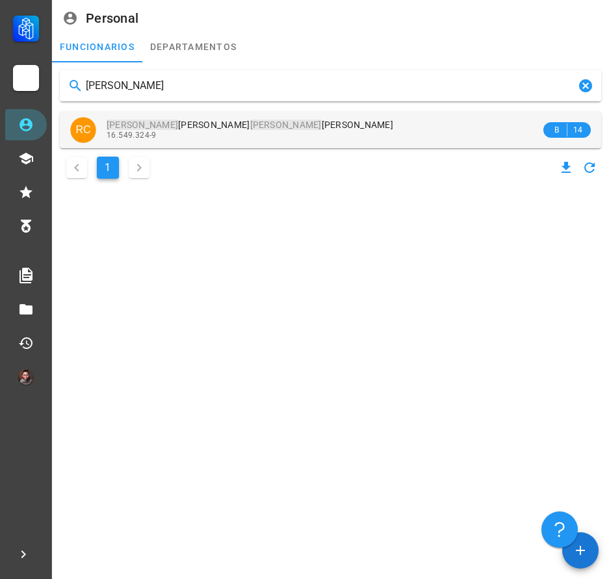
type input "[PERSON_NAME]"
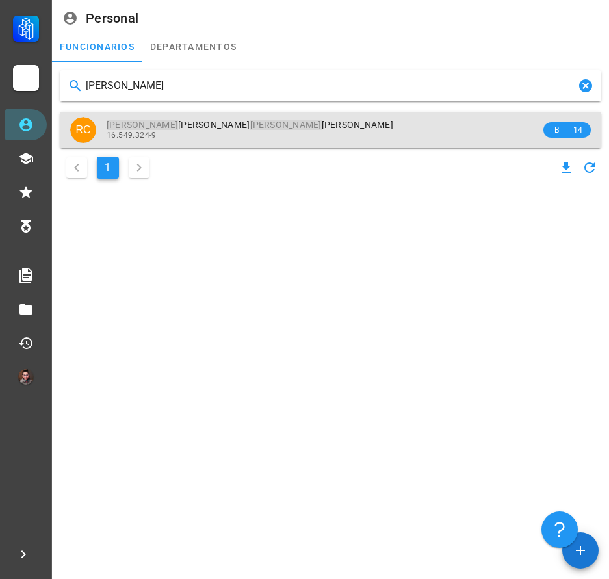
click at [265, 119] on div "[PERSON_NAME] [PERSON_NAME] [PERSON_NAME] 16.549.324-9" at bounding box center [324, 130] width 434 height 36
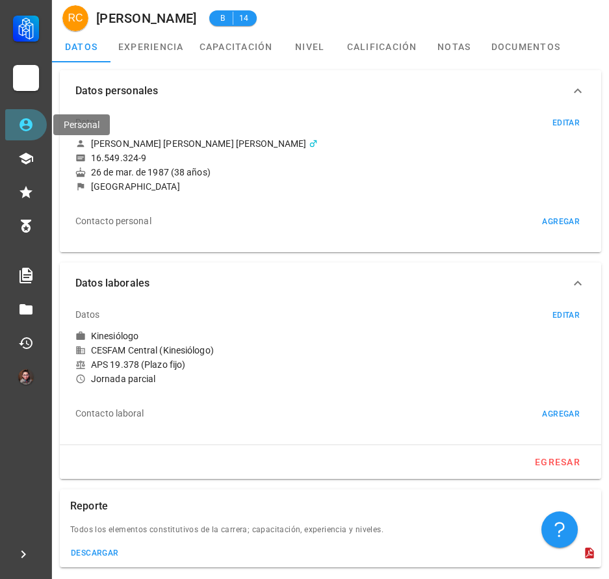
click at [15, 114] on link "Personal" at bounding box center [26, 124] width 42 height 31
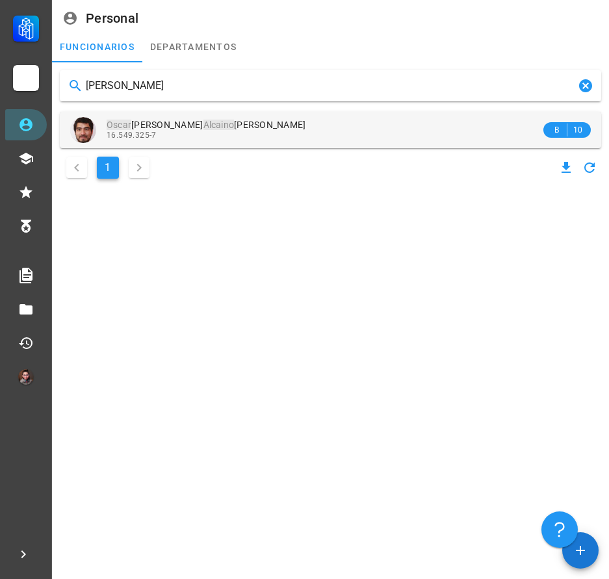
type input "[PERSON_NAME]"
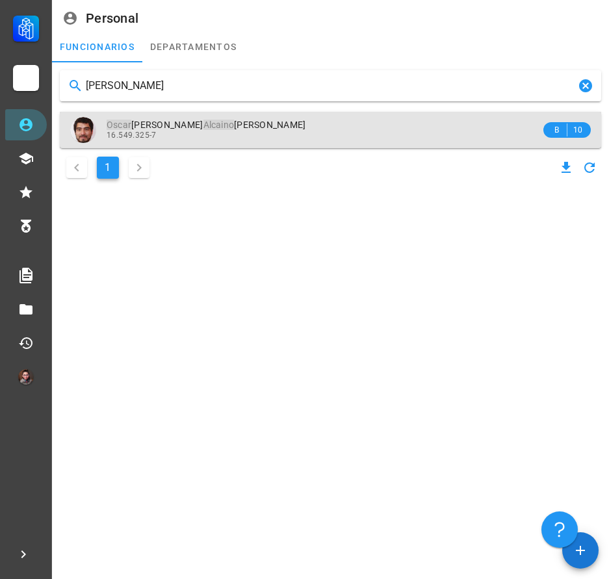
click at [228, 127] on span "[PERSON_NAME] [PERSON_NAME]" at bounding box center [206, 125] width 199 height 10
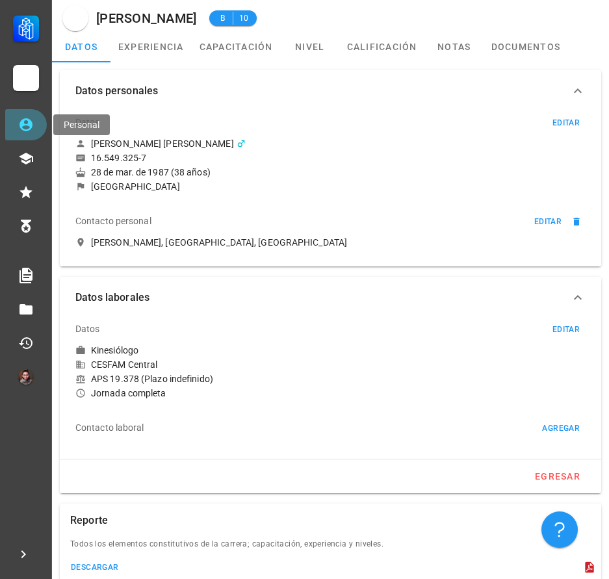
click at [39, 132] on link "Personal" at bounding box center [26, 124] width 42 height 31
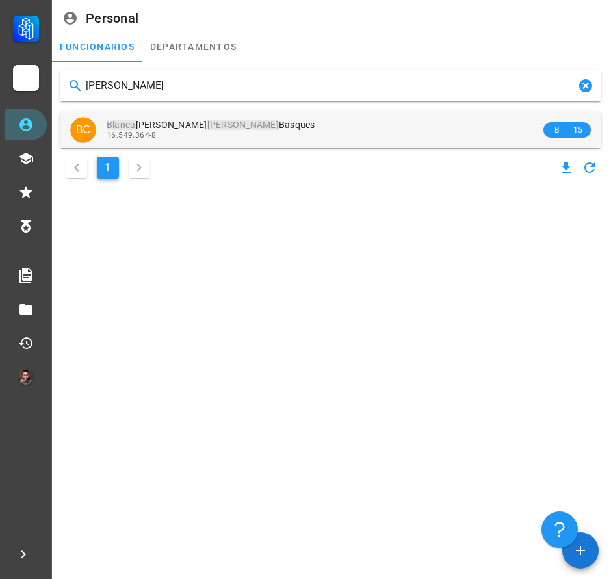
type input "[PERSON_NAME]"
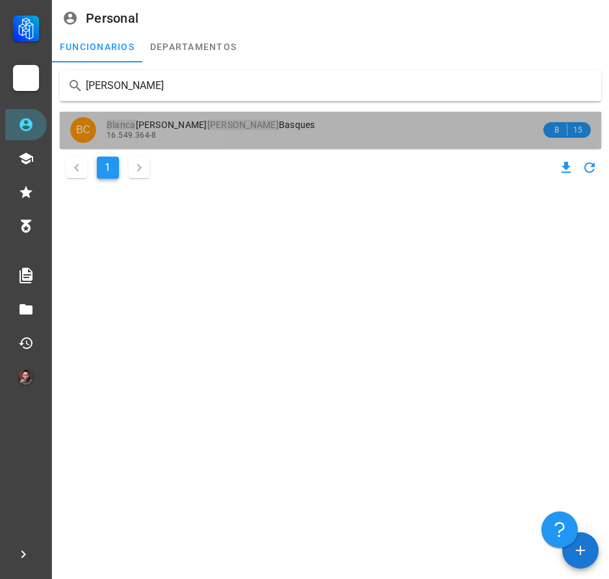
click at [197, 133] on div "16.549.364-8" at bounding box center [324, 135] width 434 height 9
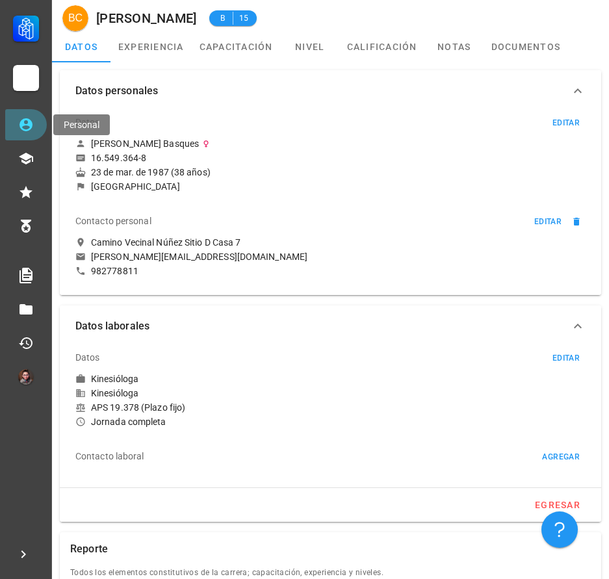
click at [27, 117] on icon at bounding box center [26, 125] width 16 height 16
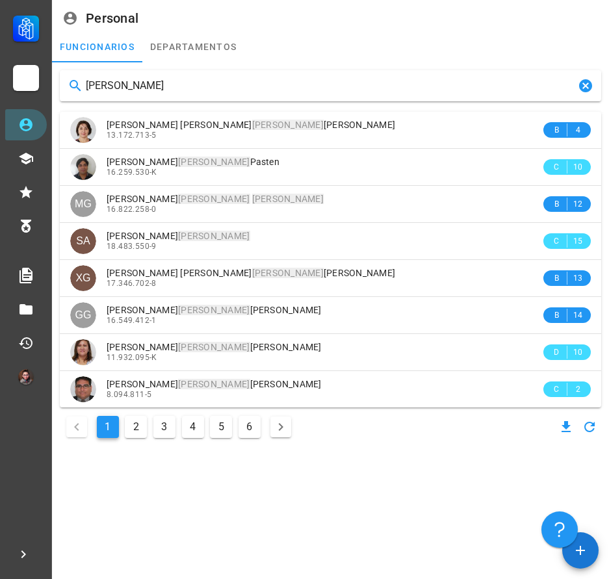
type input "[PERSON_NAME]"
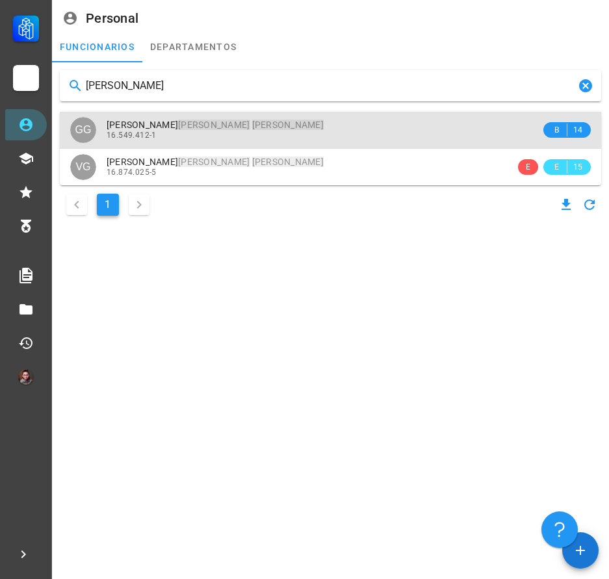
click at [307, 127] on div "[PERSON_NAME] [PERSON_NAME]" at bounding box center [324, 125] width 434 height 11
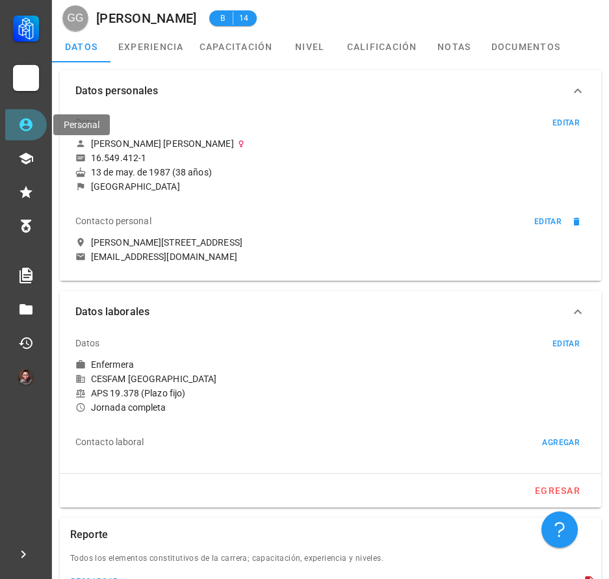
click at [23, 121] on icon at bounding box center [25, 124] width 13 height 13
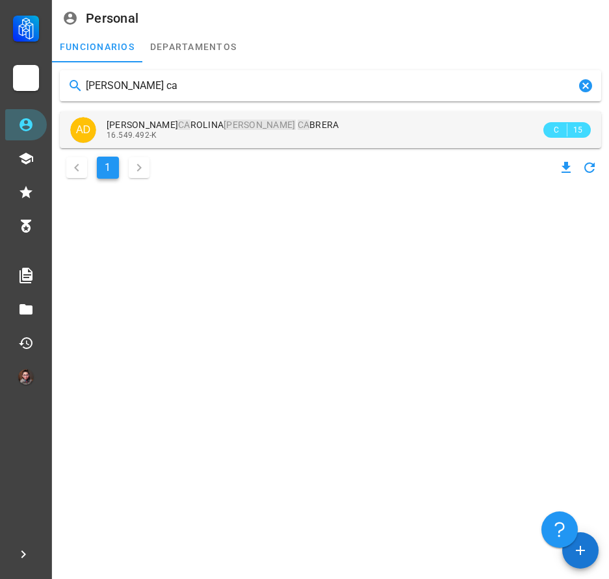
type input "[PERSON_NAME] ca"
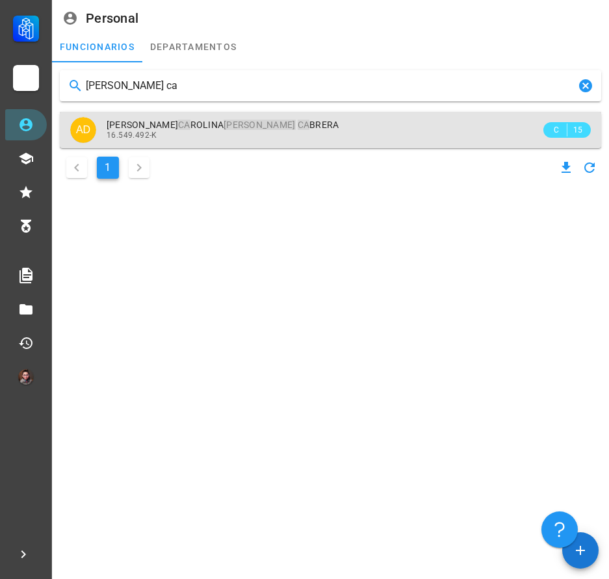
click at [233, 145] on div "[PERSON_NAME] CA [PERSON_NAME] CA BRERA 16.549.492-K" at bounding box center [324, 130] width 434 height 36
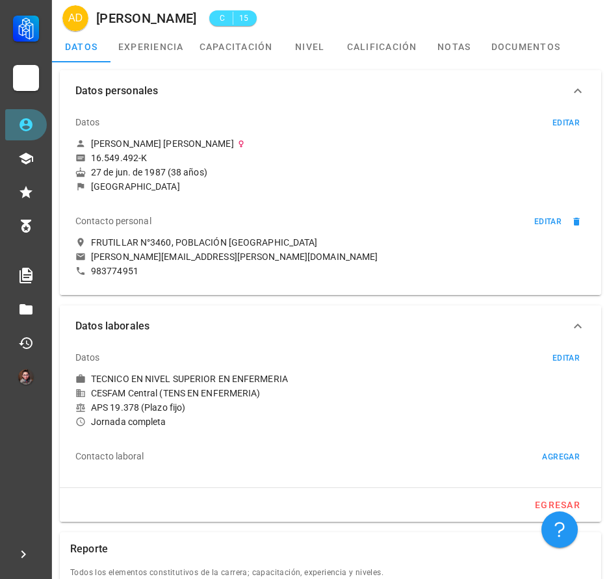
click at [17, 123] on link "Personal" at bounding box center [26, 124] width 42 height 31
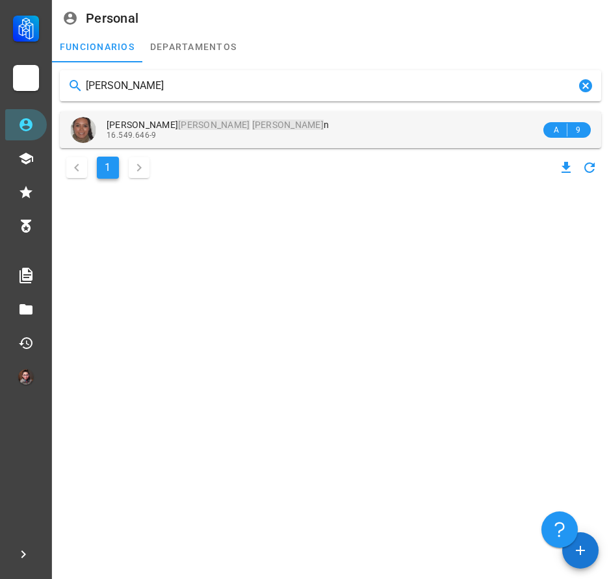
type input "[PERSON_NAME]"
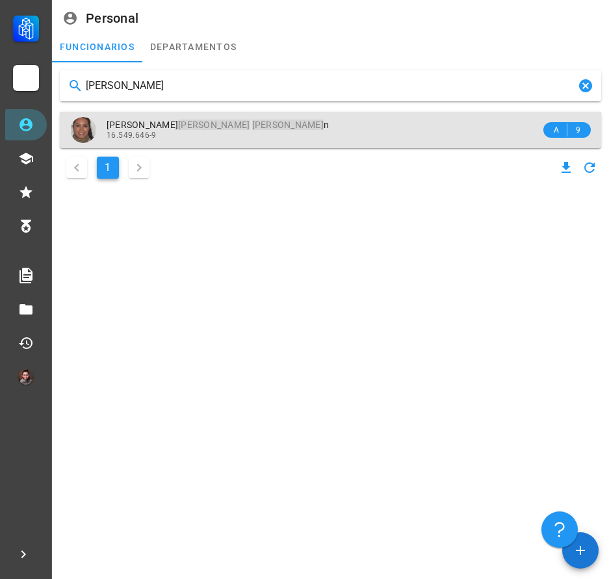
click at [217, 133] on div "16.549.646-9" at bounding box center [324, 135] width 434 height 9
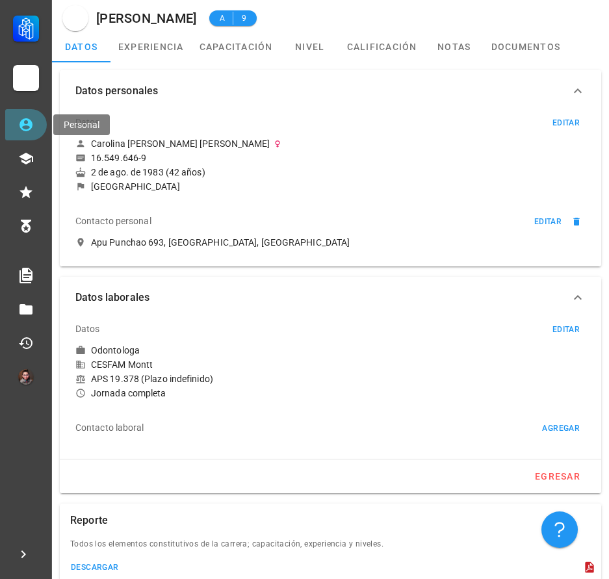
click at [37, 135] on link "Personal" at bounding box center [26, 124] width 42 height 31
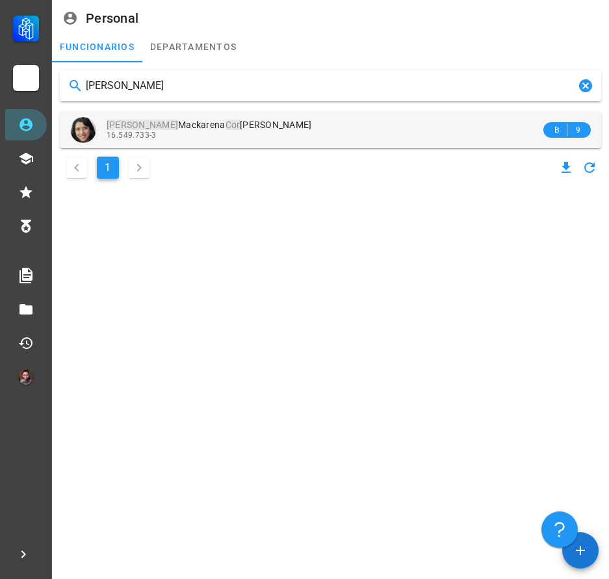
type input "[PERSON_NAME]"
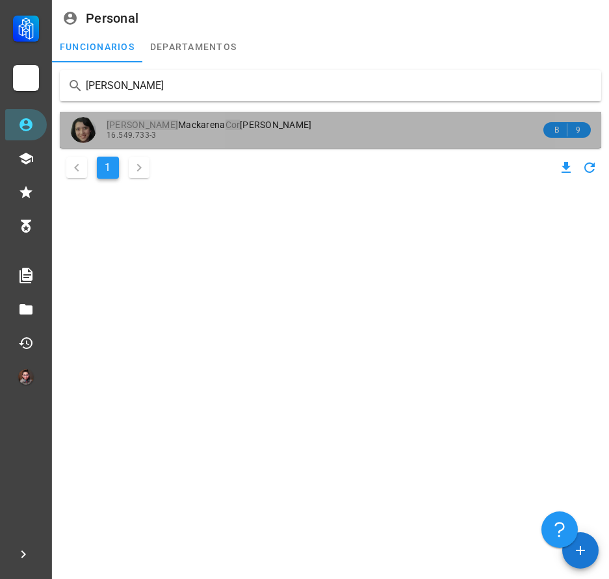
click at [235, 131] on div "16.549.733-3" at bounding box center [324, 135] width 434 height 9
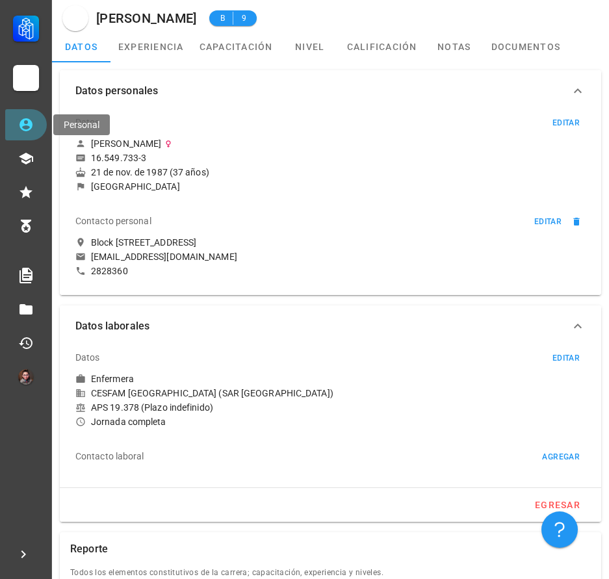
click at [15, 128] on link "Personal" at bounding box center [26, 124] width 42 height 31
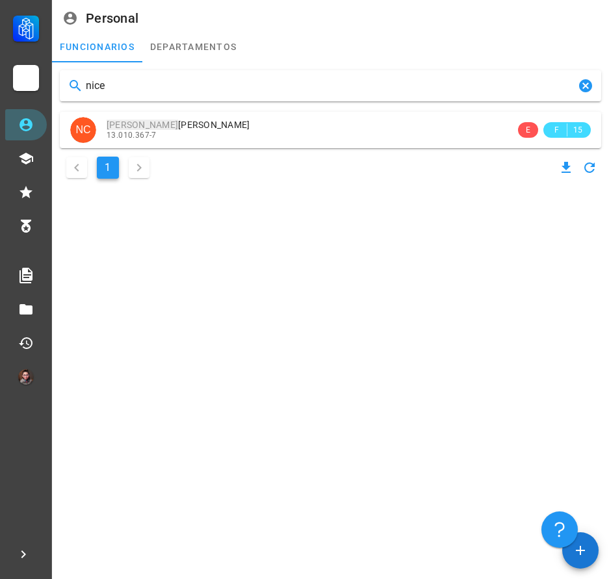
drag, startPoint x: 157, startPoint y: 86, endPoint x: 77, endPoint y: 104, distance: 81.8
click at [77, 104] on div "nice NC [PERSON_NAME] [PERSON_NAME] 13.010.367-7 E F 15 1" at bounding box center [330, 126] width 551 height 122
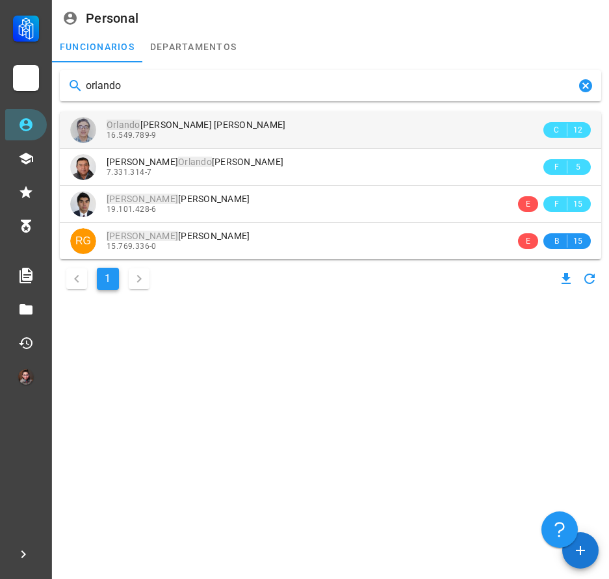
type input "orlando"
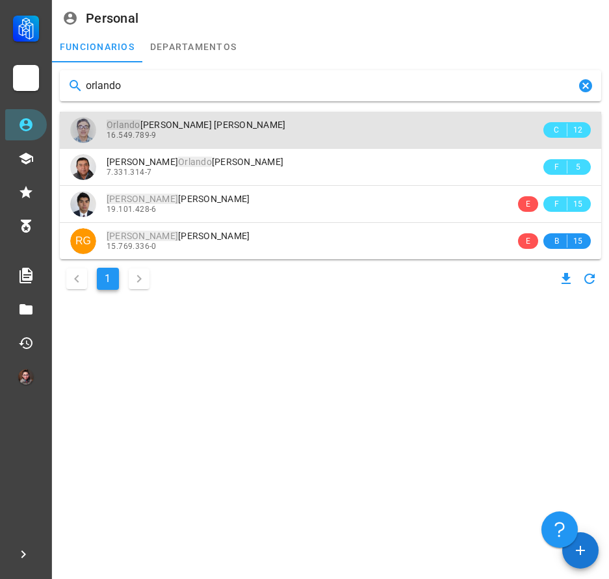
click at [184, 127] on span "Orlando [PERSON_NAME] [PERSON_NAME]" at bounding box center [196, 125] width 179 height 10
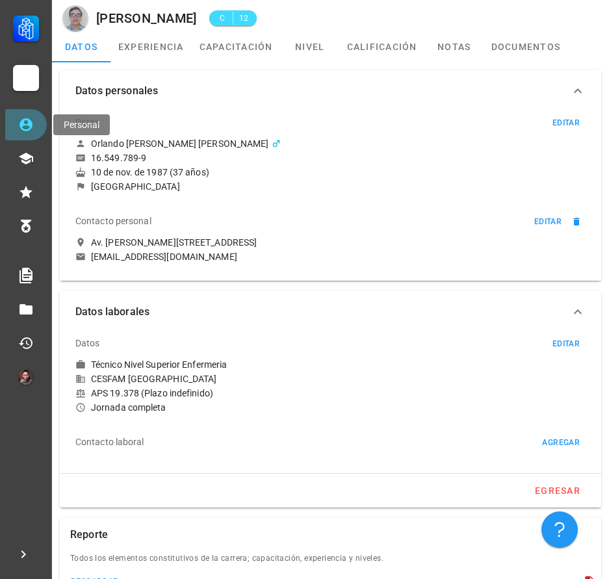
click at [36, 118] on link "Personal" at bounding box center [26, 124] width 42 height 31
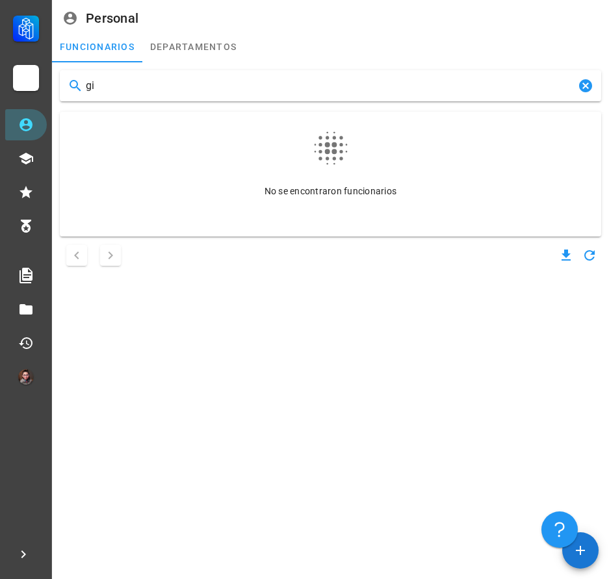
type input "g"
drag, startPoint x: 148, startPoint y: 88, endPoint x: 80, endPoint y: 99, distance: 69.0
click at [80, 99] on div "[PERSON_NAME]" at bounding box center [330, 85] width 541 height 31
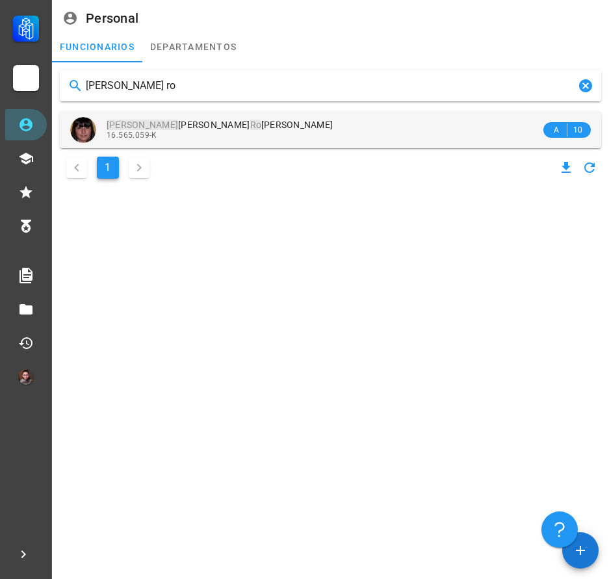
type input "[PERSON_NAME] ro"
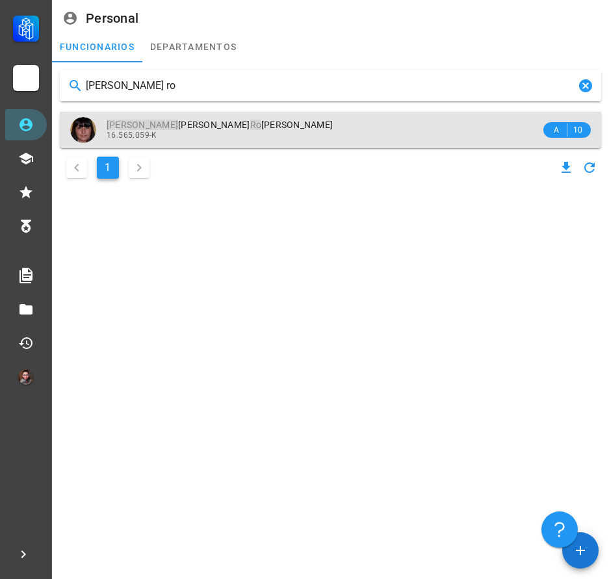
click at [240, 135] on div "16.565.059-K" at bounding box center [324, 135] width 434 height 9
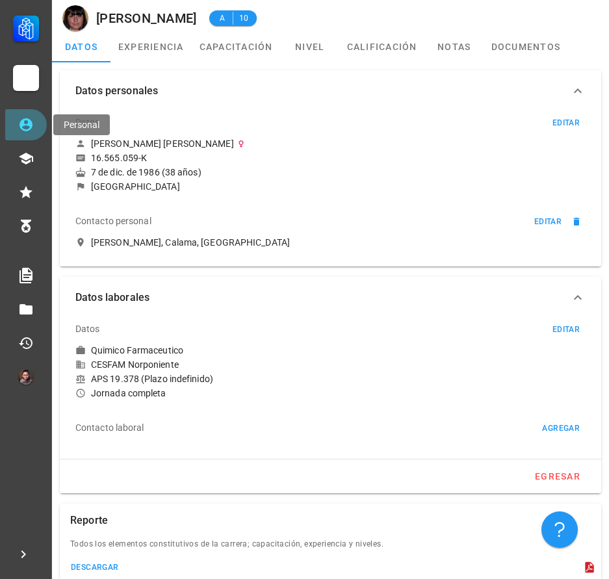
click at [28, 125] on icon at bounding box center [25, 124] width 13 height 13
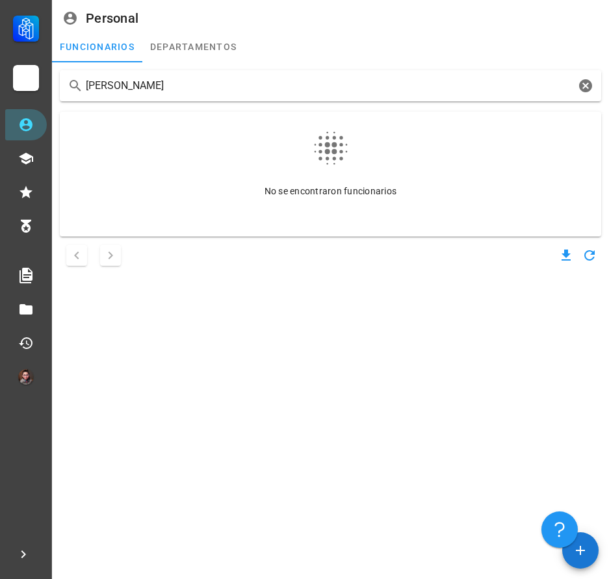
click at [234, 84] on input "[PERSON_NAME]" at bounding box center [330, 85] width 489 height 21
drag, startPoint x: 151, startPoint y: 89, endPoint x: 80, endPoint y: 95, distance: 71.0
click at [80, 95] on div "[PERSON_NAME]" at bounding box center [330, 85] width 541 height 31
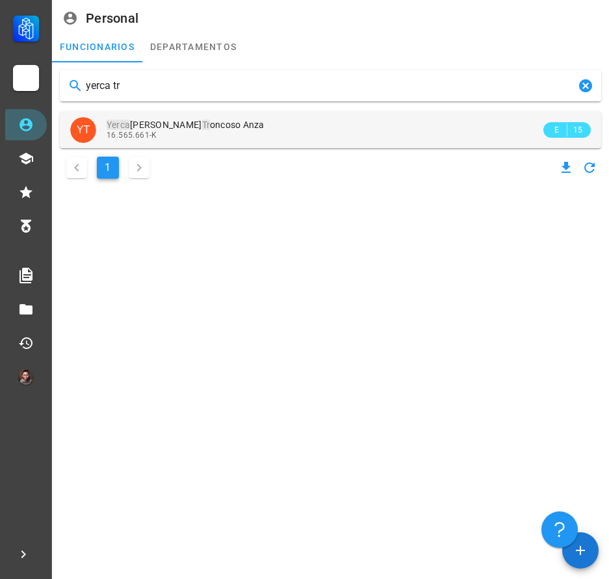
type input "yerca tr"
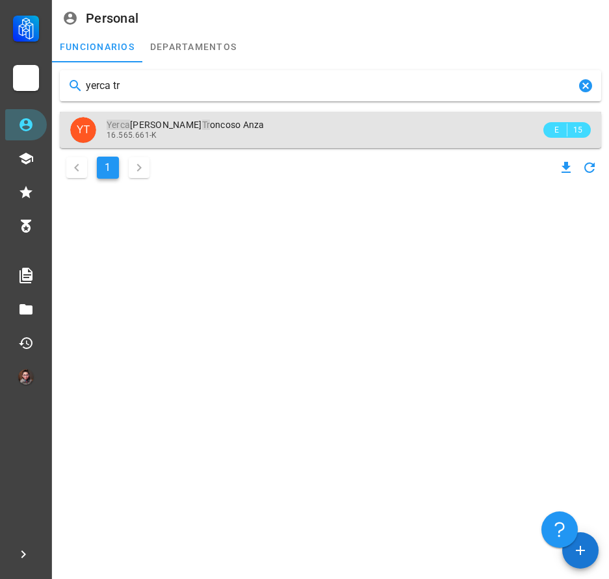
click at [199, 136] on div "16.565.661-K" at bounding box center [324, 135] width 434 height 9
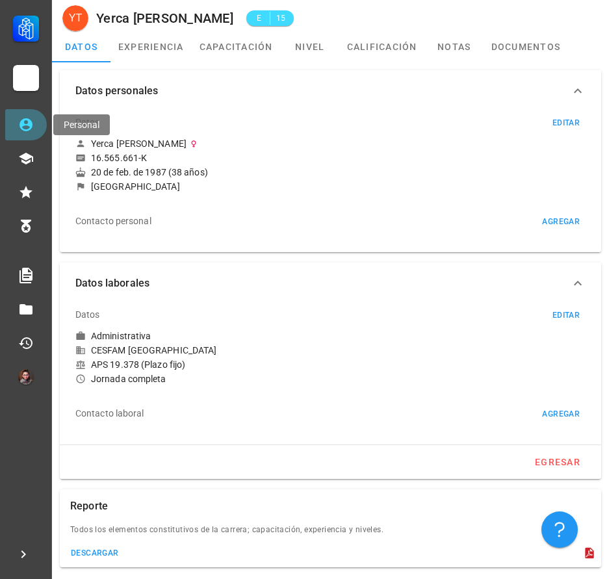
click at [37, 133] on link "Personal" at bounding box center [26, 124] width 42 height 31
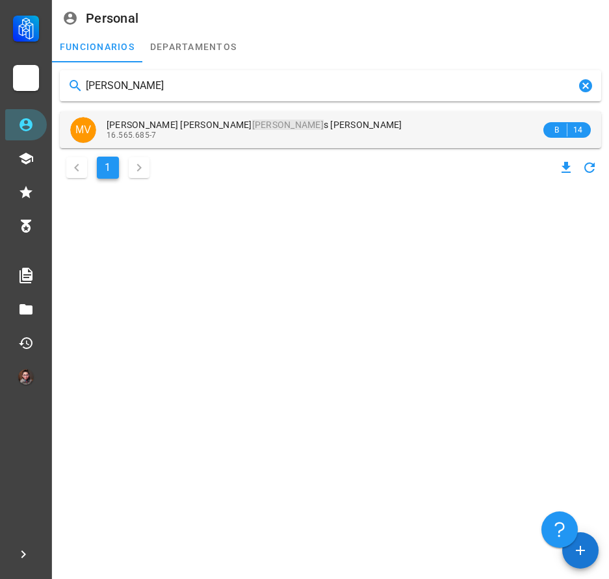
type input "[PERSON_NAME]"
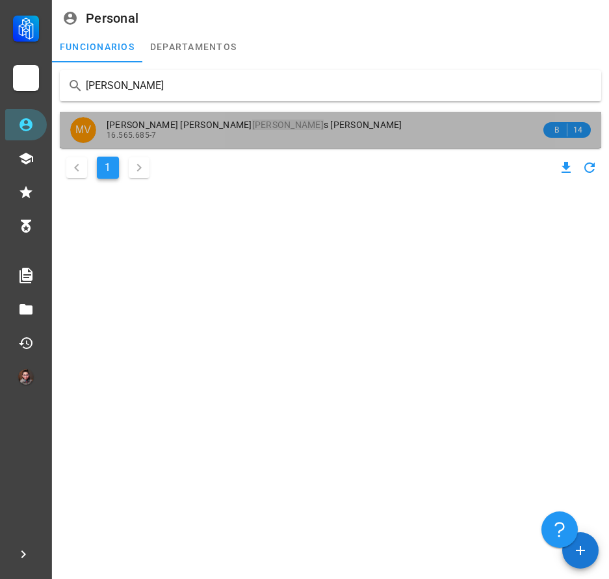
click at [242, 138] on div "16.565.685-7" at bounding box center [324, 135] width 434 height 9
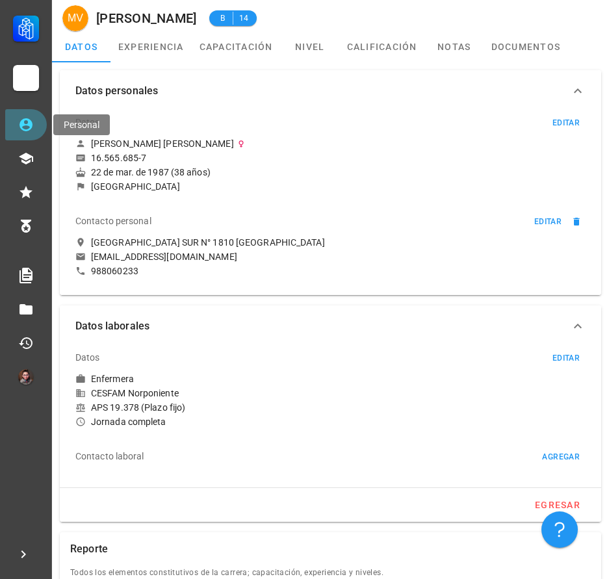
click at [38, 131] on link "Personal" at bounding box center [26, 124] width 42 height 31
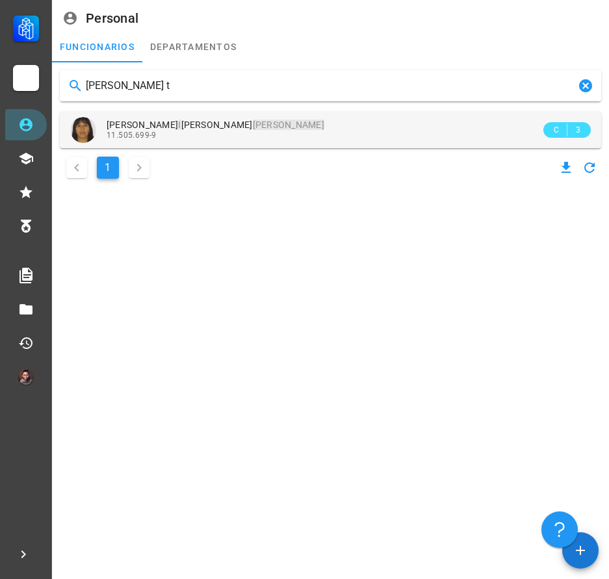
type input "[PERSON_NAME]"
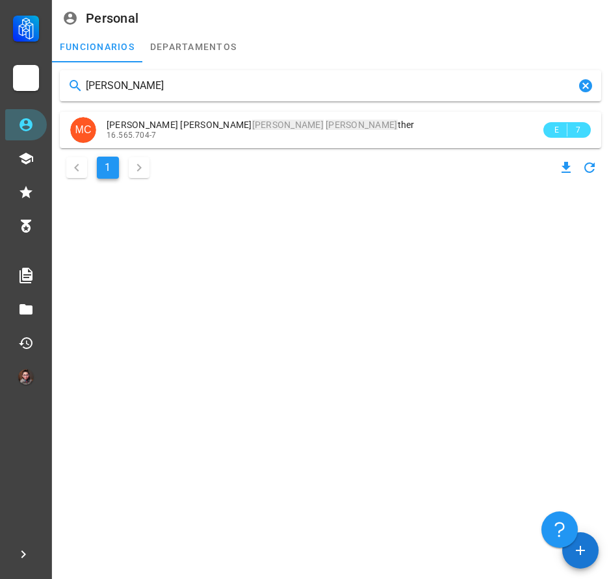
click at [231, 125] on span "[PERSON_NAME] Ty ther" at bounding box center [261, 125] width 308 height 10
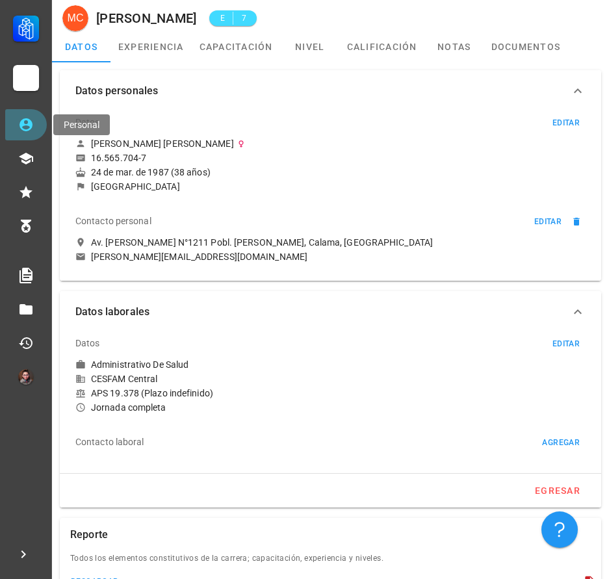
click at [18, 127] on link "Personal" at bounding box center [26, 124] width 42 height 31
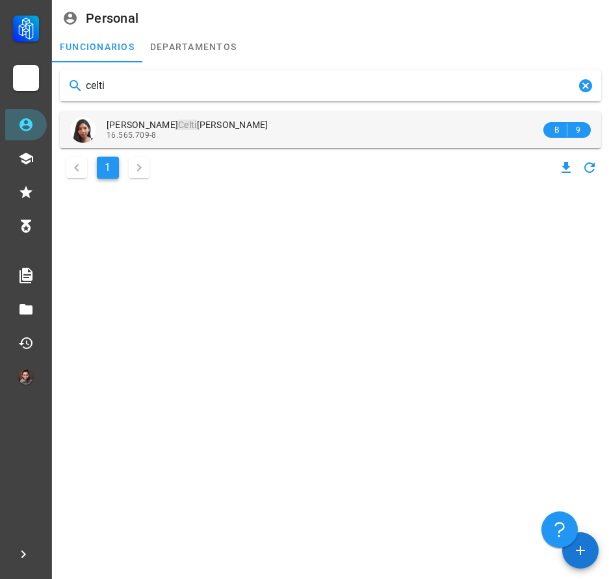
type input "celti"
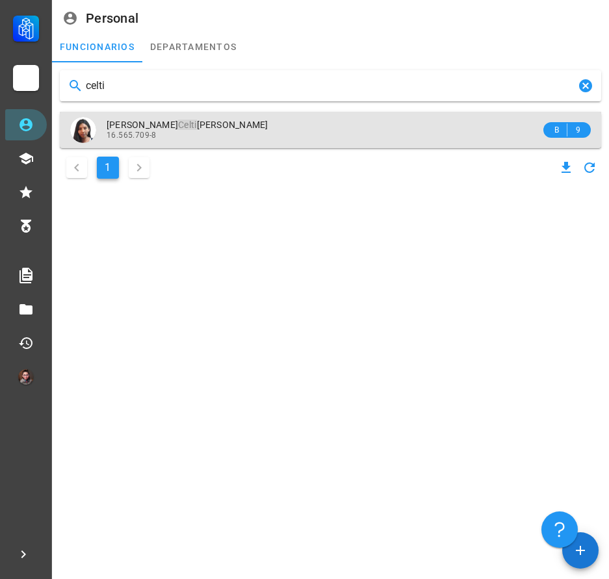
click at [294, 137] on div "16.565.709-8" at bounding box center [324, 135] width 434 height 9
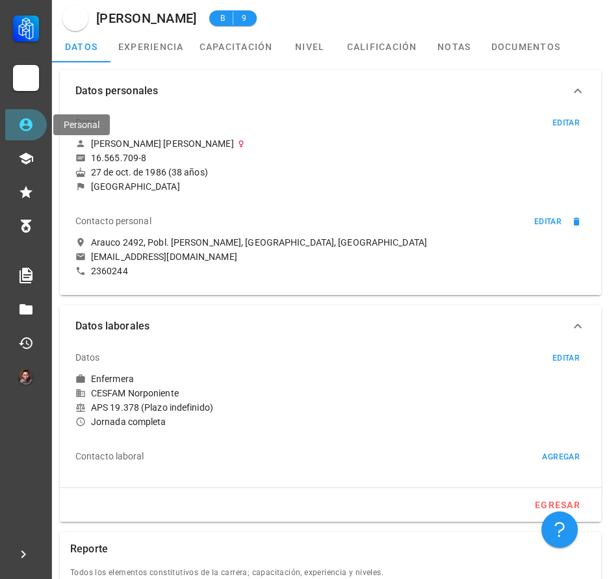
click at [32, 126] on icon at bounding box center [26, 125] width 16 height 16
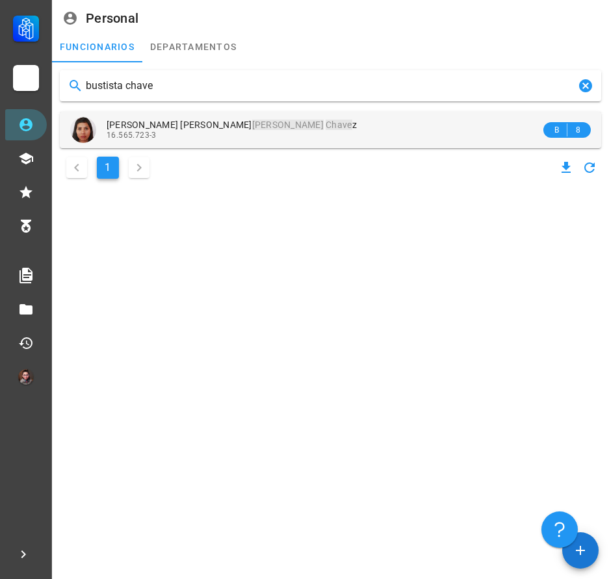
type input "bustista chave"
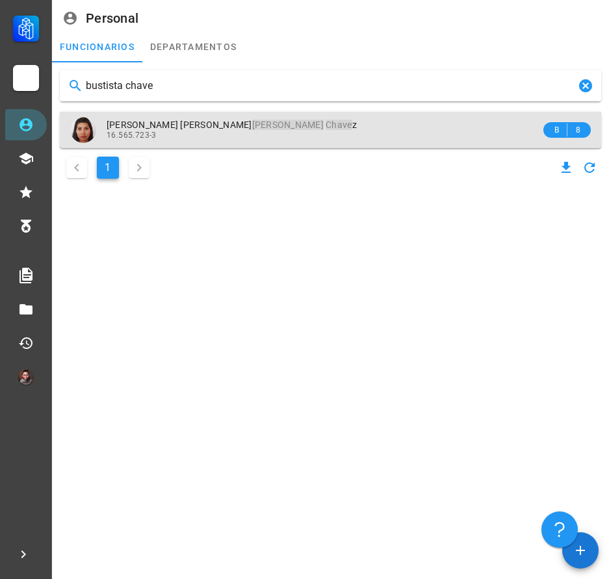
click at [244, 132] on div "16.565.723-3" at bounding box center [324, 135] width 434 height 9
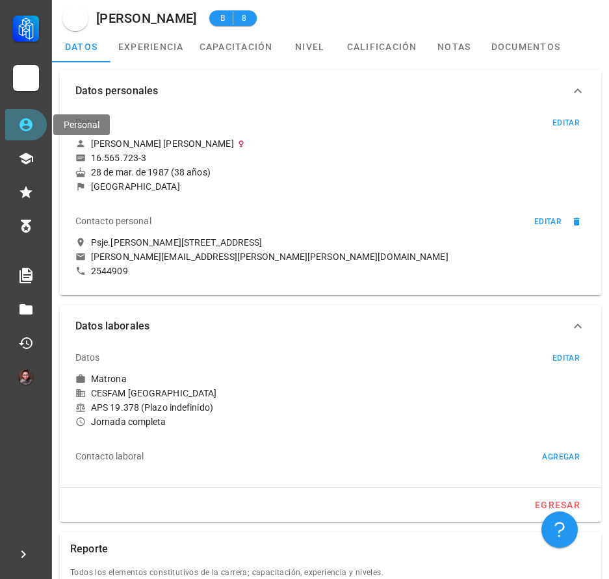
click at [18, 120] on link "Personal" at bounding box center [26, 124] width 42 height 31
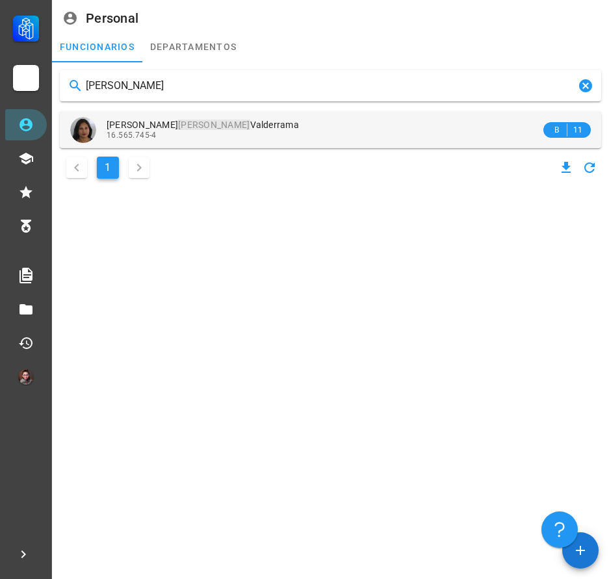
type input "[PERSON_NAME]"
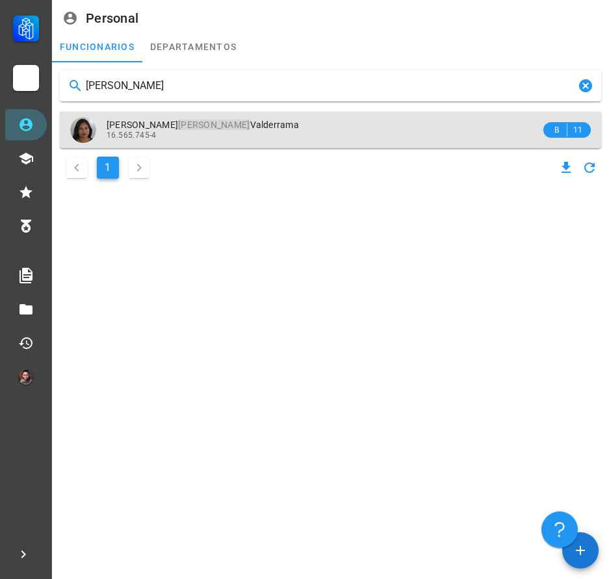
click at [270, 146] on div "[PERSON_NAME] [PERSON_NAME] [PERSON_NAME] 16.565.745-4" at bounding box center [324, 130] width 434 height 36
